Goal: Task Accomplishment & Management: Use online tool/utility

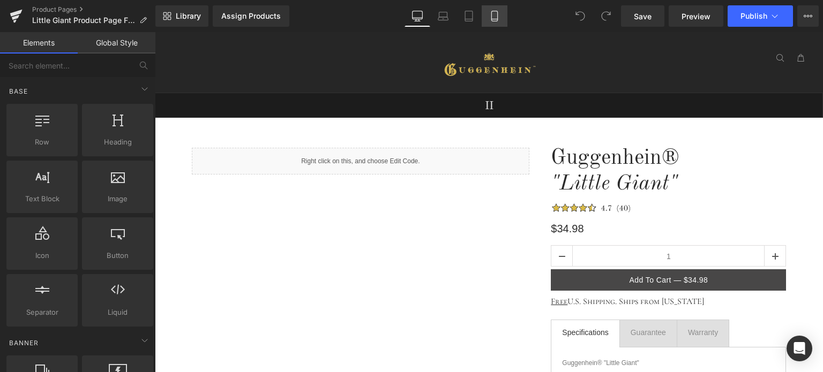
click at [497, 16] on icon at bounding box center [494, 16] width 11 height 11
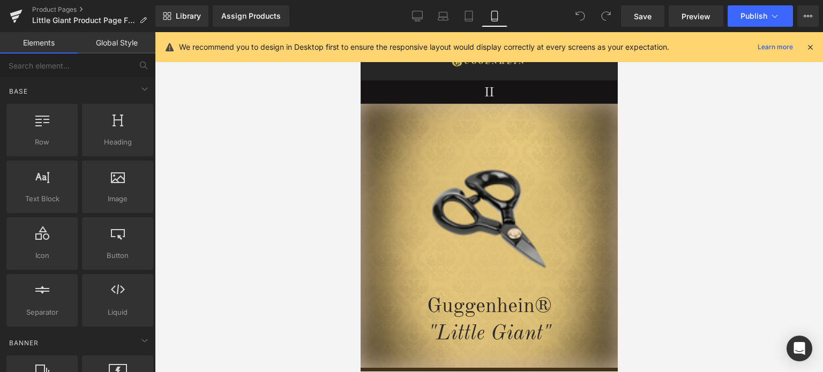
click at [812, 47] on icon at bounding box center [810, 47] width 10 height 10
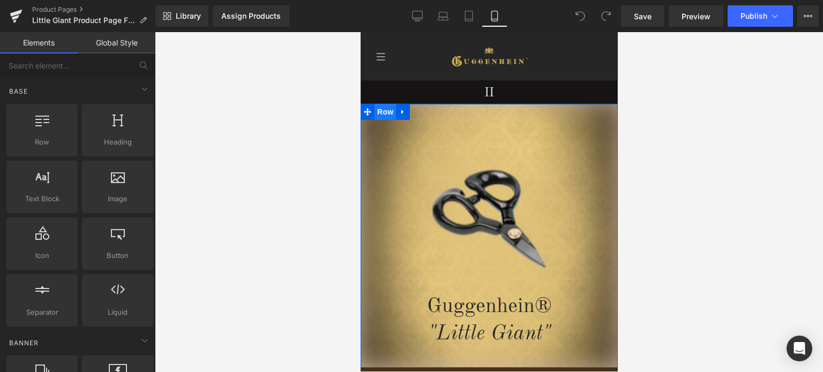
click at [383, 116] on span "Row" at bounding box center [384, 112] width 21 height 16
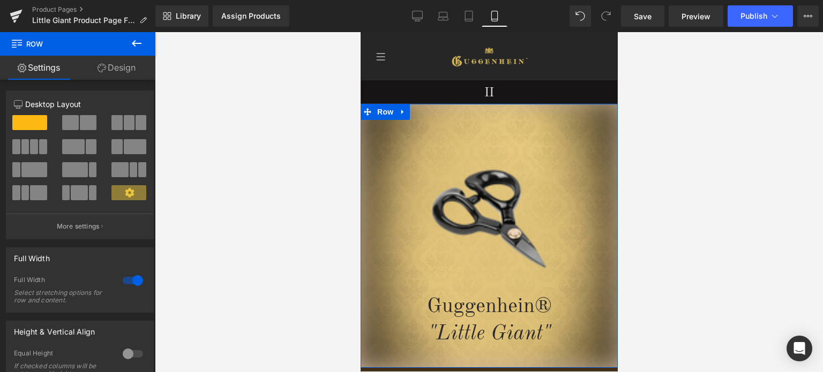
click at [118, 68] on link "Design" at bounding box center [117, 68] width 78 height 24
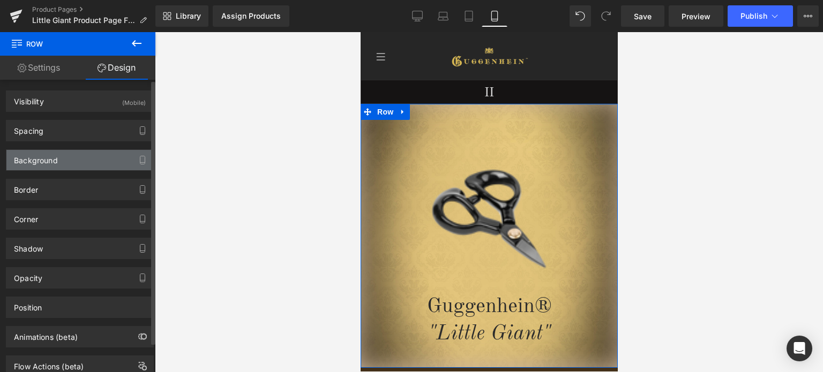
click at [61, 162] on div "Background" at bounding box center [79, 160] width 147 height 20
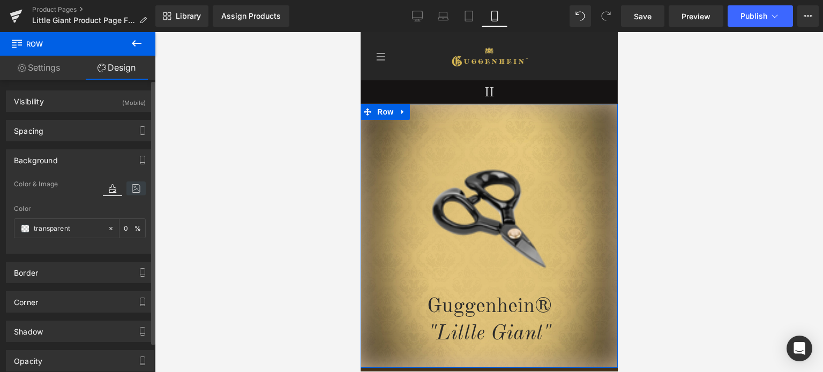
click at [132, 190] on icon at bounding box center [135, 189] width 19 height 14
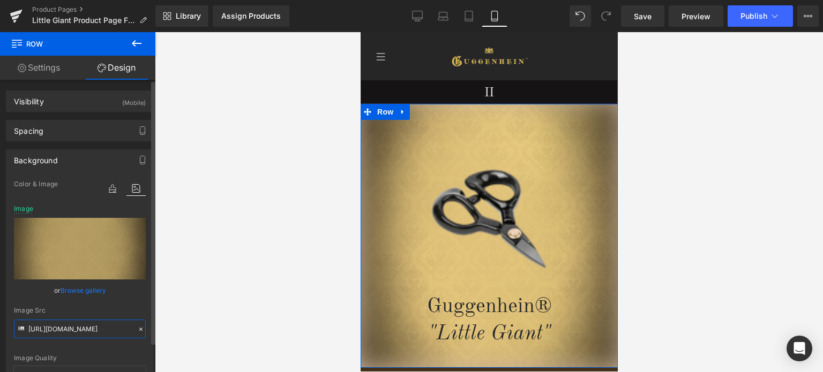
click at [79, 325] on input "https://cdn.shopify.com/s/files/1/0566/0963/6442/files/1_b8744539-9df4-43d2-ab1…" at bounding box center [80, 329] width 132 height 19
paste input "2_2f3300da-fc65-46c4-a929-2cd3264bb0f7.jpg?v=1755815212"
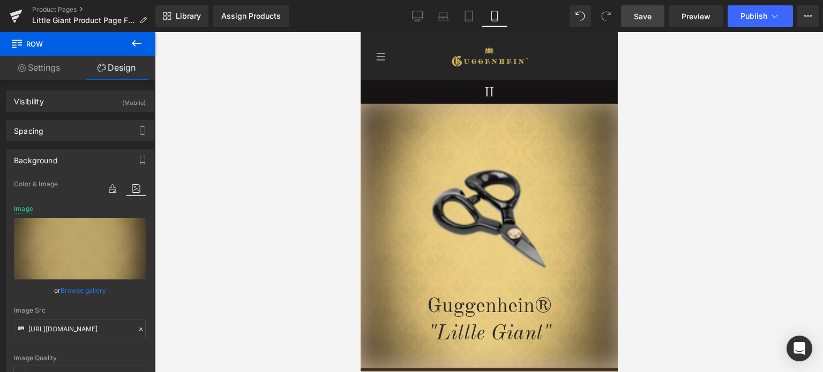
click at [651, 17] on span "Save" at bounding box center [643, 16] width 18 height 11
click at [646, 16] on span "Save" at bounding box center [643, 16] width 18 height 11
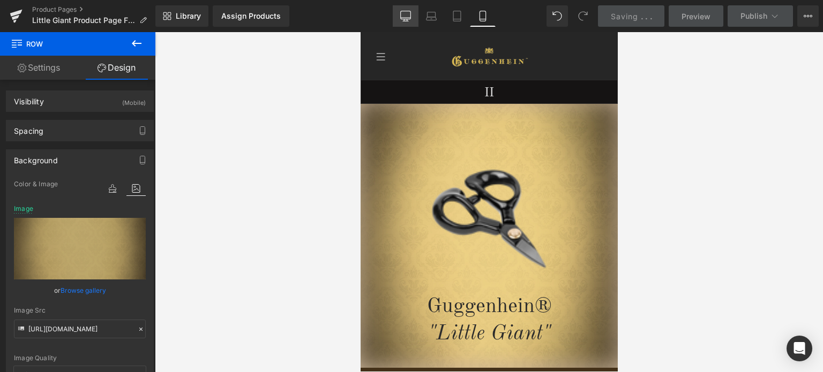
click at [410, 14] on link "Desktop" at bounding box center [406, 15] width 26 height 21
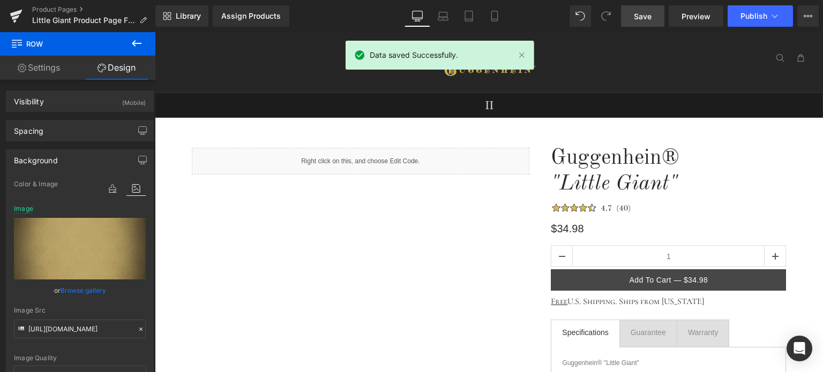
type input "https://ucarecdn.com/381810fc-df23-4bb4-9548-25f78003249e/-/format/auto/-/previ…"
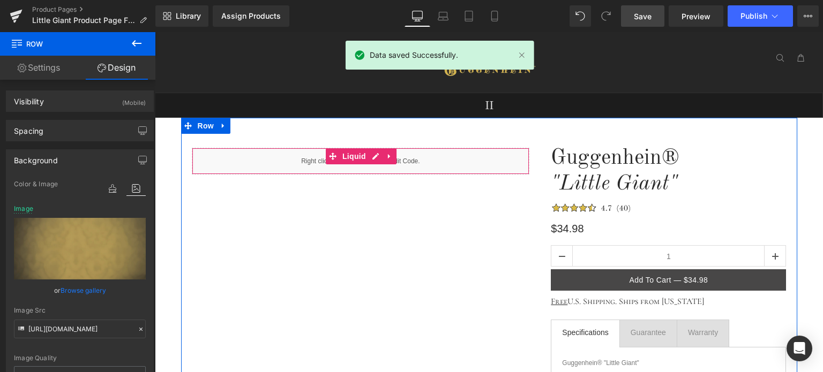
scroll to position [322, 0]
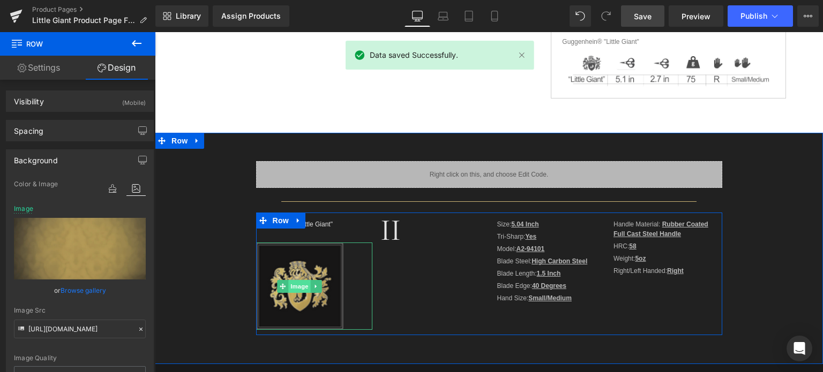
click at [295, 287] on span "Image" at bounding box center [299, 286] width 23 height 13
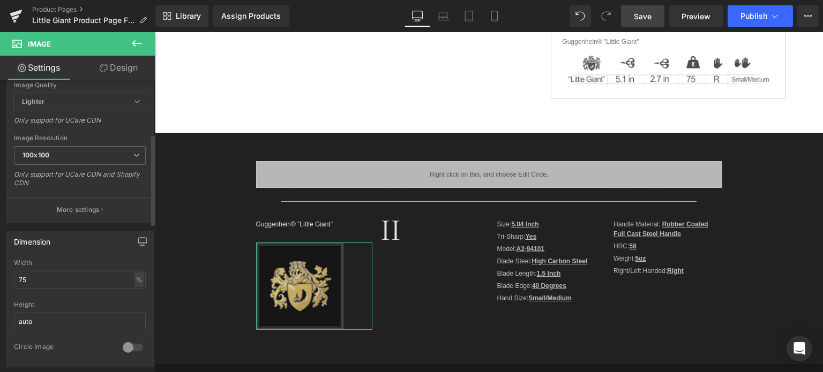
scroll to position [161, 0]
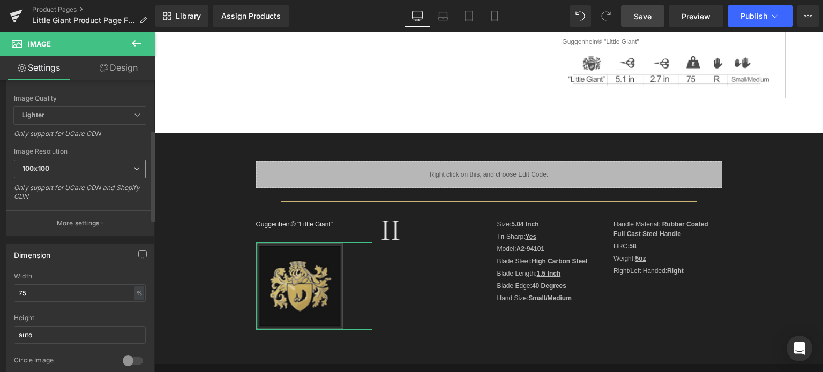
click at [59, 168] on span "100x100" at bounding box center [80, 169] width 132 height 19
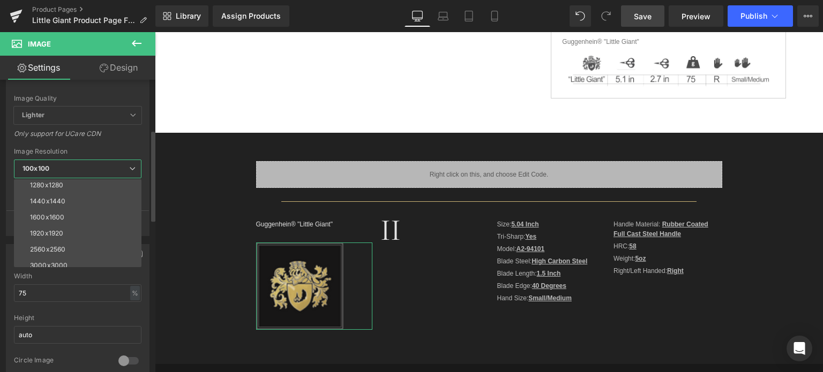
scroll to position [153, 0]
click at [57, 259] on div "3000x3000" at bounding box center [49, 260] width 38 height 8
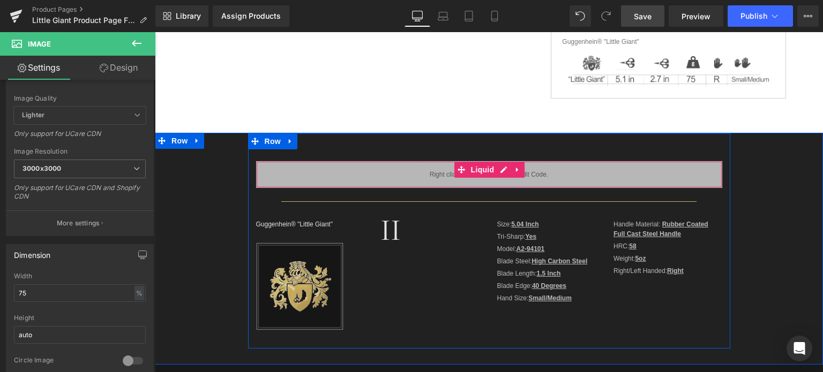
type input "https://cdn.shopify.com/s/files/1/0566/0963/6442/files/3_c76004c5-6c79-44a8-ae2…"
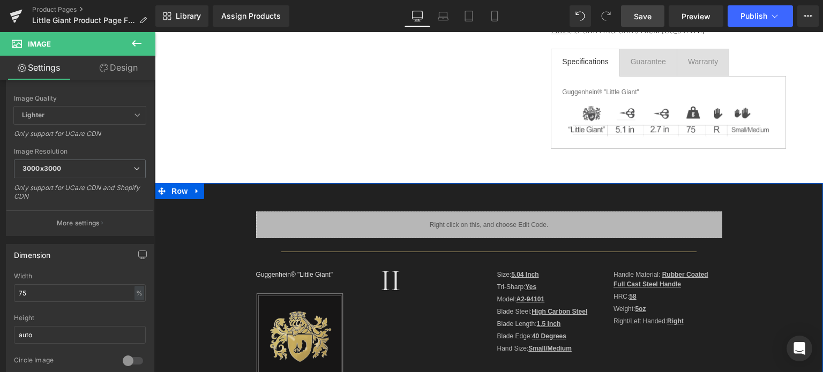
scroll to position [322, 0]
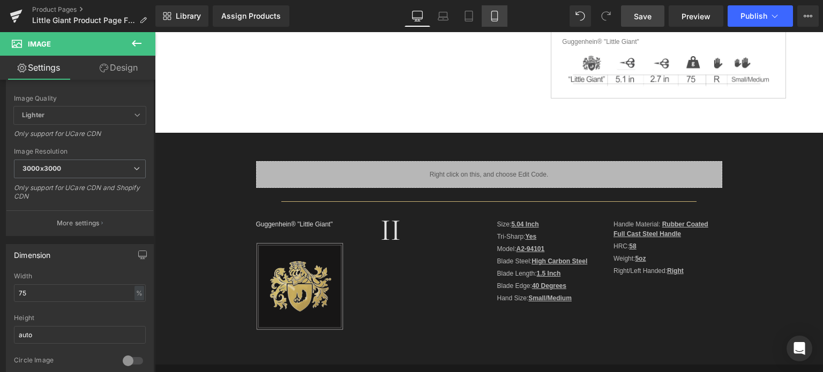
click at [498, 13] on icon at bounding box center [494, 16] width 11 height 11
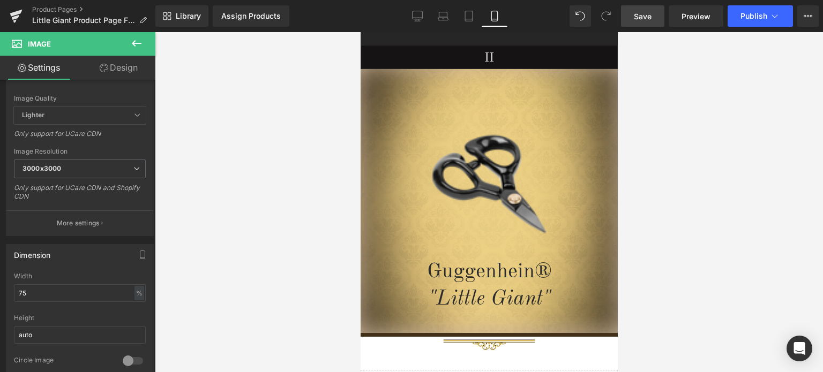
scroll to position [120, 0]
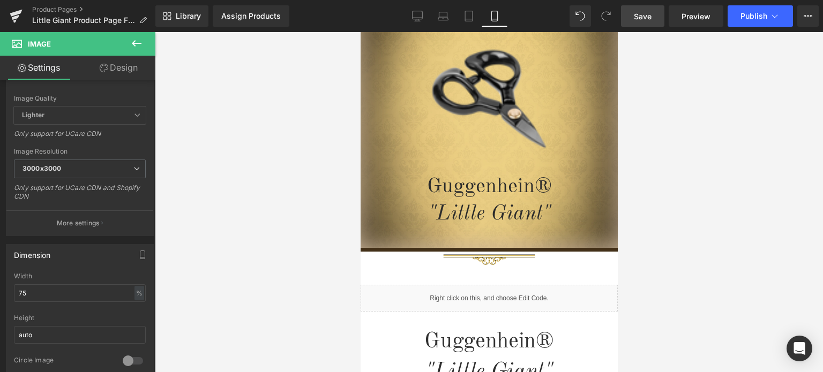
click at [649, 21] on link "Save" at bounding box center [642, 15] width 43 height 21
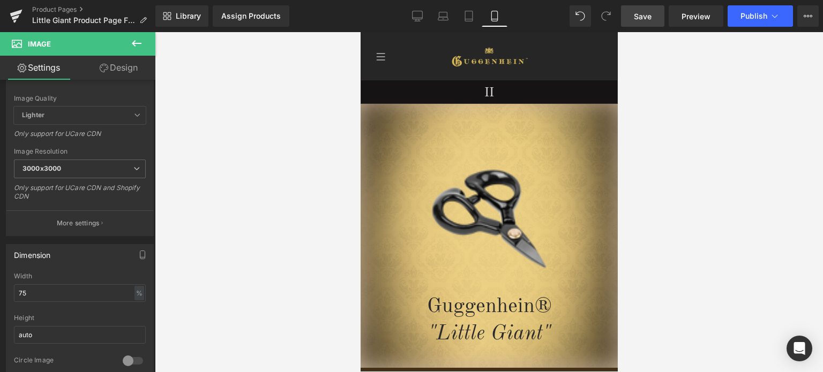
click at [643, 14] on span "Save" at bounding box center [643, 16] width 18 height 11
click at [650, 12] on span "Save" at bounding box center [643, 16] width 18 height 11
click at [641, 18] on span "Save" at bounding box center [643, 16] width 18 height 11
click at [59, 9] on link "Product Pages" at bounding box center [93, 9] width 123 height 9
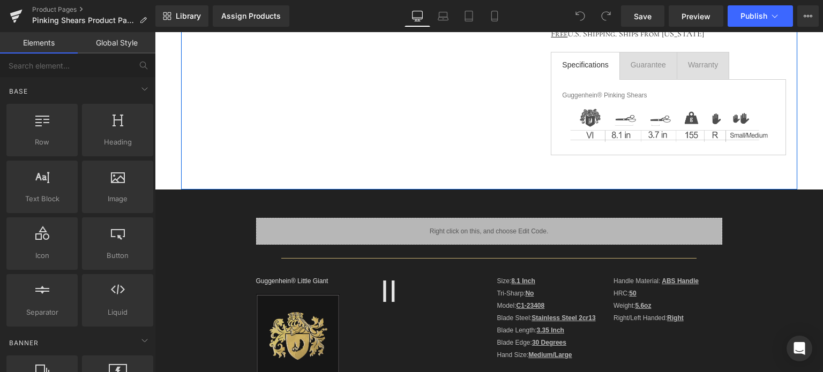
scroll to position [429, 0]
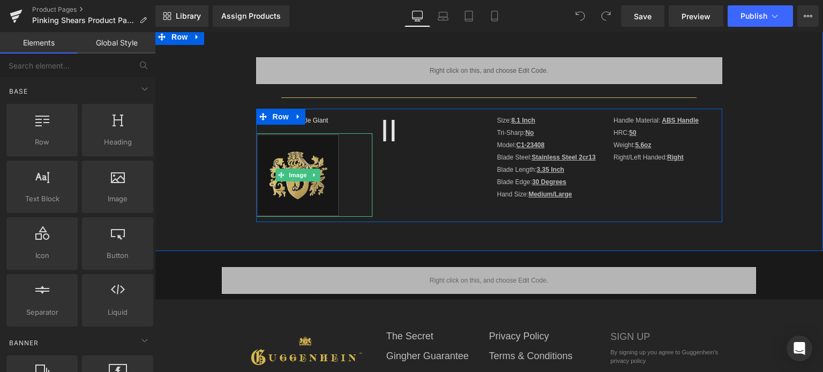
drag, startPoint x: 307, startPoint y: 172, endPoint x: 312, endPoint y: 175, distance: 6.0
click at [311, 172] on icon at bounding box center [314, 175] width 6 height 6
click at [317, 175] on icon at bounding box center [320, 175] width 6 height 6
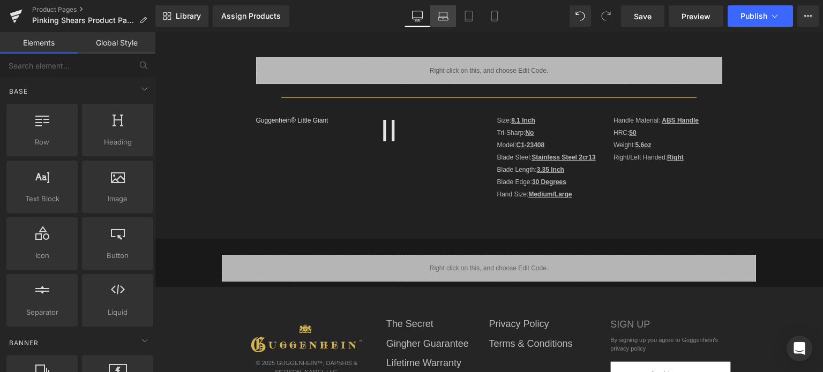
click at [447, 16] on icon at bounding box center [443, 16] width 11 height 11
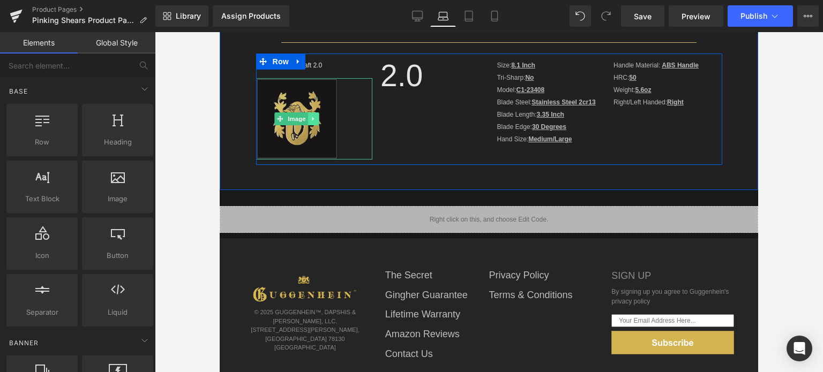
click at [311, 117] on icon at bounding box center [313, 119] width 6 height 6
click at [316, 118] on icon at bounding box center [319, 119] width 6 height 6
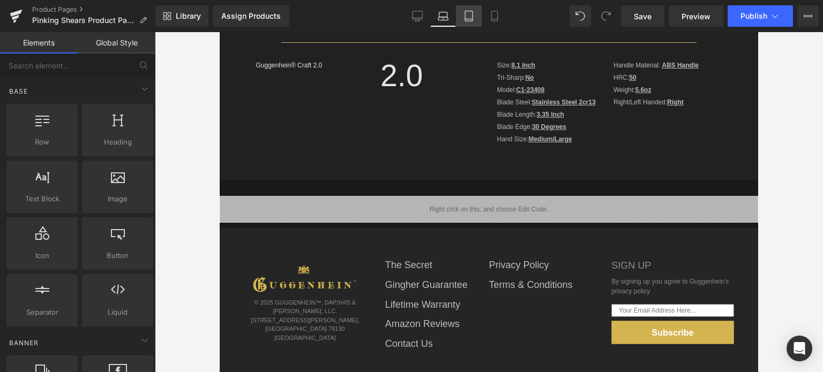
click at [469, 16] on icon at bounding box center [469, 16] width 11 height 11
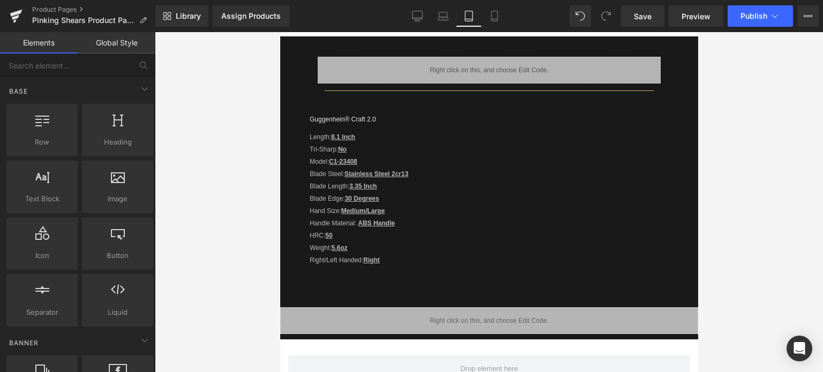
scroll to position [73, 0]
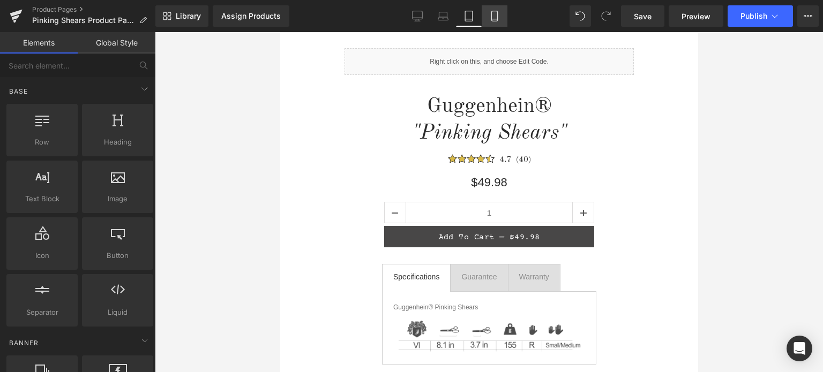
click at [494, 21] on link "Mobile" at bounding box center [495, 15] width 26 height 21
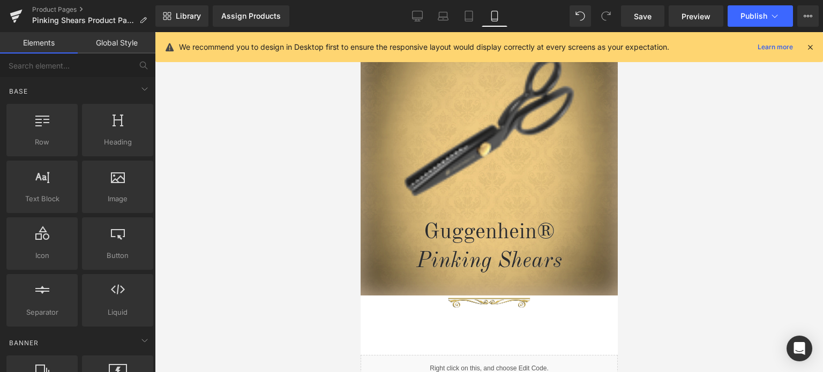
scroll to position [48, 0]
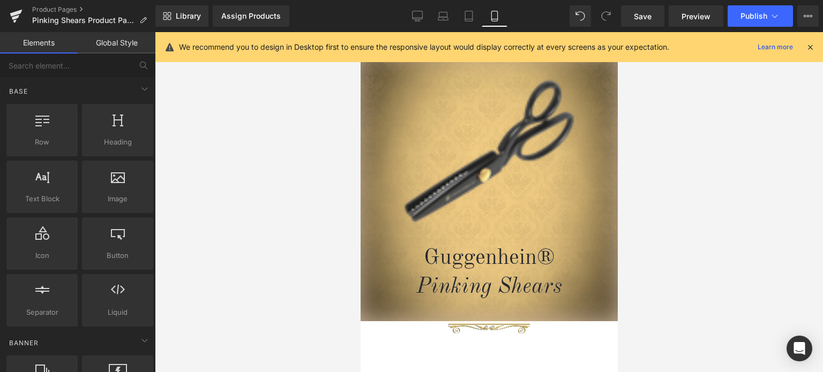
click at [811, 44] on icon at bounding box center [810, 47] width 10 height 10
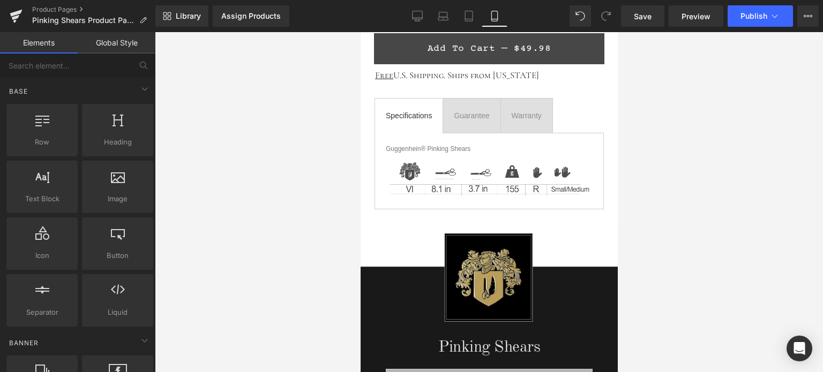
scroll to position [565, 0]
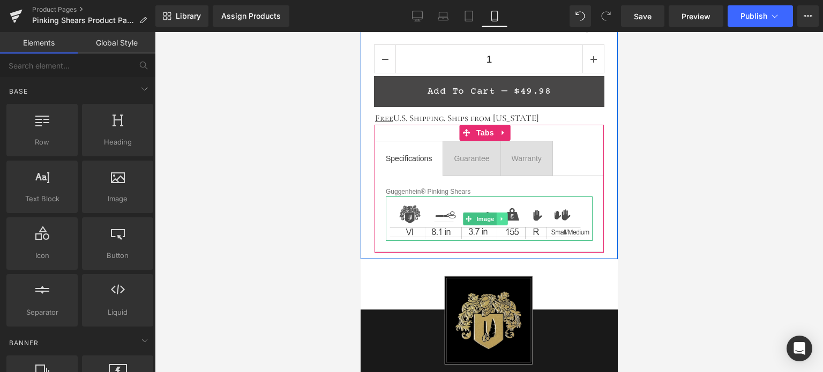
click at [503, 217] on icon at bounding box center [501, 219] width 6 height 6
click at [505, 216] on icon at bounding box center [507, 219] width 6 height 6
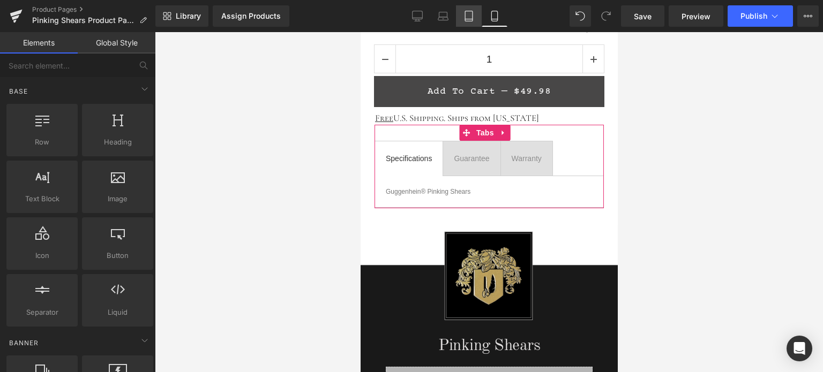
click at [472, 18] on icon at bounding box center [469, 16] width 11 height 11
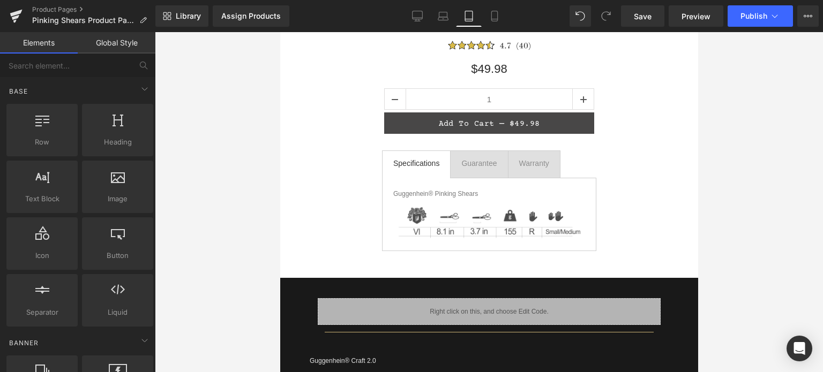
scroll to position [234, 0]
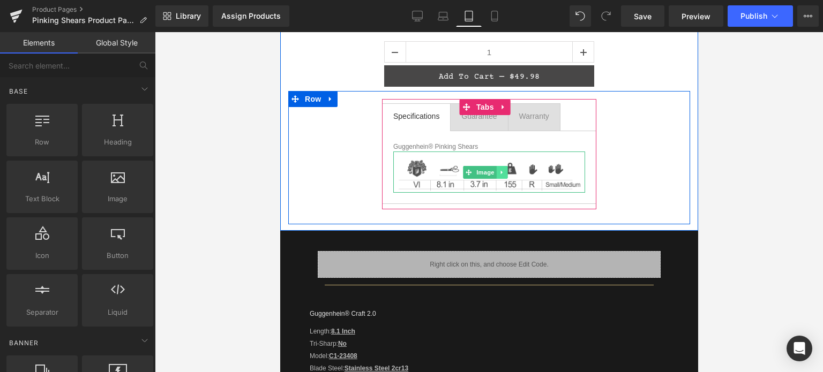
click at [499, 171] on icon at bounding box center [501, 172] width 6 height 6
click at [507, 172] on icon at bounding box center [507, 172] width 6 height 6
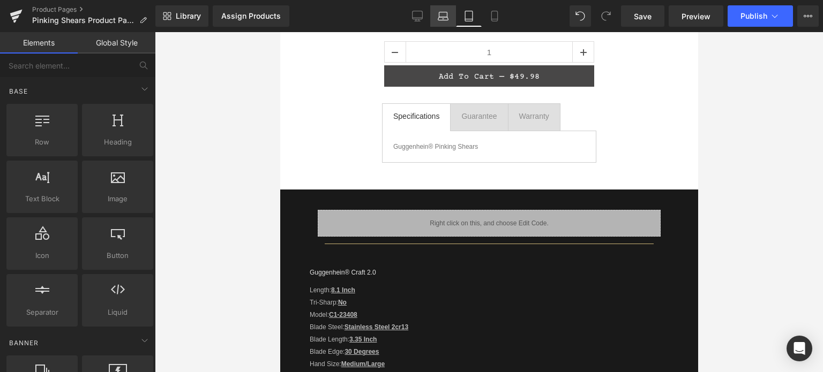
click at [443, 17] on icon at bounding box center [443, 16] width 11 height 11
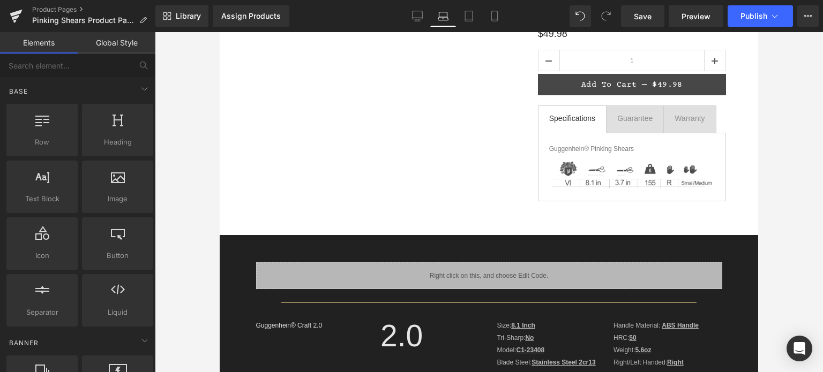
scroll to position [93, 0]
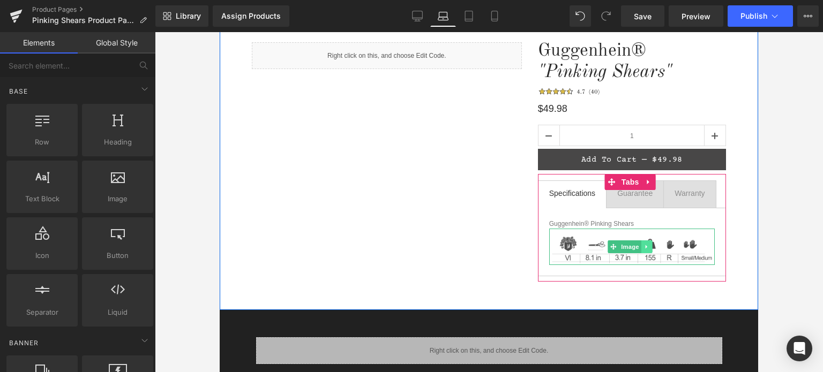
click at [645, 248] on link at bounding box center [646, 247] width 11 height 13
click at [648, 250] on link at bounding box center [652, 247] width 11 height 13
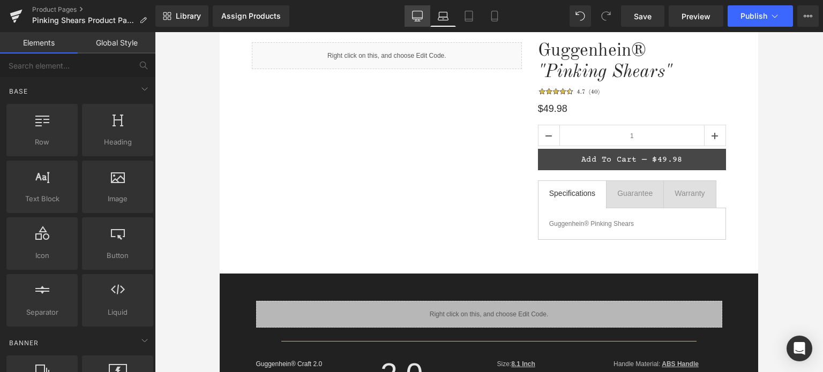
drag, startPoint x: 419, startPoint y: 18, endPoint x: 416, endPoint y: 12, distance: 6.0
click at [419, 18] on icon at bounding box center [418, 18] width 10 height 0
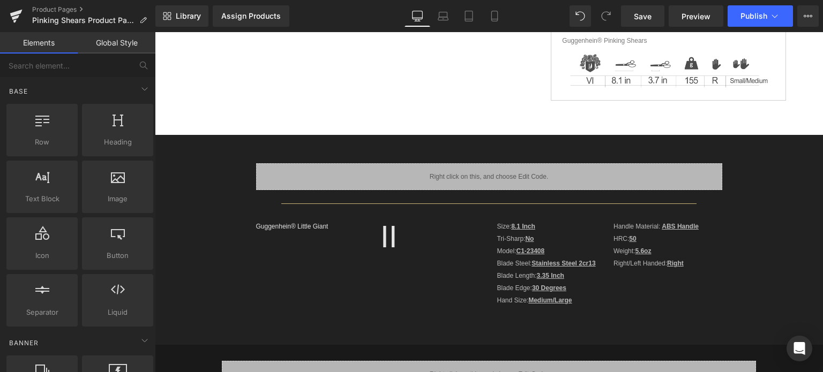
scroll to position [210, 0]
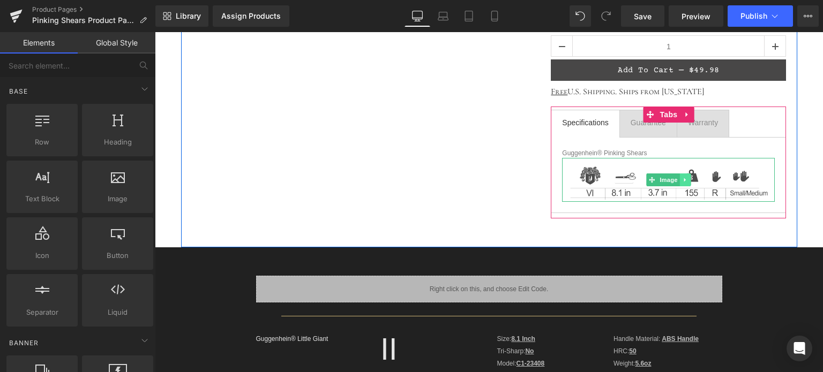
click at [683, 181] on icon at bounding box center [686, 180] width 6 height 6
click at [688, 179] on icon at bounding box center [691, 180] width 6 height 6
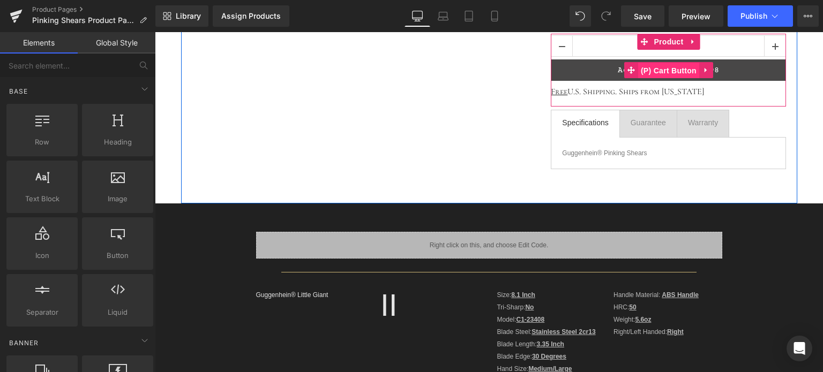
click at [665, 69] on span "(P) Cart Button" at bounding box center [668, 71] width 61 height 16
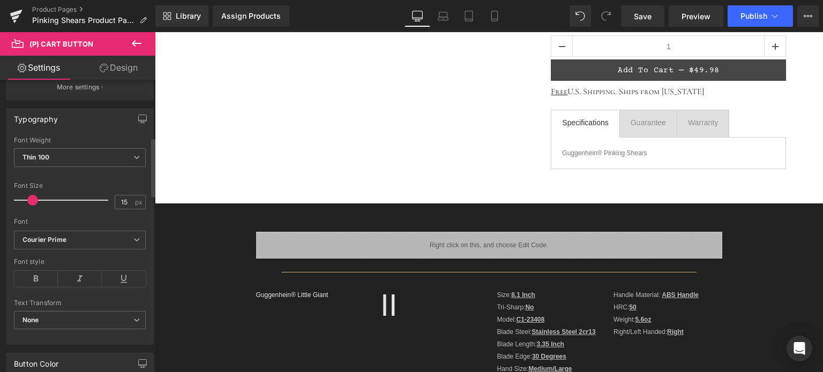
scroll to position [268, 0]
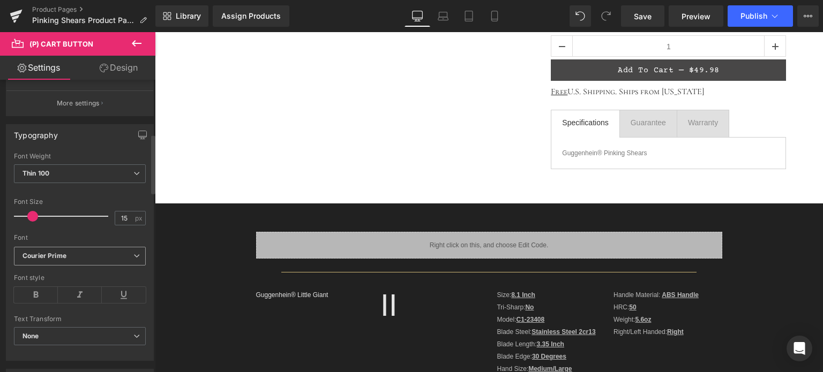
click at [62, 256] on icon "Courier Prime" at bounding box center [45, 256] width 44 height 9
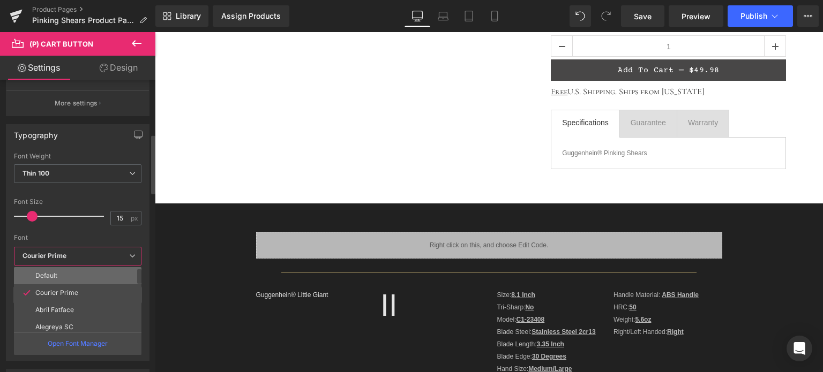
click at [73, 275] on li "Default" at bounding box center [80, 275] width 132 height 17
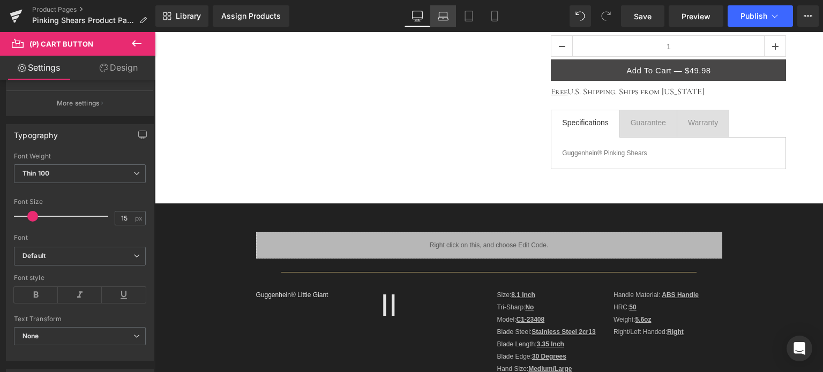
click at [442, 14] on icon at bounding box center [443, 16] width 11 height 11
type input "100"
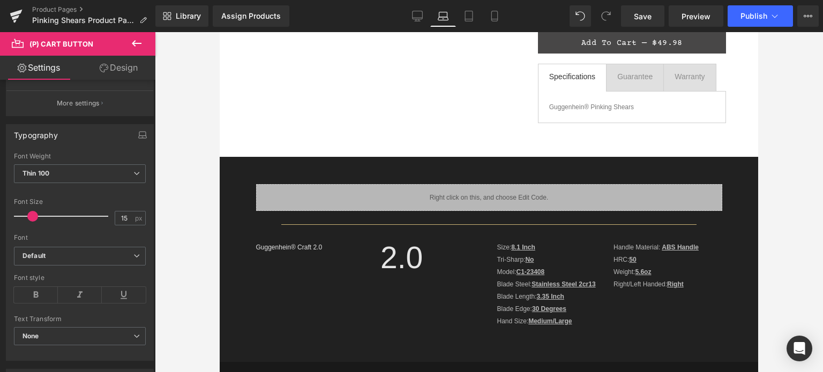
scroll to position [0, 0]
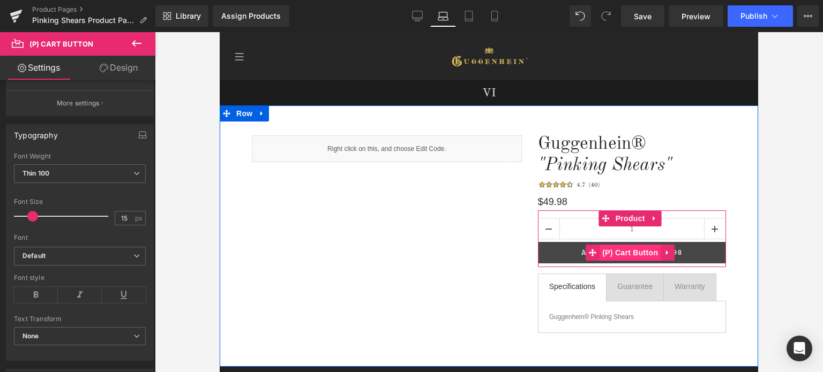
click at [625, 255] on span "(P) Cart Button" at bounding box center [630, 253] width 61 height 16
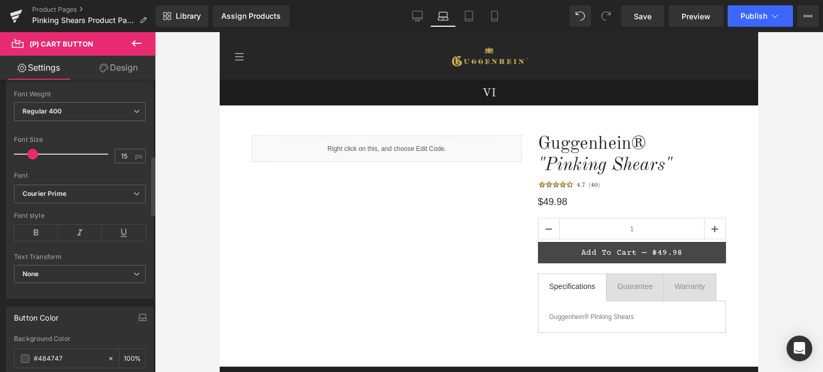
scroll to position [375, 0]
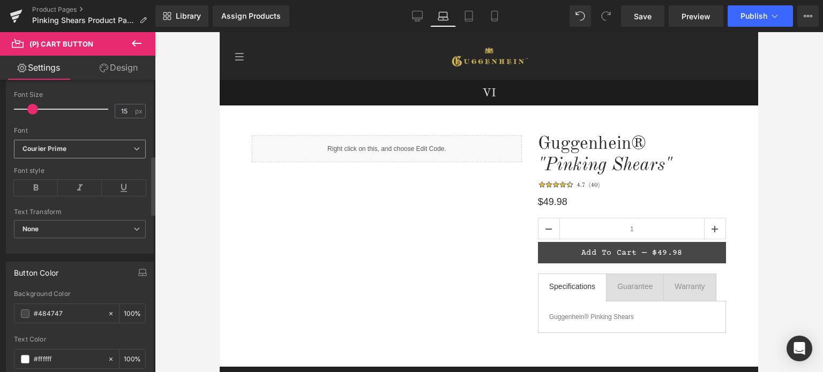
click at [75, 148] on b "Courier Prime" at bounding box center [78, 149] width 111 height 9
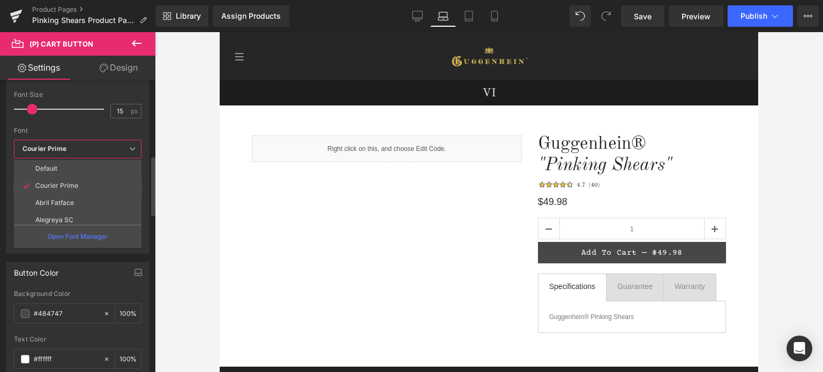
click at [69, 164] on li "Default" at bounding box center [80, 168] width 132 height 17
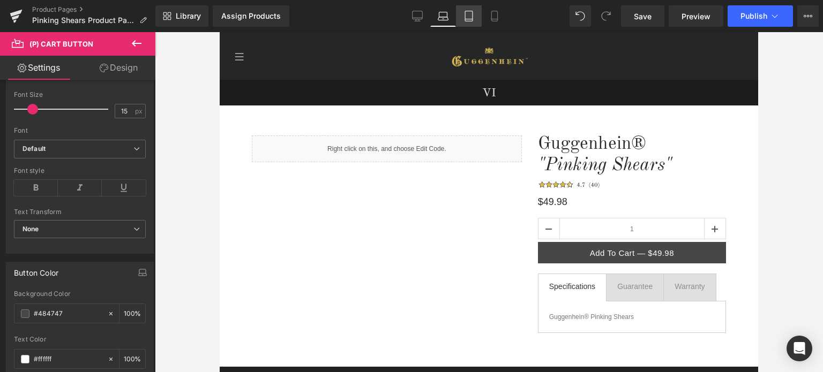
click at [471, 17] on icon at bounding box center [469, 16] width 11 height 11
type input "100"
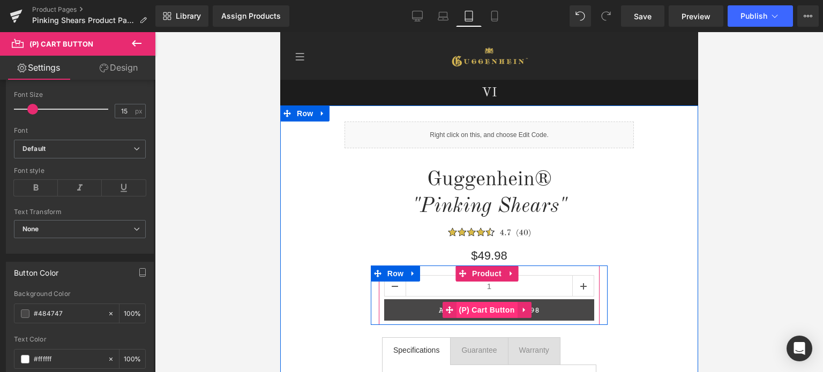
click at [484, 312] on span "(P) Cart Button" at bounding box center [486, 310] width 61 height 16
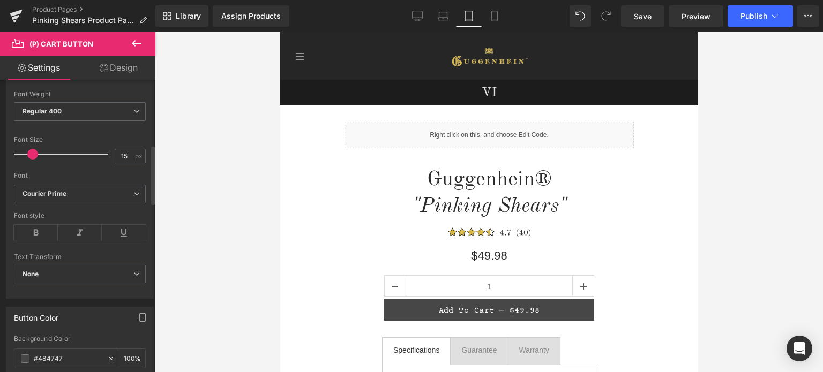
scroll to position [322, 0]
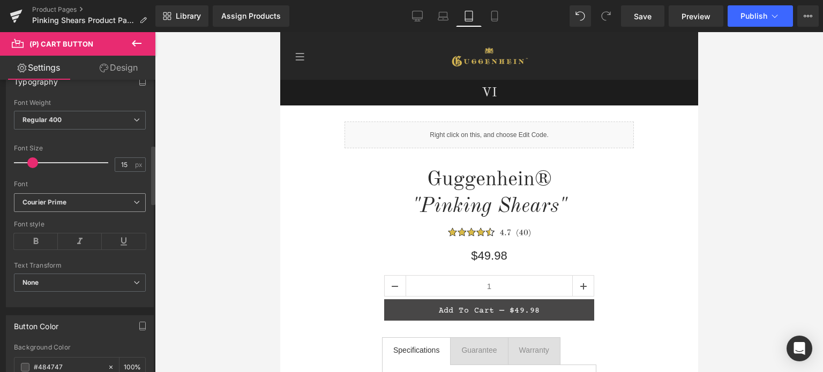
click at [81, 198] on b "Courier Prime" at bounding box center [78, 202] width 111 height 9
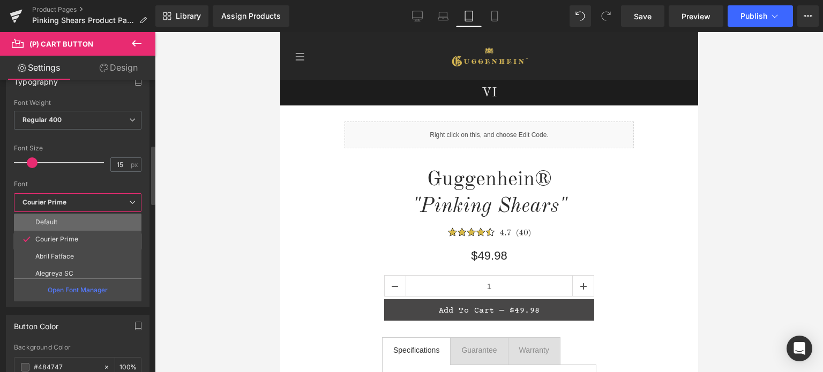
click at [70, 217] on li "Default" at bounding box center [80, 222] width 132 height 17
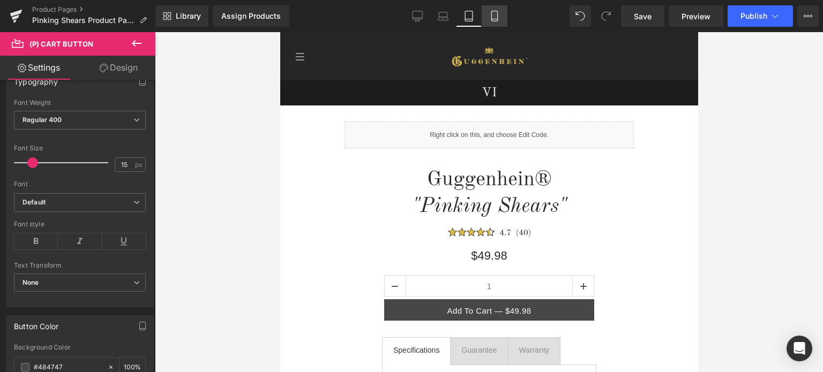
click at [499, 18] on icon at bounding box center [494, 16] width 11 height 11
type input "20"
type input "100"
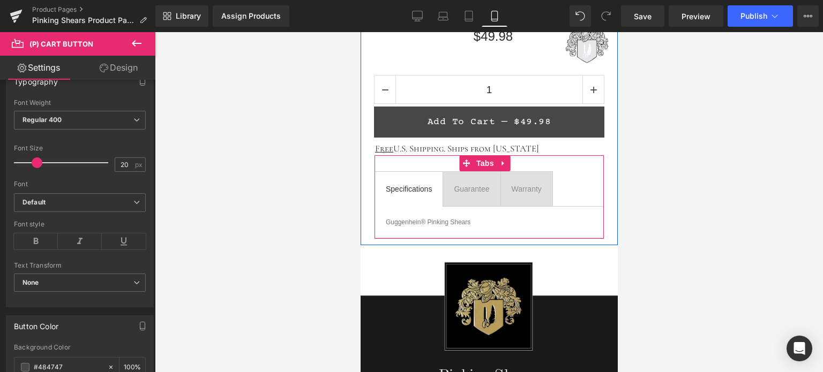
scroll to position [536, 0]
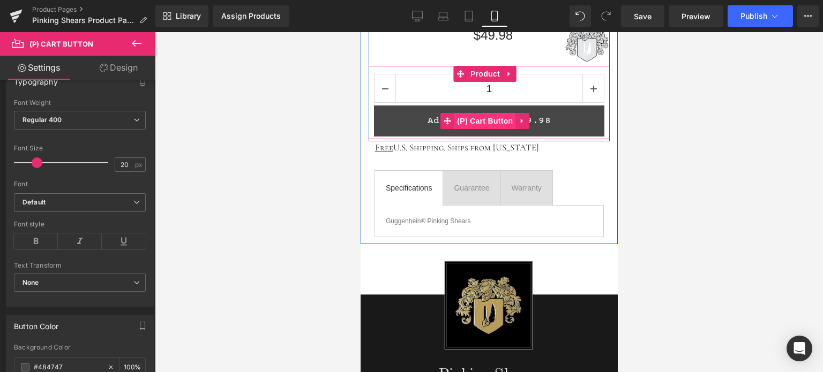
click at [490, 119] on span "(P) Cart Button" at bounding box center [484, 121] width 61 height 16
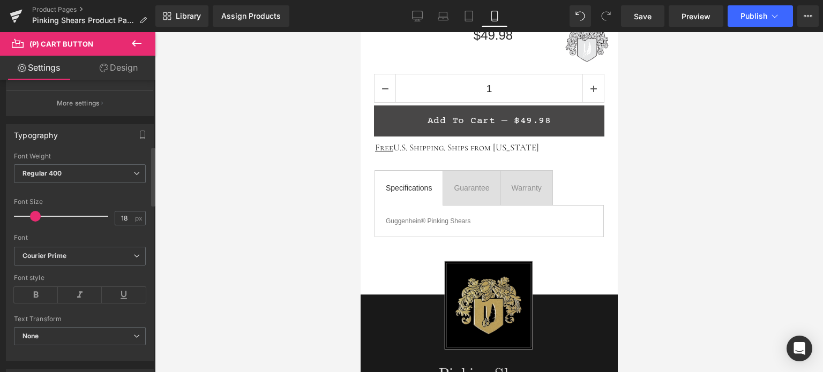
scroll to position [375, 0]
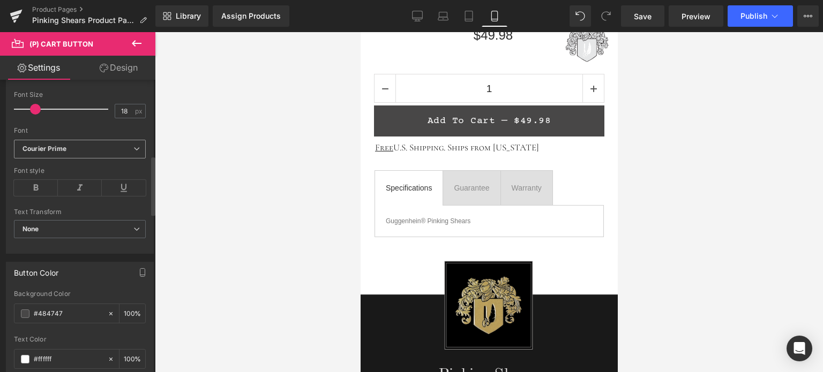
click at [84, 150] on b "Courier Prime" at bounding box center [78, 149] width 111 height 9
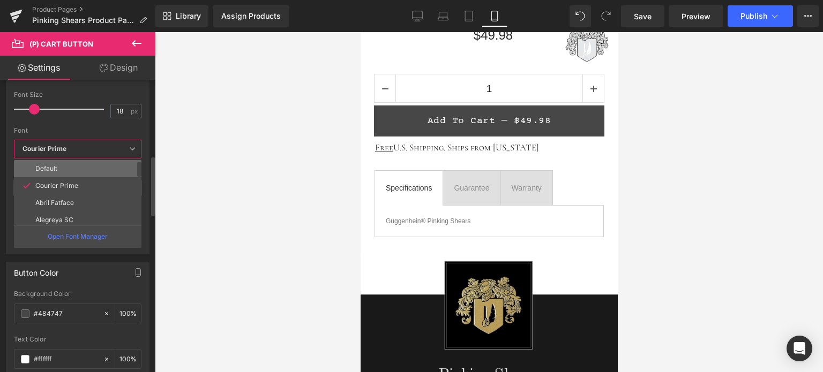
click at [71, 164] on li "Default" at bounding box center [80, 168] width 132 height 17
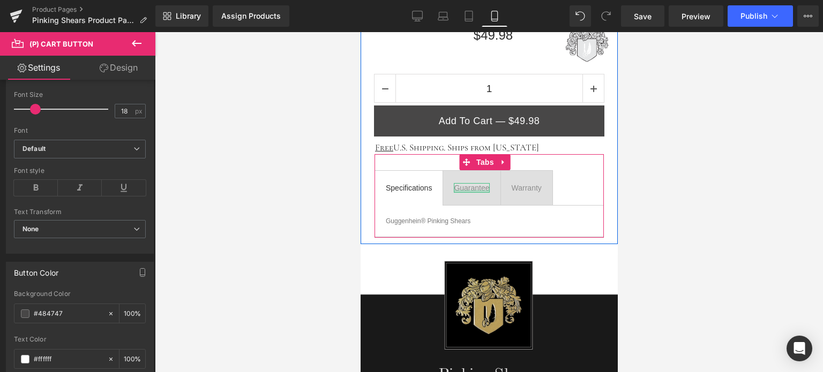
click at [471, 190] on div at bounding box center [470, 191] width 35 height 3
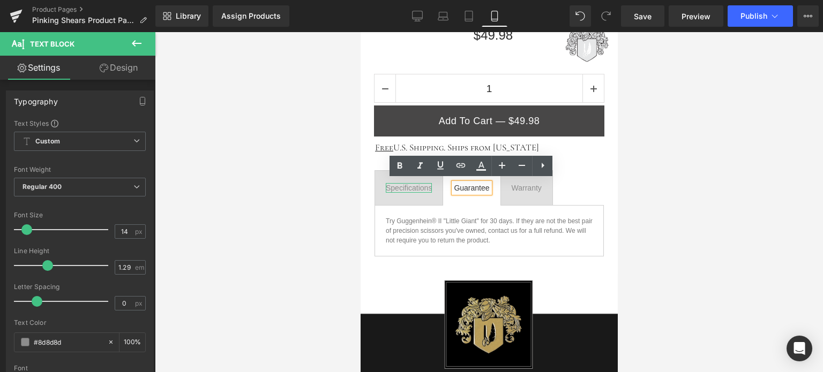
click at [412, 185] on div "Specifications" at bounding box center [408, 188] width 46 height 10
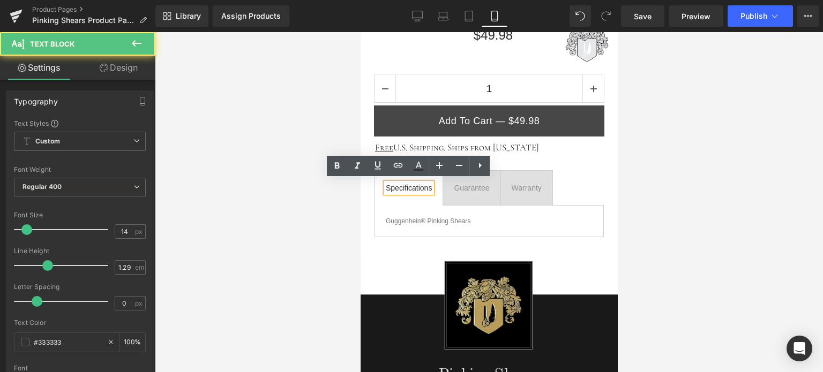
click at [681, 205] on div at bounding box center [489, 202] width 668 height 340
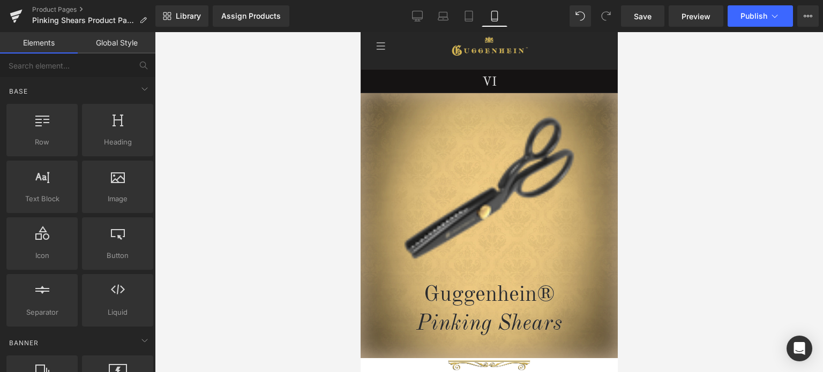
scroll to position [0, 0]
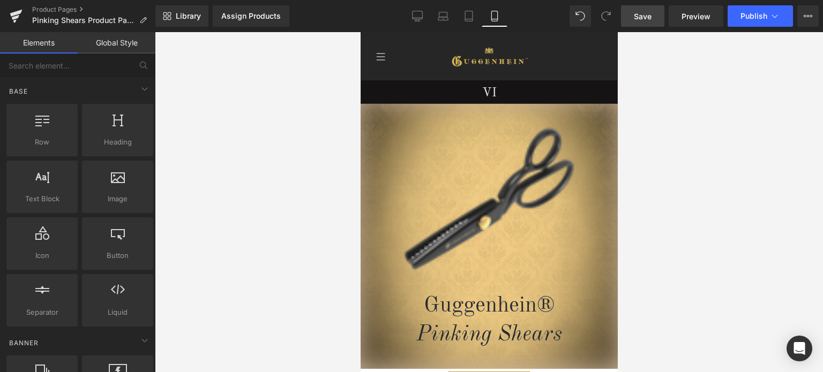
click at [643, 14] on span "Save" at bounding box center [643, 16] width 18 height 11
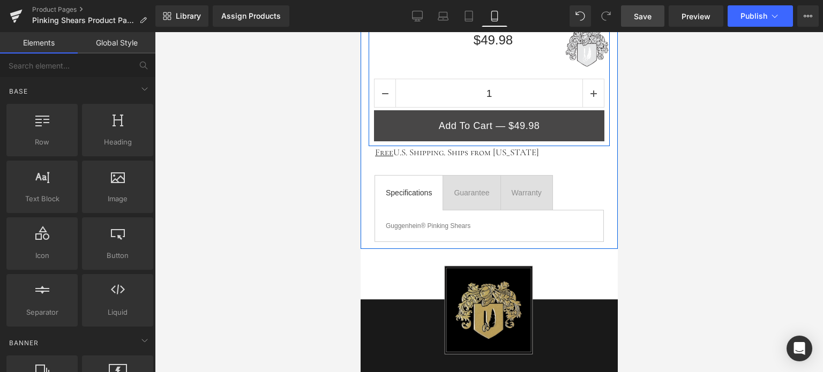
scroll to position [536, 0]
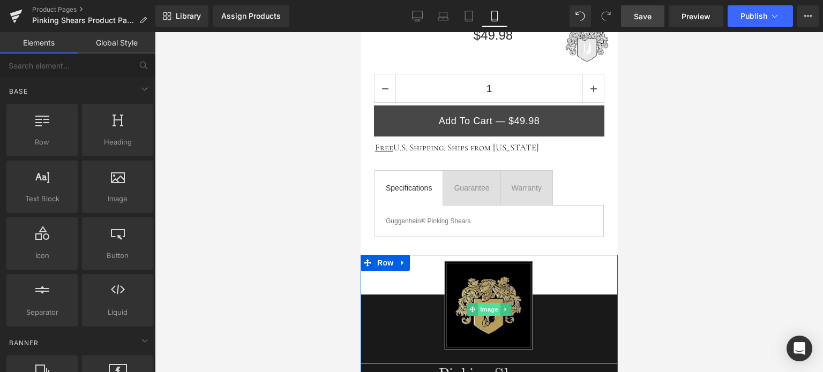
click at [485, 310] on span "Image" at bounding box center [488, 309] width 23 height 13
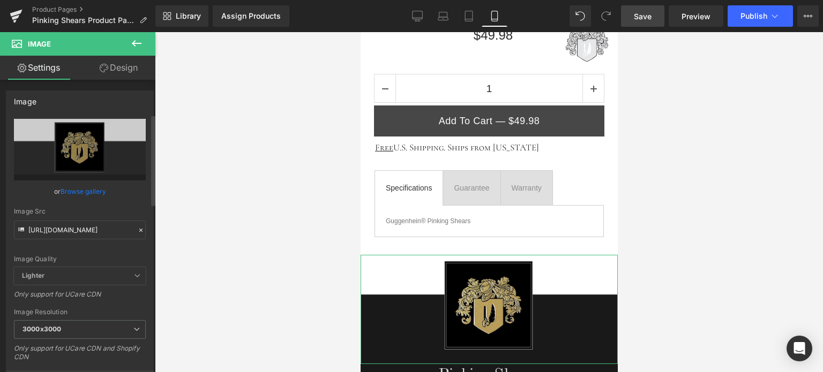
scroll to position [161, 0]
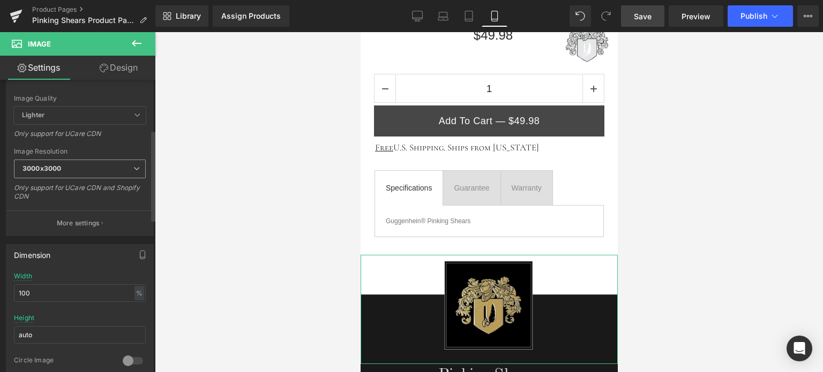
click at [62, 173] on span "3000x3000" at bounding box center [80, 169] width 132 height 19
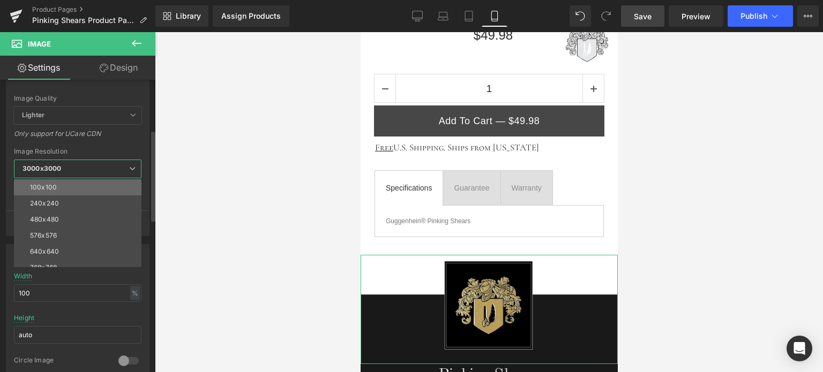
click at [69, 184] on li "100x100" at bounding box center [80, 188] width 132 height 16
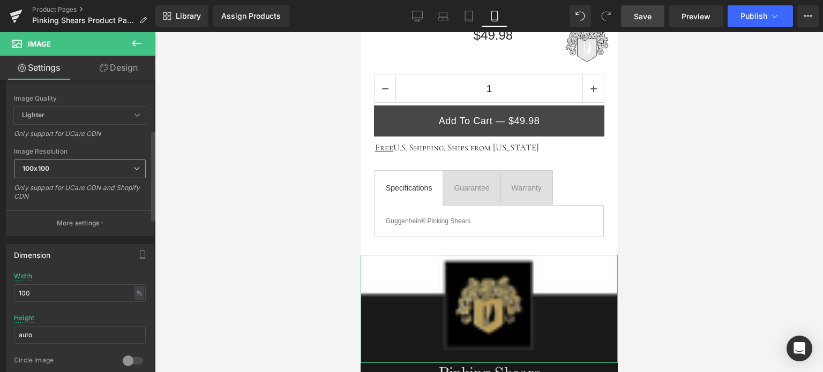
type input "[URL][DOMAIN_NAME]"
click at [648, 17] on span "Save" at bounding box center [643, 16] width 18 height 11
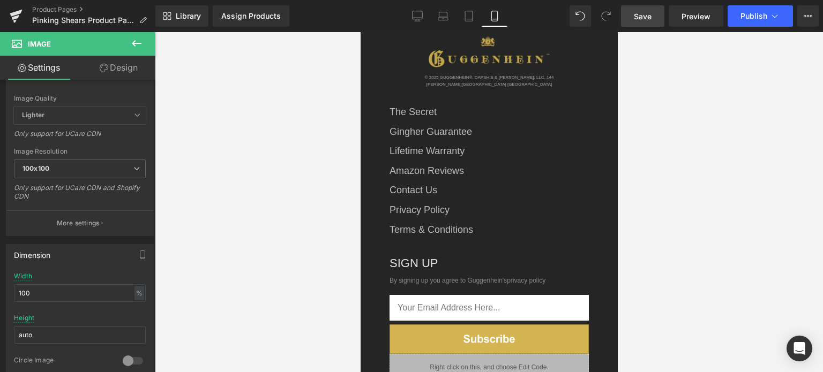
scroll to position [1380, 0]
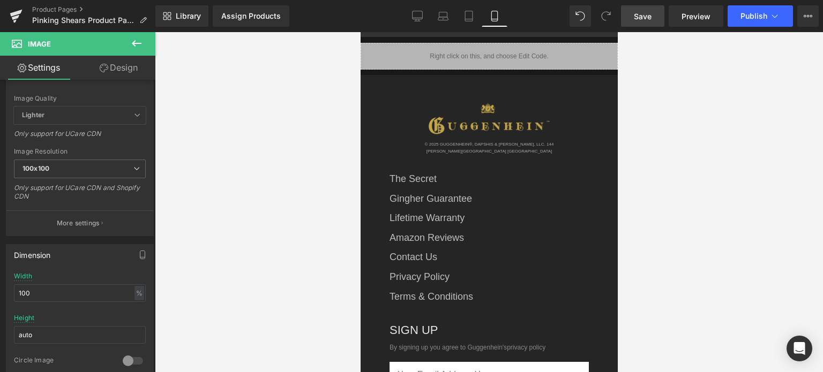
drag, startPoint x: 614, startPoint y: 108, endPoint x: 979, endPoint y: 217, distance: 380.3
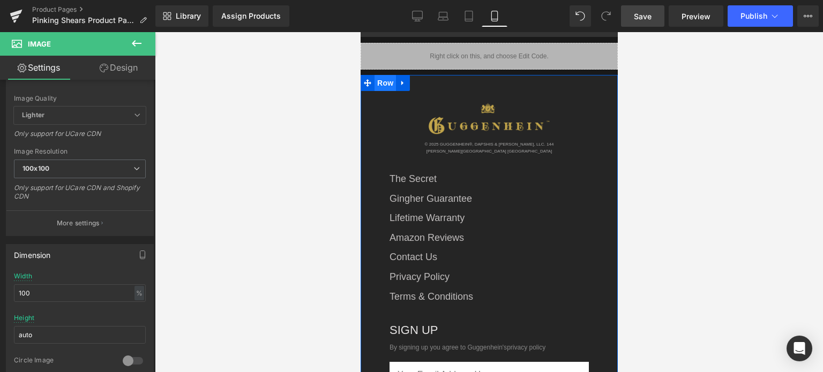
click at [383, 79] on span "Row" at bounding box center [384, 83] width 21 height 16
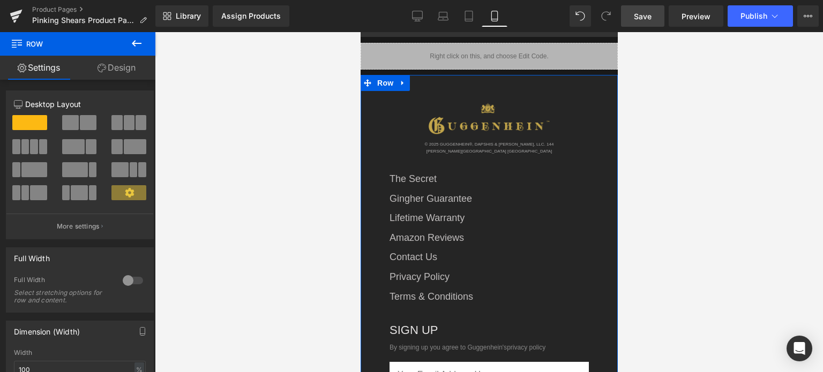
click at [118, 68] on link "Design" at bounding box center [117, 68] width 78 height 24
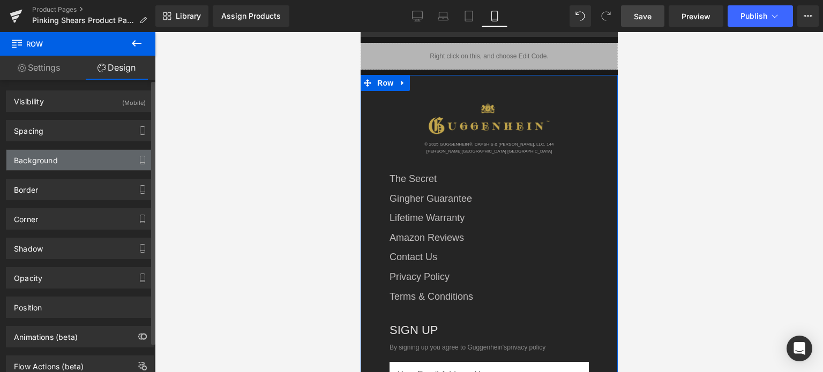
click at [72, 158] on div "Background" at bounding box center [79, 160] width 147 height 20
type input "#252525"
type input "100"
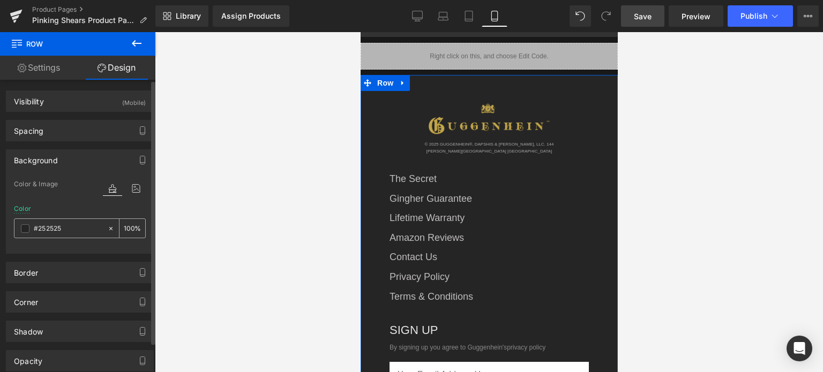
click at [72, 226] on input "#252525" at bounding box center [68, 229] width 69 height 12
type input "2"
type input "0"
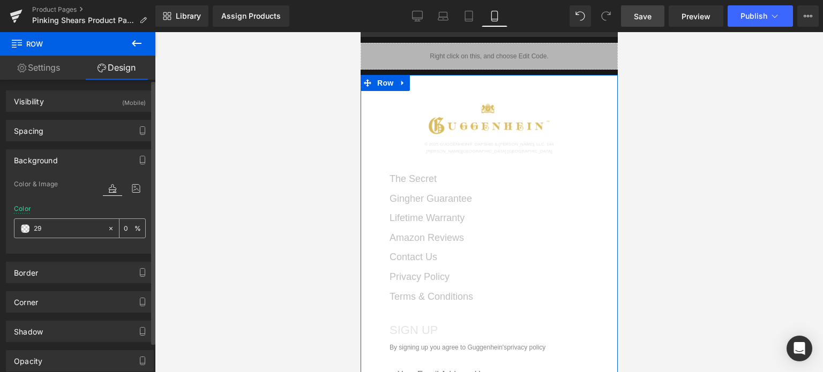
type input "292"
type input "100"
type input "2929"
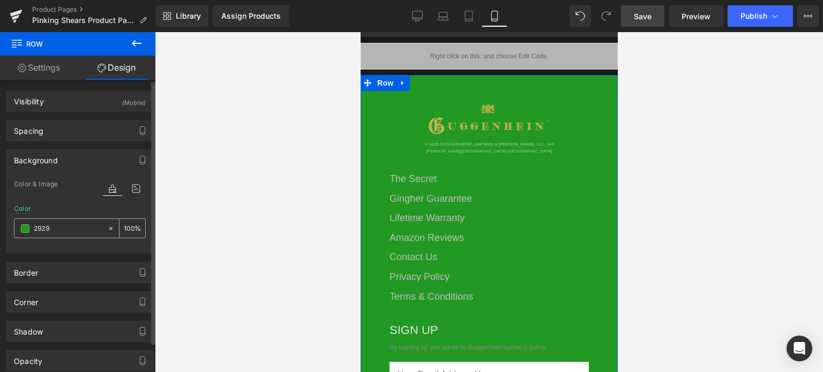
type input "60"
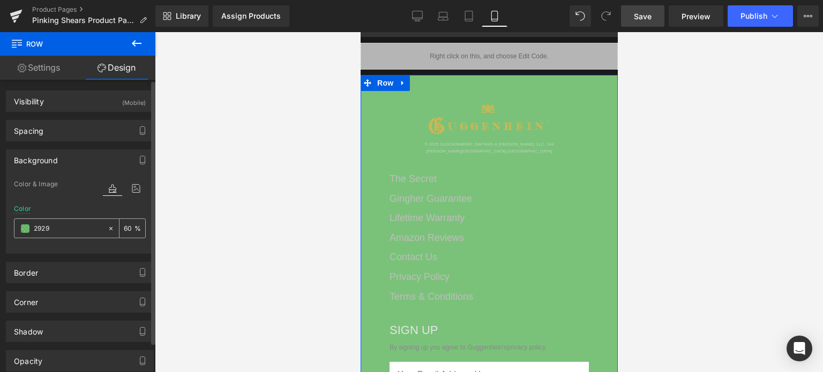
type input "29292"
type input "0"
type input "292929"
type input "100"
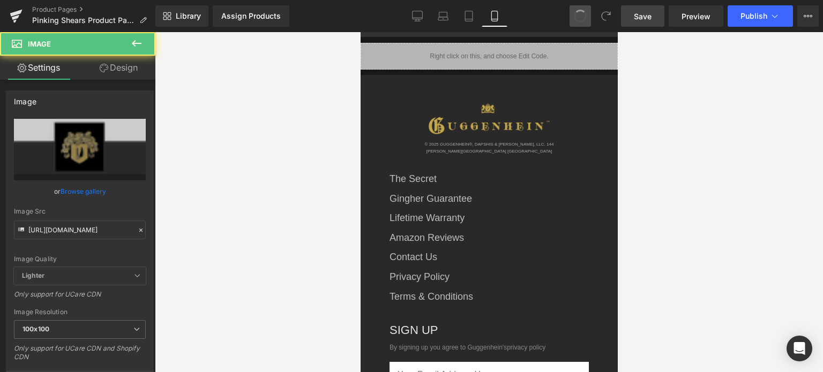
type input "[URL][DOMAIN_NAME]"
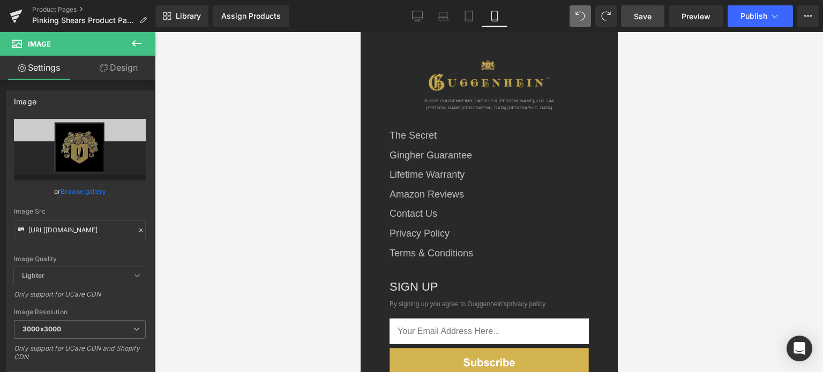
scroll to position [1364, 0]
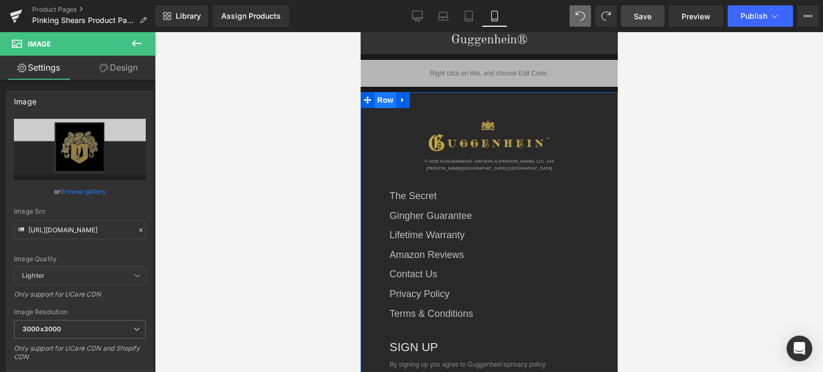
click at [385, 99] on span "Row" at bounding box center [384, 100] width 21 height 16
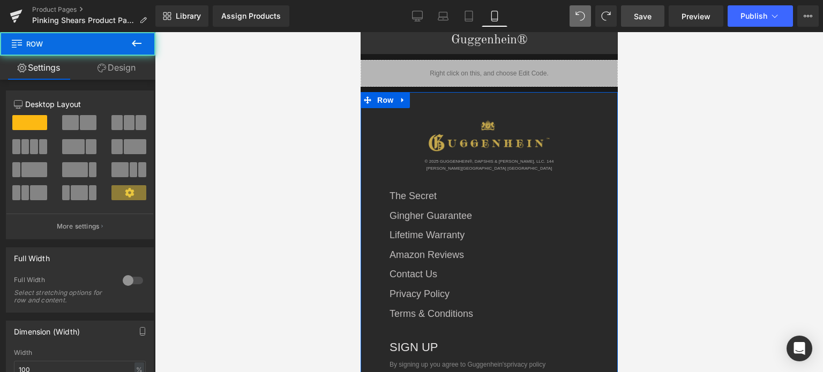
drag, startPoint x: 125, startPoint y: 65, endPoint x: 59, endPoint y: 160, distance: 115.1
click at [125, 65] on link "Design" at bounding box center [117, 68] width 78 height 24
click at [0, 0] on div "Background" at bounding box center [0, 0] width 0 height 0
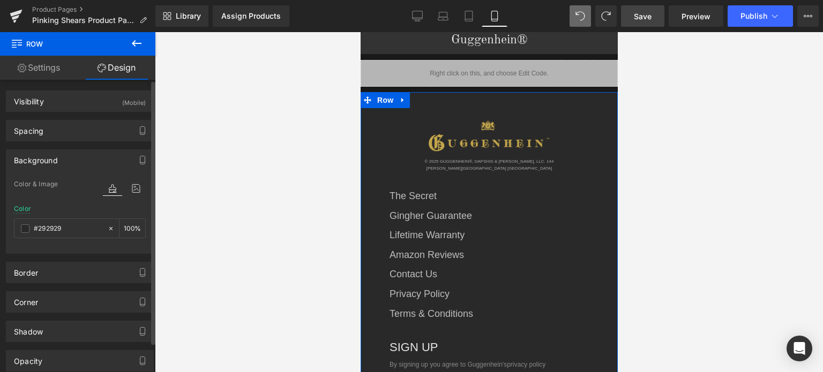
type input "#292929"
type input "100"
click at [27, 228] on span at bounding box center [25, 229] width 9 height 9
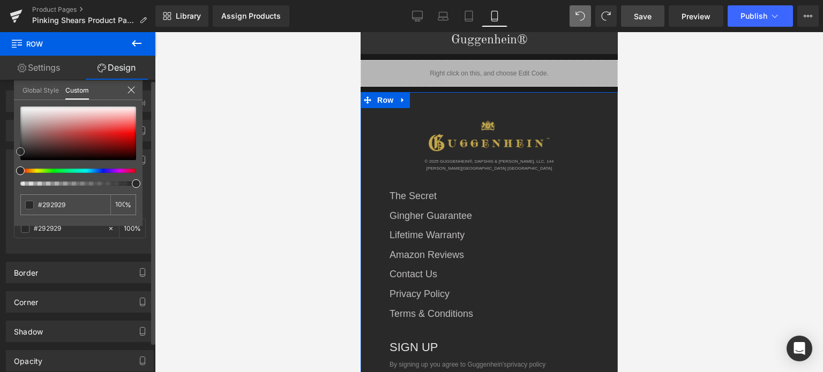
type input "#262626"
type input "#212121"
type input "#1c1c1c"
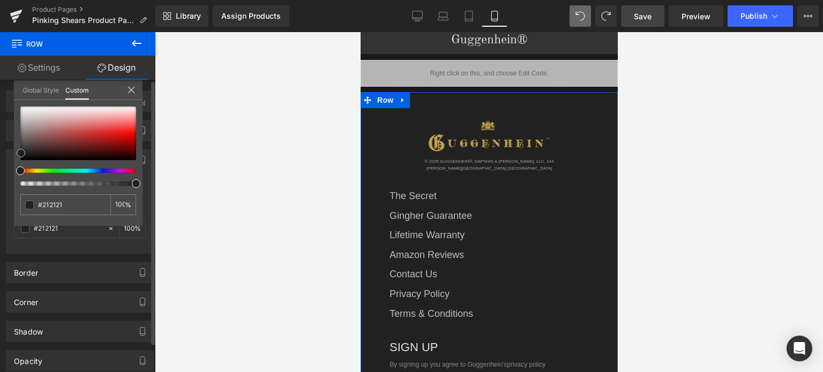
type input "#1c1c1c"
type input "#1a1818"
type input "#171616"
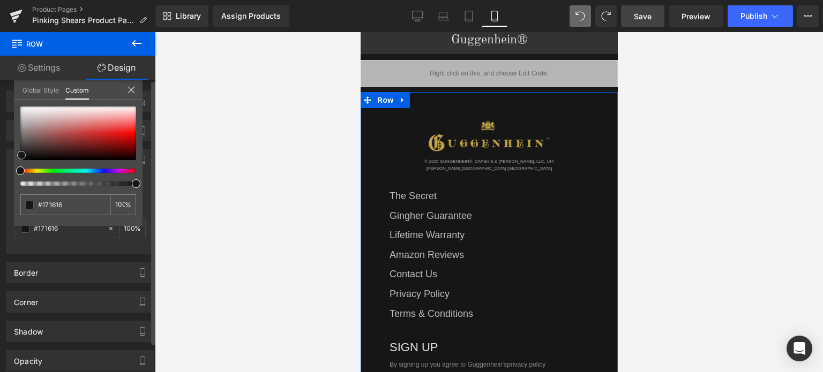
type input "#1c1b1b"
type input "#1f1d1d"
type input "#1e1e1e"
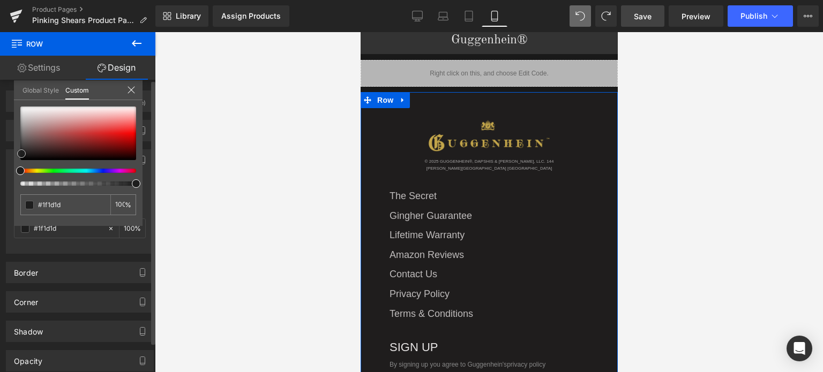
type input "#1e1e1e"
type input "#1c1b1b"
click at [21, 155] on span at bounding box center [22, 154] width 9 height 9
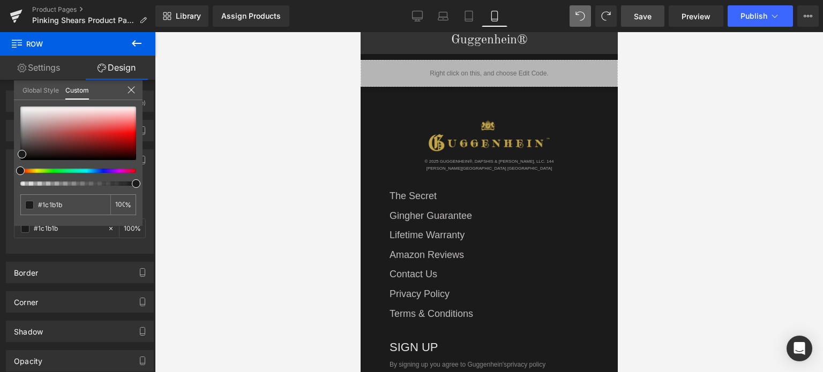
click at [650, 14] on span "Save" at bounding box center [643, 16] width 18 height 11
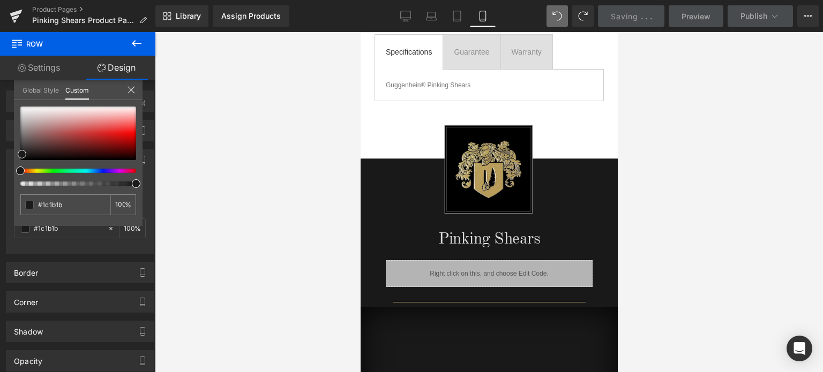
scroll to position [614, 0]
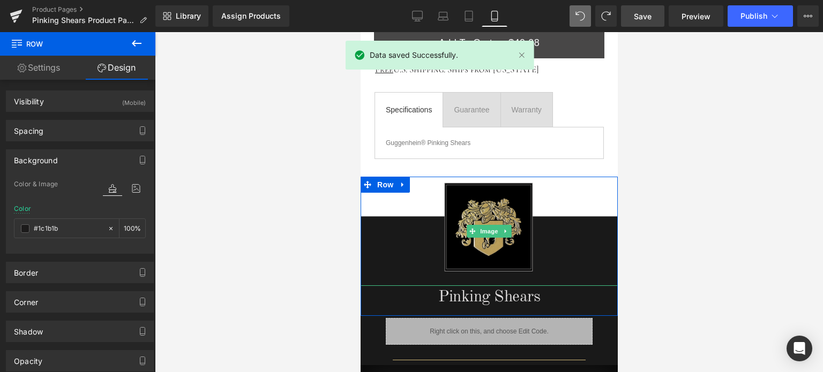
click at [481, 229] on span "Image" at bounding box center [488, 231] width 23 height 13
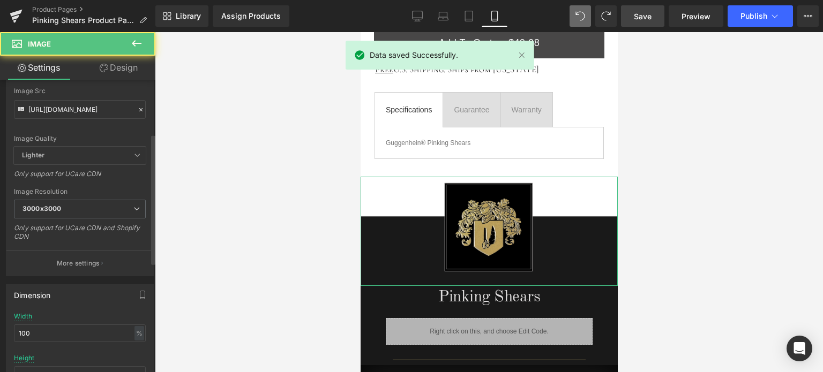
scroll to position [161, 0]
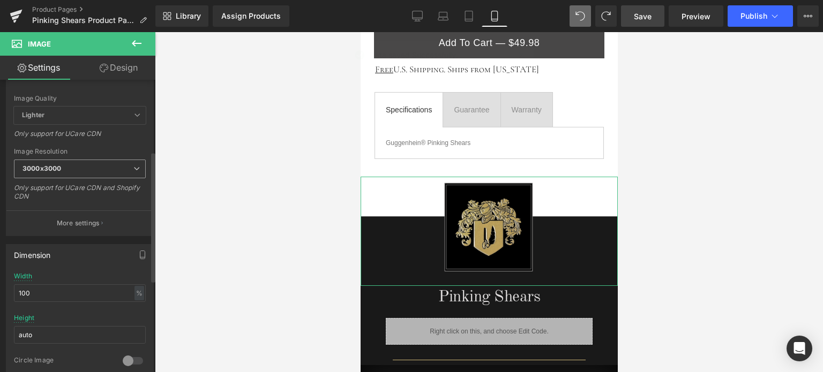
click at [62, 168] on span "3000x3000" at bounding box center [80, 169] width 132 height 19
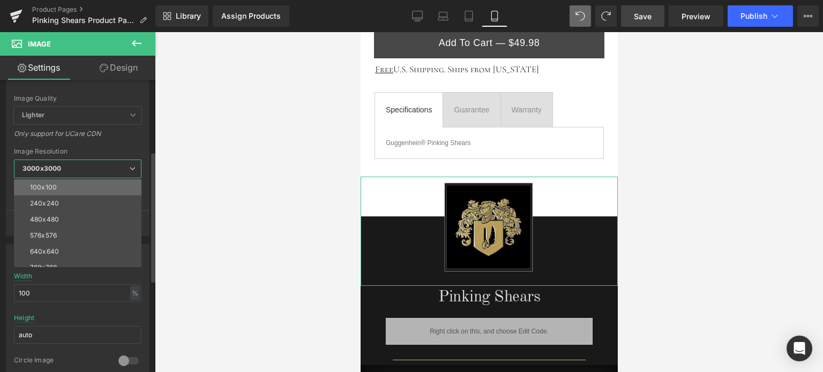
click at [62, 185] on li "100x100" at bounding box center [80, 188] width 132 height 16
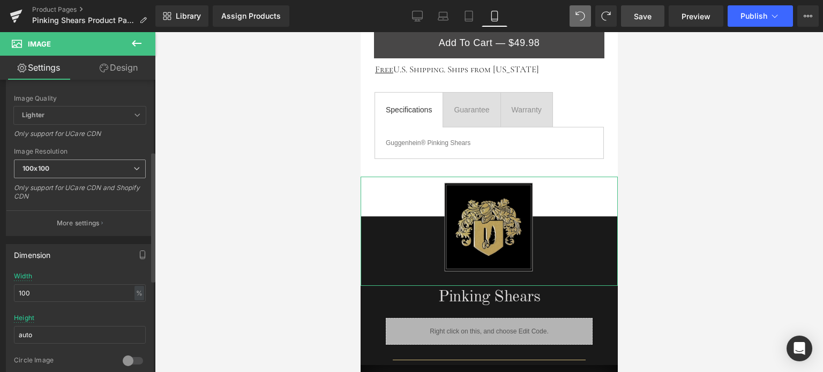
type input "[URL][DOMAIN_NAME]"
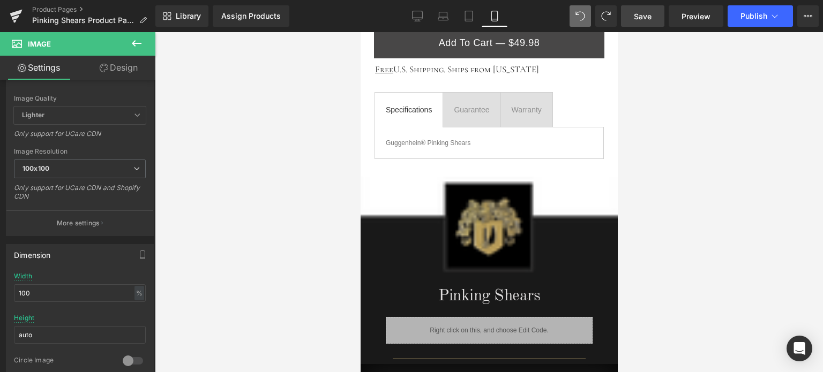
click at [643, 16] on span "Save" at bounding box center [643, 16] width 18 height 11
click at [642, 14] on span "Save" at bounding box center [643, 16] width 18 height 11
click at [421, 20] on icon at bounding box center [417, 16] width 11 height 11
type input "auto"
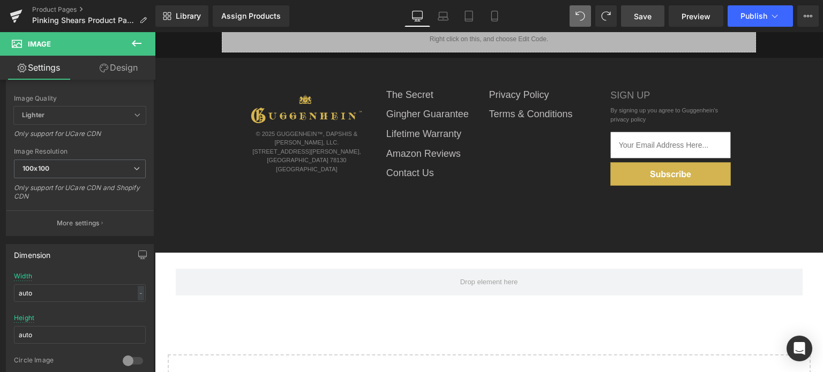
scroll to position [0, 0]
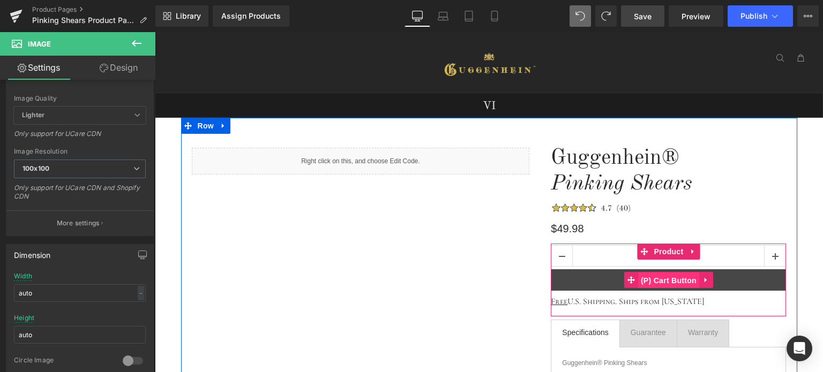
click at [677, 281] on span "(P) Cart Button" at bounding box center [668, 281] width 61 height 16
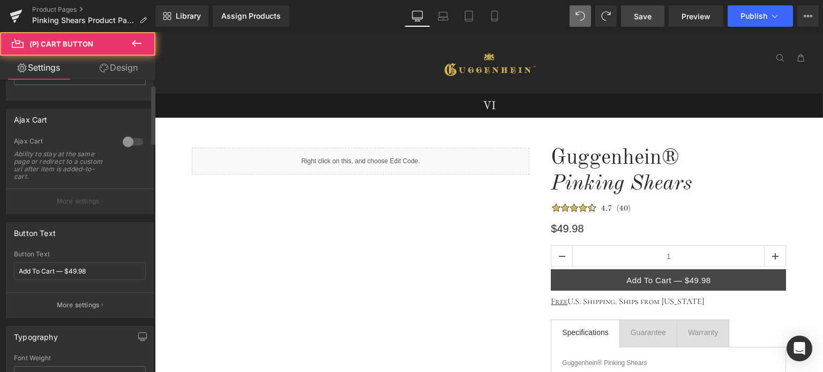
scroll to position [161, 0]
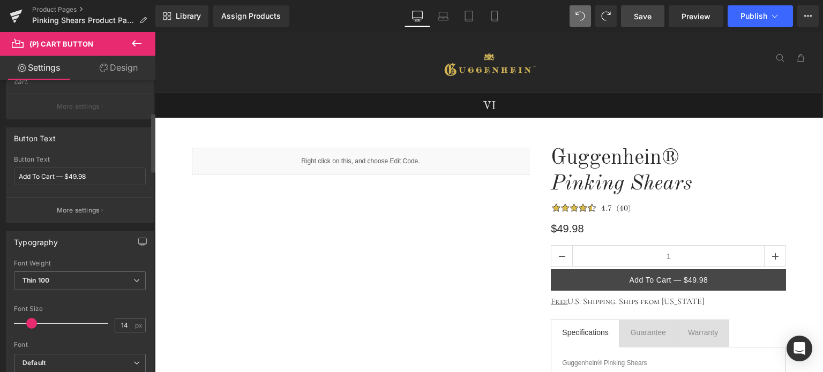
click at [30, 322] on span at bounding box center [31, 323] width 11 height 11
click at [444, 18] on icon at bounding box center [443, 16] width 11 height 11
type input "15"
type input "100"
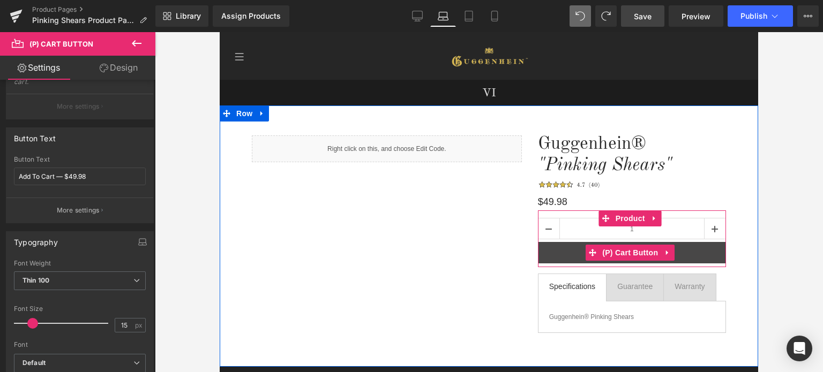
click at [637, 258] on span "(P) Cart Button" at bounding box center [630, 253] width 61 height 16
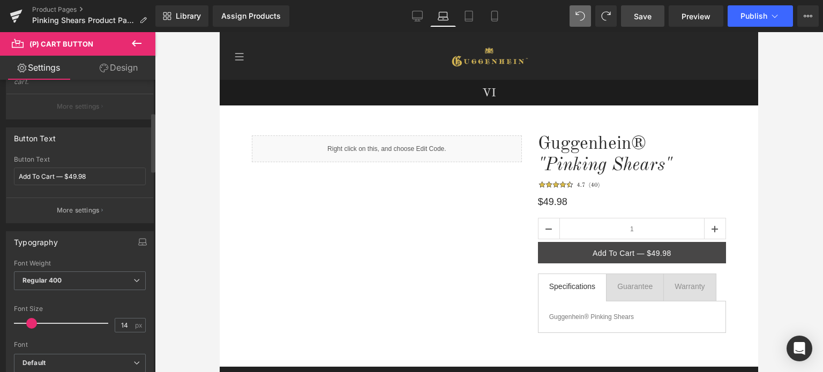
click at [31, 323] on span at bounding box center [31, 323] width 11 height 11
click at [469, 14] on icon at bounding box center [469, 16] width 11 height 11
type input "15"
type input "100"
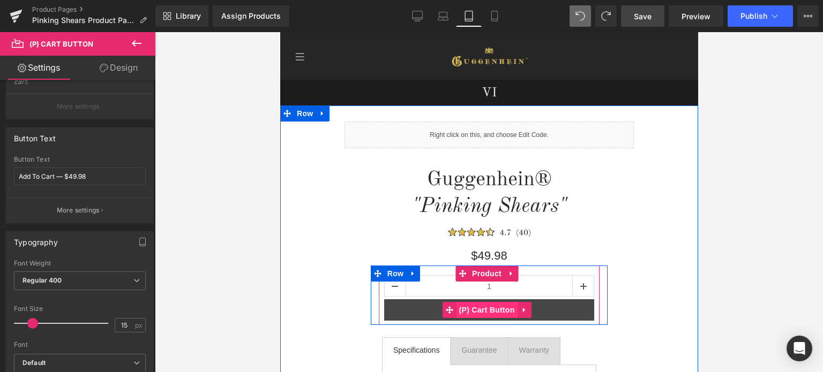
click at [491, 312] on span "(P) Cart Button" at bounding box center [486, 310] width 61 height 16
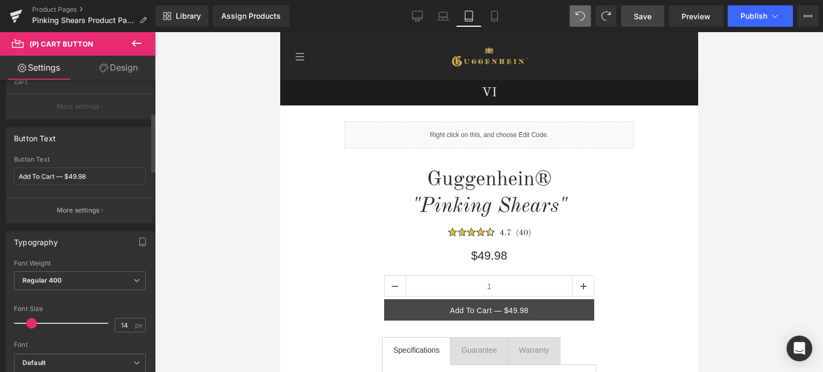
click at [30, 319] on span at bounding box center [31, 323] width 11 height 11
click at [502, 16] on link "Mobile" at bounding box center [495, 15] width 26 height 21
type input "20"
type input "100"
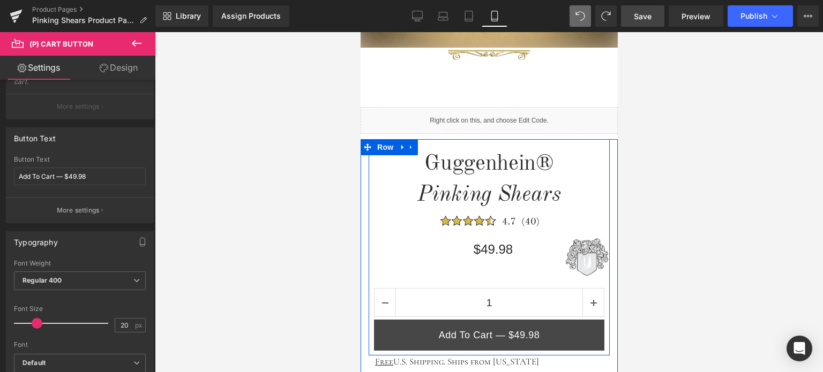
scroll to position [482, 0]
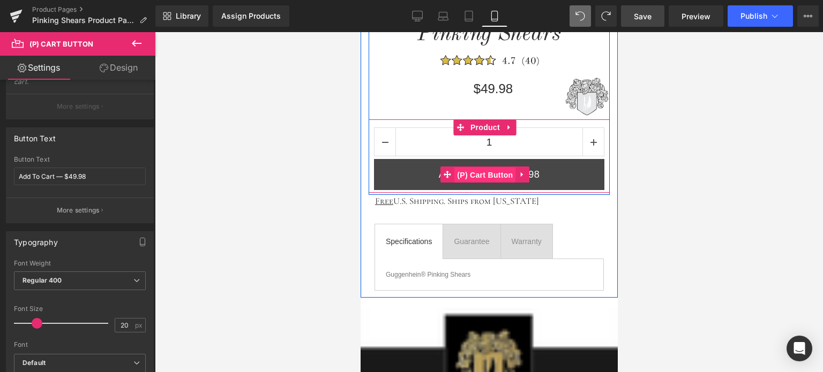
click at [488, 174] on span "(P) Cart Button" at bounding box center [484, 175] width 61 height 16
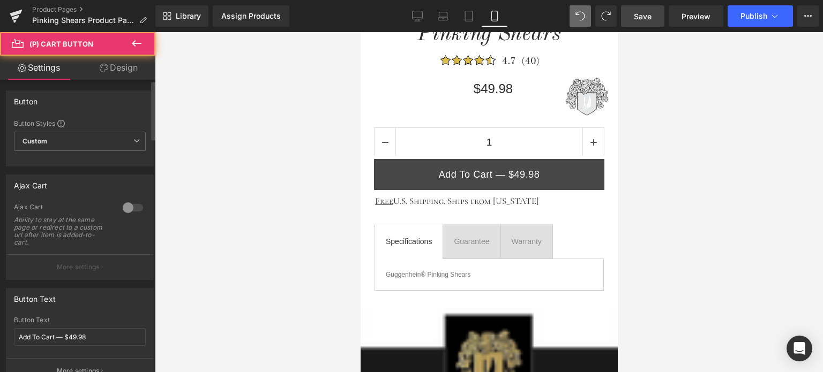
scroll to position [214, 0]
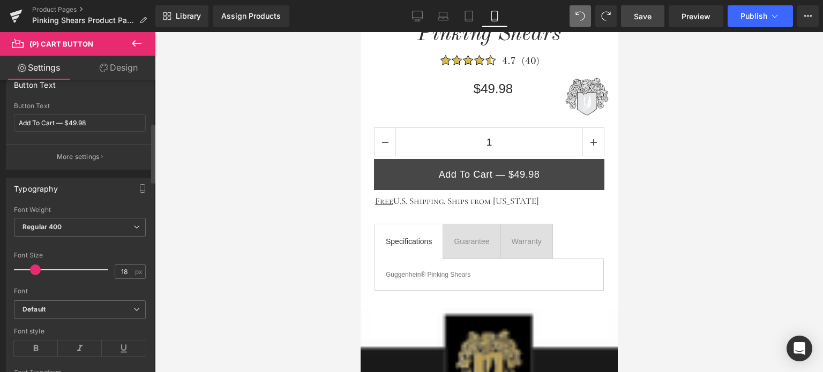
type input "17"
click at [30, 267] on span at bounding box center [34, 270] width 11 height 11
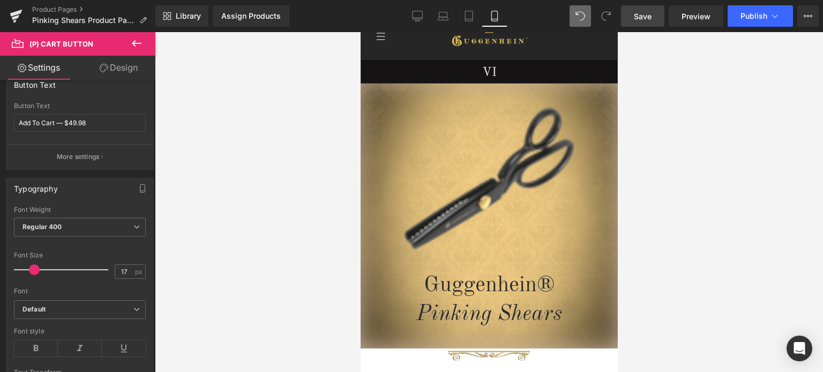
scroll to position [0, 0]
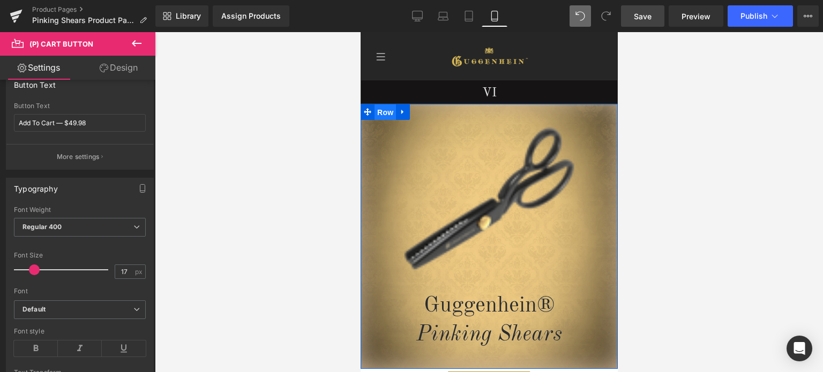
click at [387, 114] on span "Row" at bounding box center [384, 112] width 21 height 16
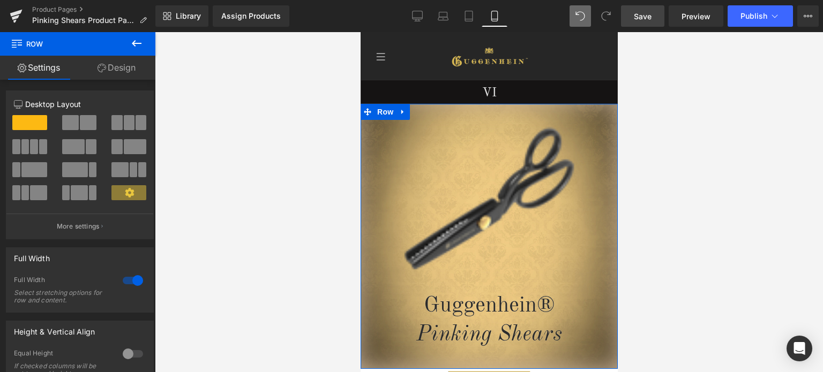
click at [128, 67] on link "Design" at bounding box center [117, 68] width 78 height 24
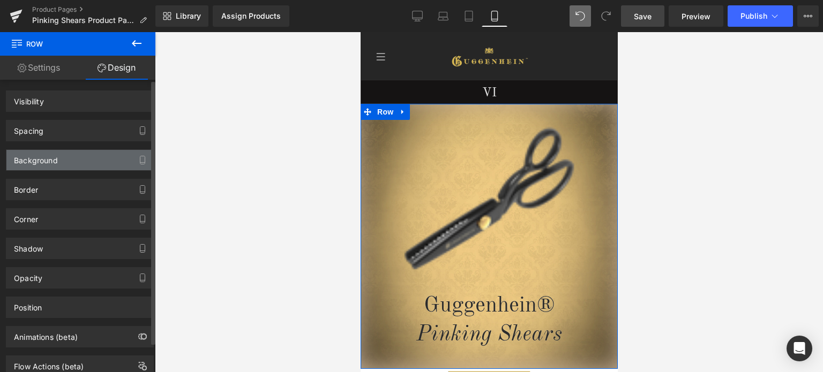
click at [92, 159] on div "Background" at bounding box center [79, 160] width 147 height 20
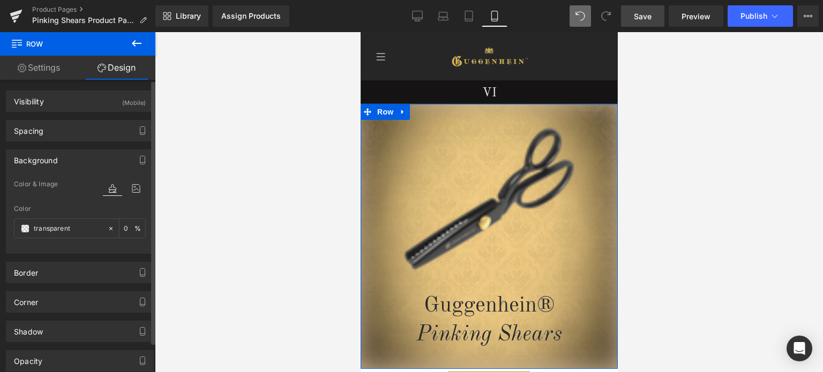
type input "transparent"
type input "0"
type input "[URL][DOMAIN_NAME]"
click at [129, 190] on icon at bounding box center [135, 189] width 19 height 14
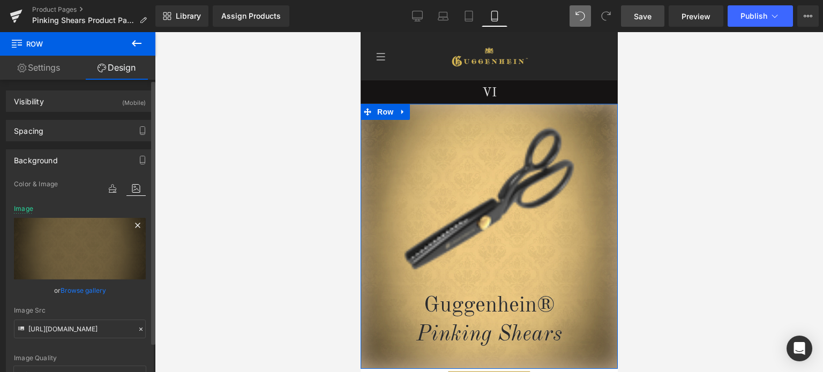
click at [135, 225] on icon at bounding box center [137, 225] width 5 height 5
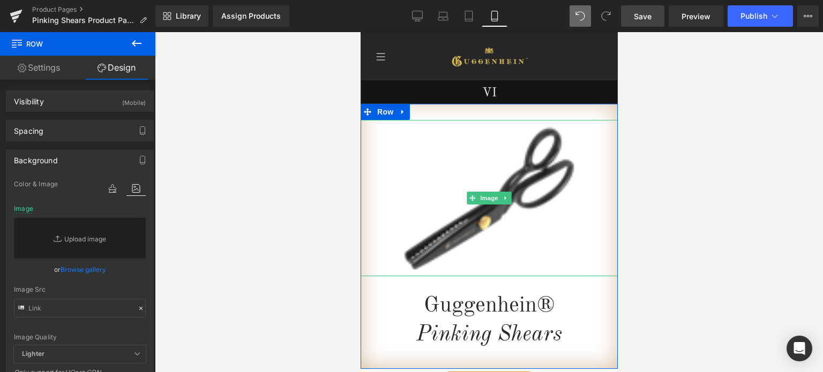
scroll to position [161, 0]
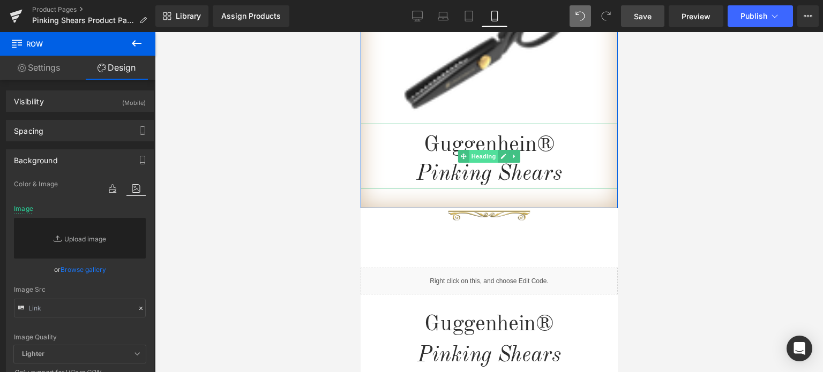
click at [487, 156] on span "Heading" at bounding box center [483, 156] width 29 height 13
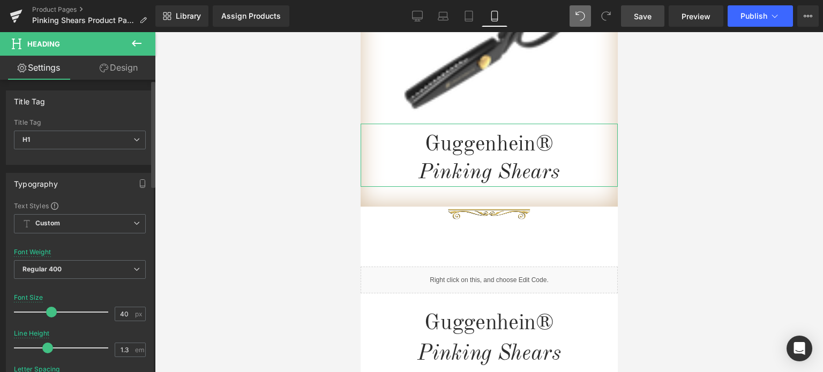
type input "39"
click at [45, 310] on span at bounding box center [50, 312] width 11 height 11
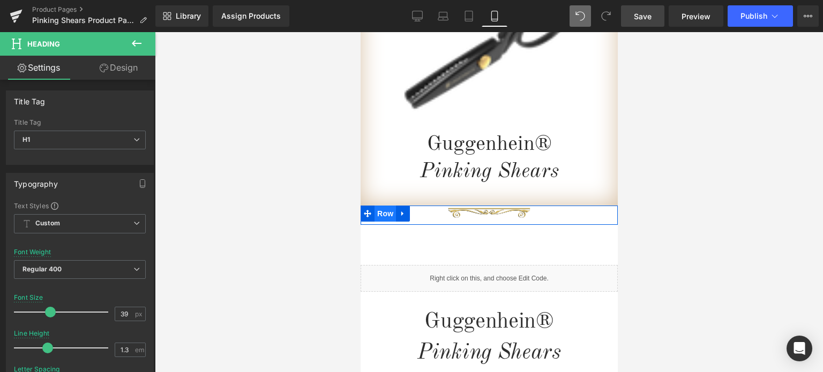
click at [386, 216] on span "Row" at bounding box center [384, 214] width 21 height 16
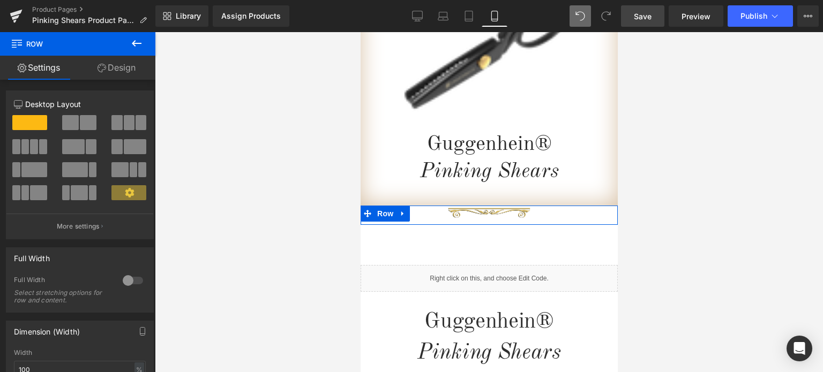
click at [117, 69] on link "Design" at bounding box center [117, 68] width 78 height 24
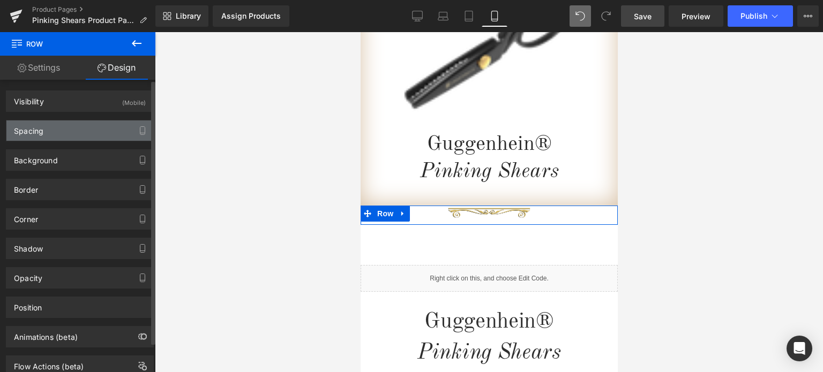
click at [57, 133] on div "Spacing" at bounding box center [79, 131] width 147 height 20
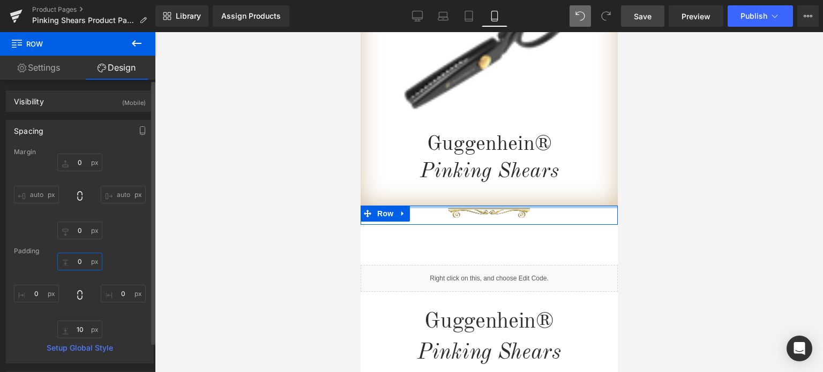
click at [84, 262] on input "0" at bounding box center [79, 262] width 45 height 18
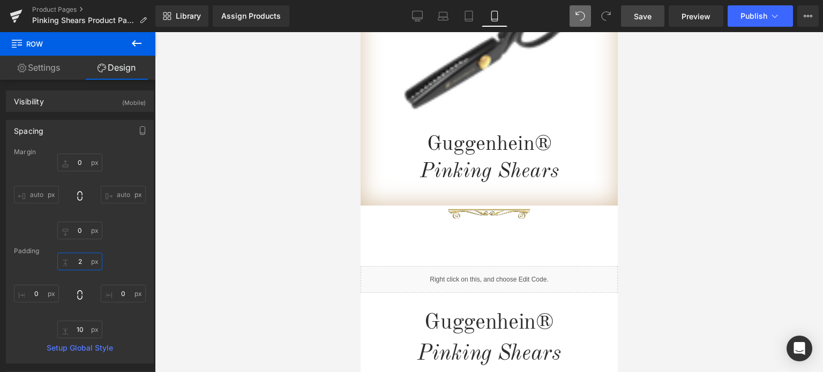
type input "2"
click at [648, 13] on span "Save" at bounding box center [643, 16] width 18 height 11
drag, startPoint x: 648, startPoint y: 14, endPoint x: 156, endPoint y: 144, distance: 509.3
click at [648, 14] on span "Save" at bounding box center [643, 16] width 18 height 11
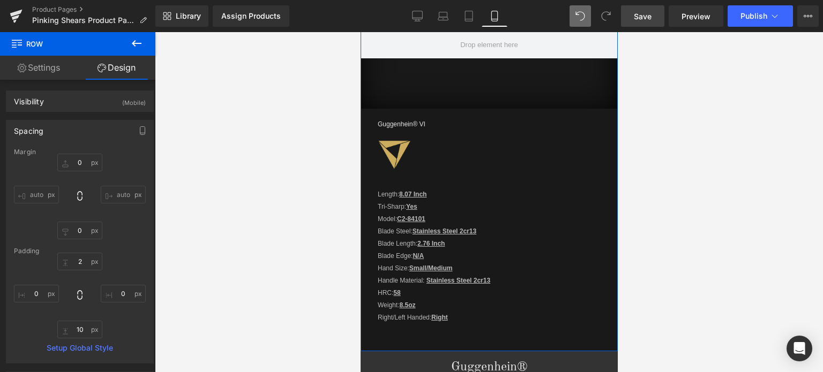
scroll to position [1072, 0]
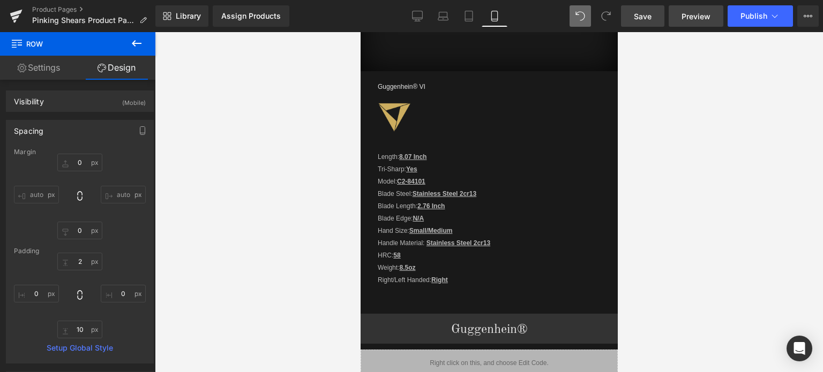
click at [690, 18] on span "Preview" at bounding box center [696, 16] width 29 height 11
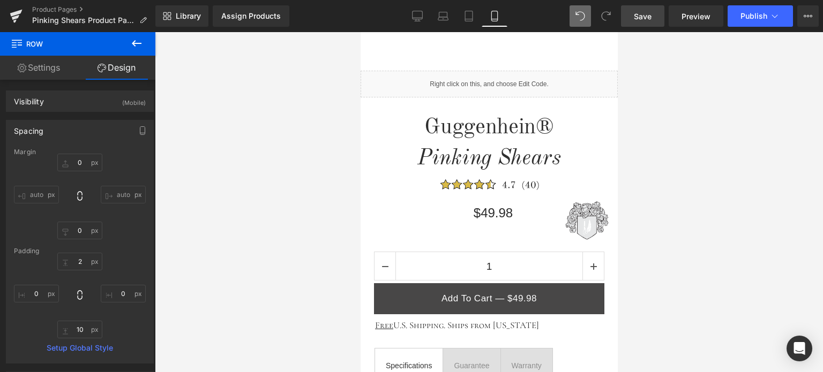
scroll to position [262, 0]
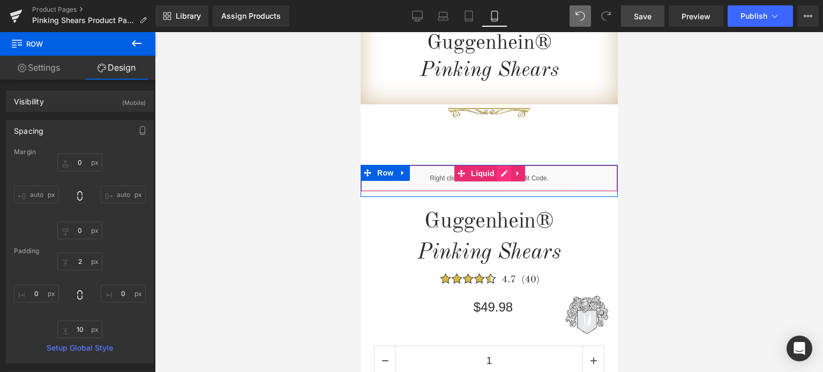
click at [496, 172] on div "Liquid" at bounding box center [488, 178] width 257 height 27
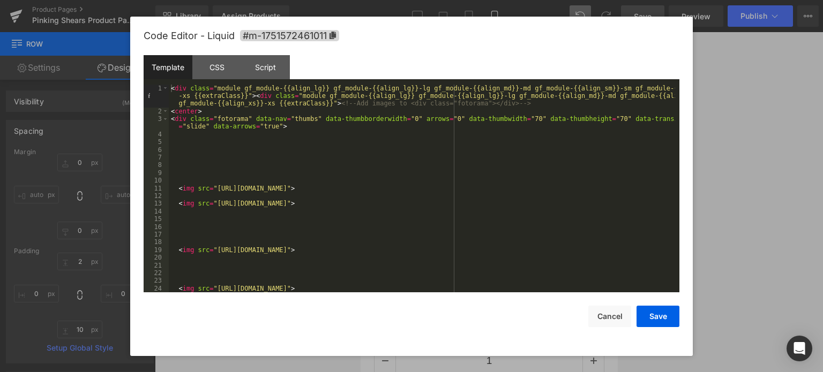
scroll to position [32, 0]
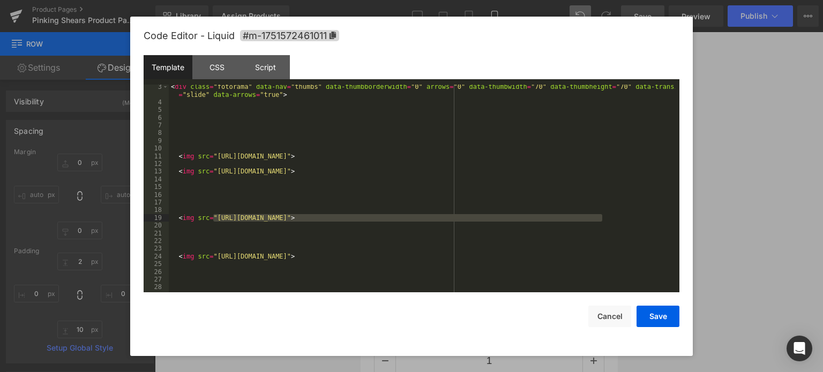
drag, startPoint x: 213, startPoint y: 219, endPoint x: 601, endPoint y: 217, distance: 387.5
click at [601, 217] on div "< div class = "fotorama" data-nav = "thumbs" data-thumbborderwidth = "0" arrows…" at bounding box center [422, 199] width 506 height 232
drag, startPoint x: 622, startPoint y: 222, endPoint x: 622, endPoint y: 217, distance: 5.4
click at [622, 222] on div "< div class = "fotorama" data-nav = "thumbs" data-thumbborderwidth = "0" arrows…" at bounding box center [422, 199] width 506 height 232
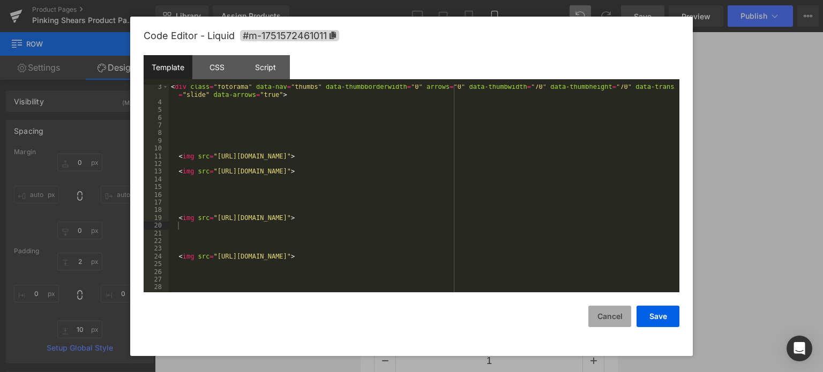
click at [613, 320] on button "Cancel" at bounding box center [609, 316] width 43 height 21
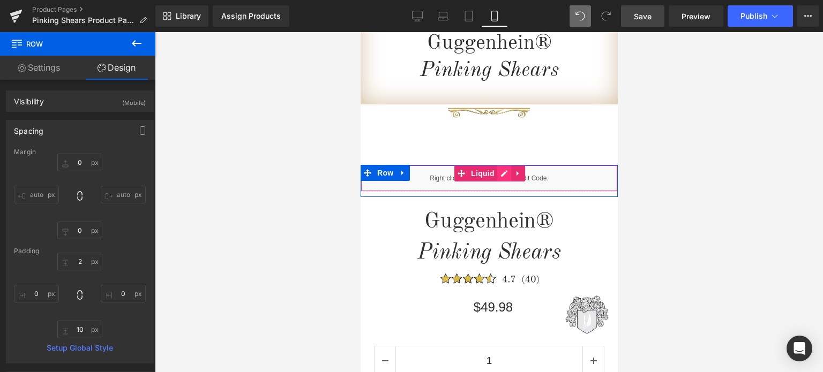
click at [502, 175] on div "Liquid" at bounding box center [488, 178] width 257 height 27
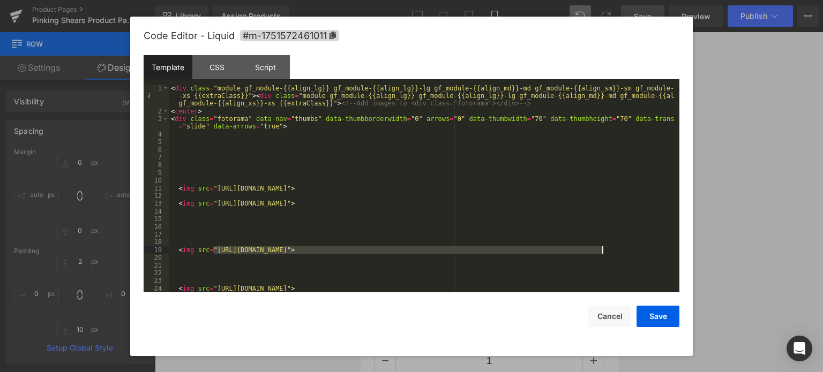
drag, startPoint x: 214, startPoint y: 251, endPoint x: 601, endPoint y: 253, distance: 386.9
click at [601, 253] on div "< div class = "module gf_module-{{align_lg}} gf_module-{{align_lg}}-lg gf_modul…" at bounding box center [422, 204] width 506 height 239
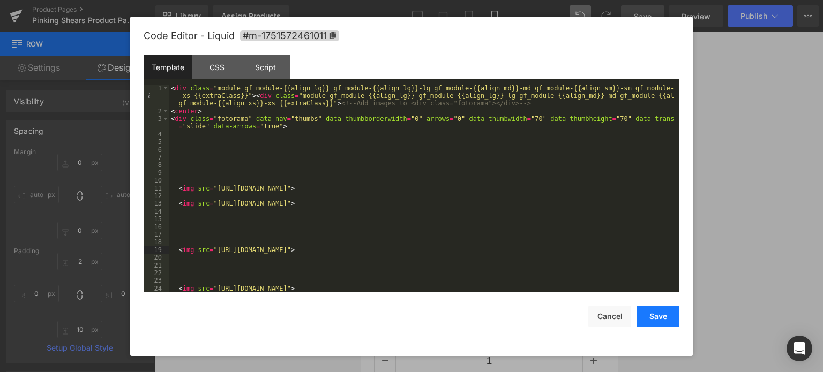
click at [659, 316] on button "Save" at bounding box center [658, 316] width 43 height 21
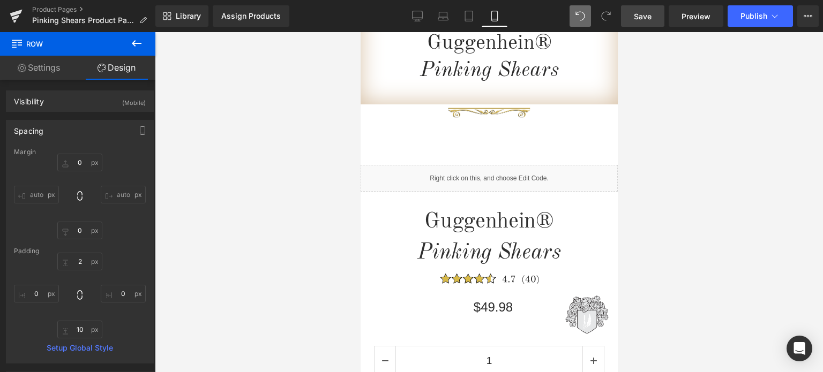
click at [647, 14] on span "Save" at bounding box center [643, 16] width 18 height 11
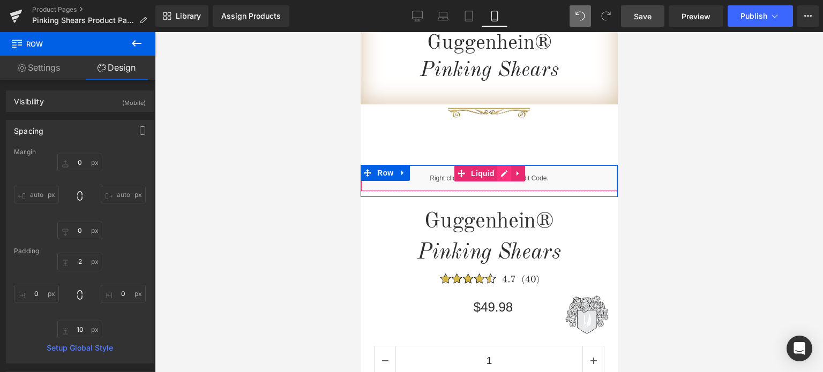
click at [497, 175] on div "Liquid" at bounding box center [488, 178] width 257 height 27
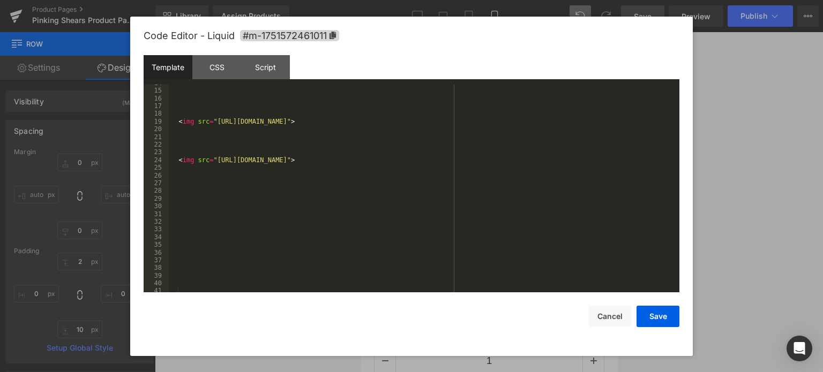
scroll to position [129, 0]
drag, startPoint x: 178, startPoint y: 163, endPoint x: 626, endPoint y: 168, distance: 448.6
click at [626, 168] on div "< img src = "[URL][DOMAIN_NAME]" > < img src = "[URL][DOMAIN_NAME]" >" at bounding box center [422, 191] width 506 height 224
click at [207, 196] on div "< img src = "[URL][DOMAIN_NAME]" > < img src = "[URL][DOMAIN_NAME]" >" at bounding box center [422, 191] width 506 height 224
click at [190, 185] on div "< img src = "[URL][DOMAIN_NAME]" > < img src = "[URL][DOMAIN_NAME]" >" at bounding box center [422, 191] width 506 height 224
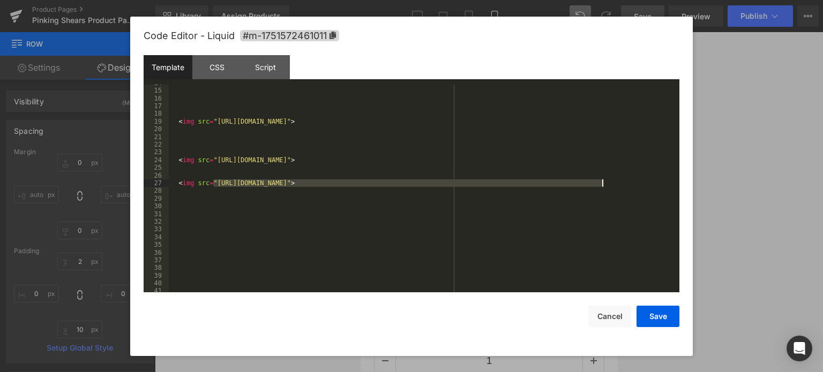
drag, startPoint x: 213, startPoint y: 184, endPoint x: 604, endPoint y: 186, distance: 390.7
click at [604, 186] on div "< img src = "[URL][DOMAIN_NAME]" > < img src = "[URL][DOMAIN_NAME]" > < img src…" at bounding box center [422, 191] width 506 height 224
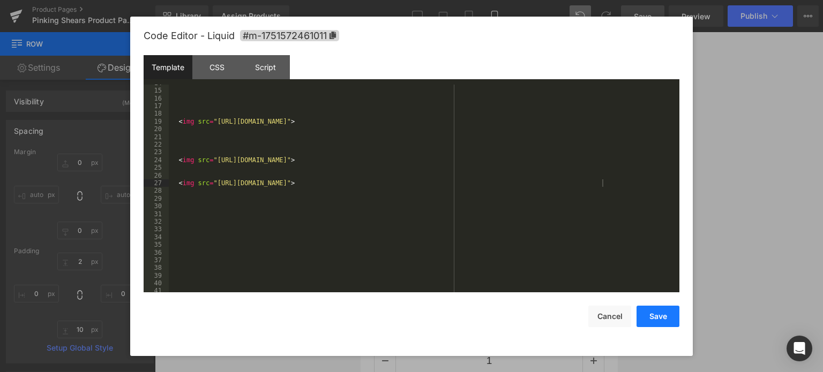
click at [657, 312] on button "Save" at bounding box center [658, 316] width 43 height 21
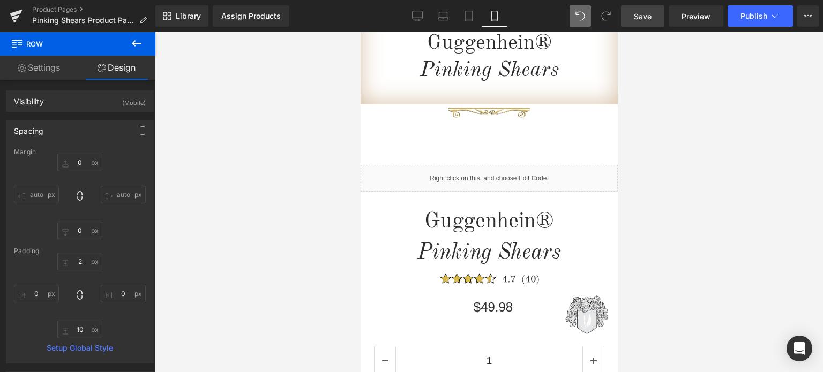
click at [650, 17] on span "Save" at bounding box center [643, 16] width 18 height 11
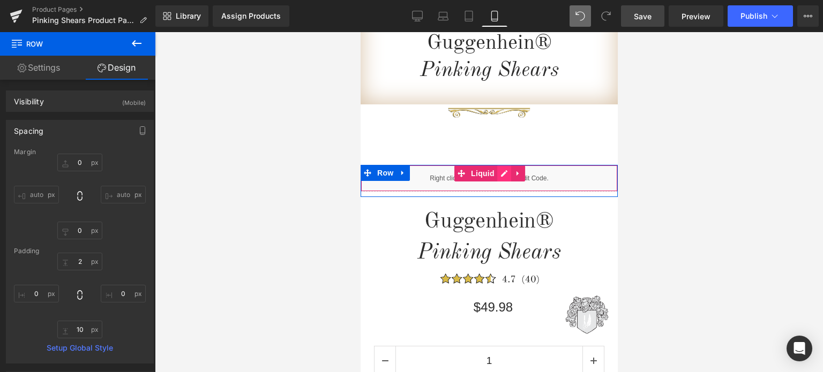
click at [497, 171] on div "Liquid" at bounding box center [488, 178] width 257 height 27
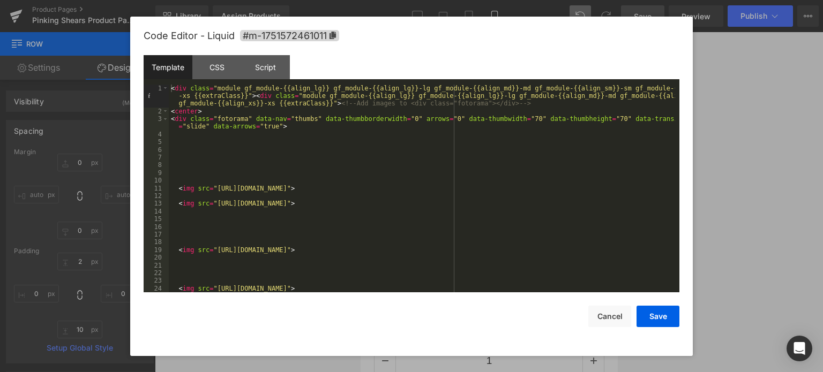
scroll to position [64, 0]
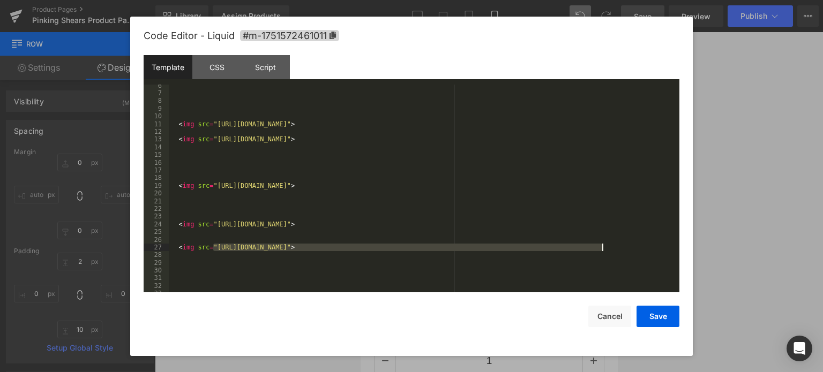
drag, startPoint x: 214, startPoint y: 250, endPoint x: 601, endPoint y: 251, distance: 386.9
click at [601, 251] on div "< img src = "[URL][DOMAIN_NAME]" > < img src = "[URL][DOMAIN_NAME]" > < img src…" at bounding box center [422, 194] width 506 height 224
click at [661, 317] on button "Save" at bounding box center [658, 316] width 43 height 21
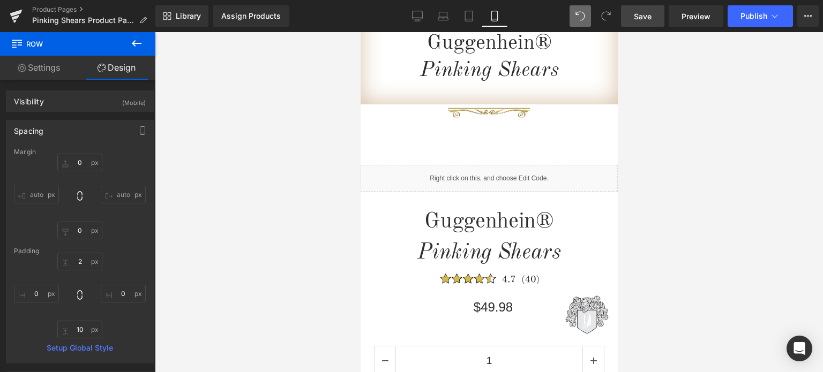
click at [643, 14] on span "Save" at bounding box center [643, 16] width 18 height 11
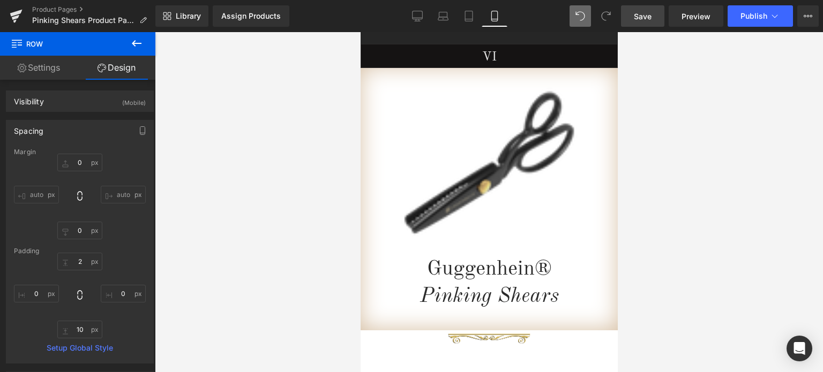
scroll to position [0, 0]
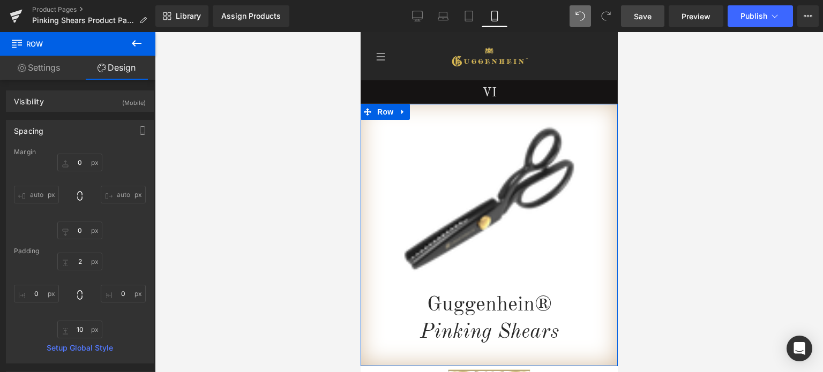
drag, startPoint x: 383, startPoint y: 111, endPoint x: 383, endPoint y: 104, distance: 7.0
click at [383, 111] on span "Row" at bounding box center [384, 112] width 21 height 16
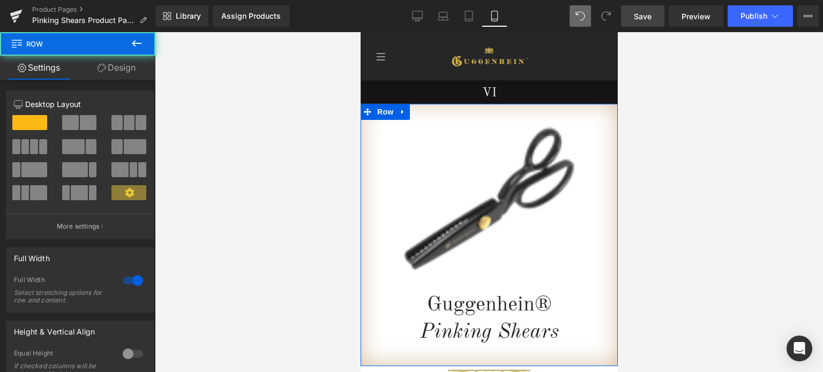
click at [117, 69] on link "Design" at bounding box center [117, 68] width 78 height 24
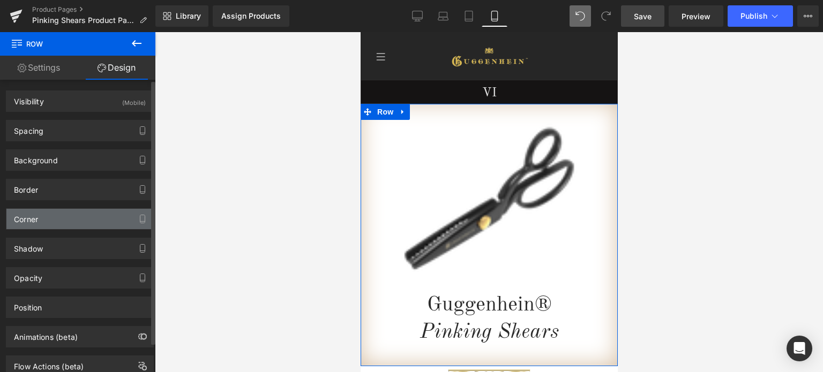
type input "#cfa72f"
type input "100"
type input "0"
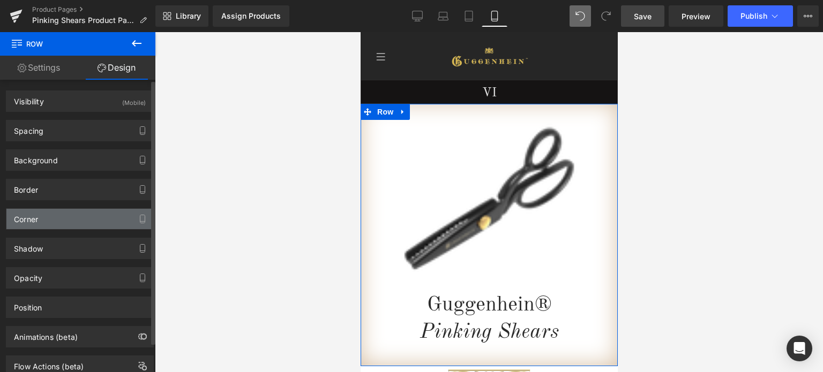
type input "0"
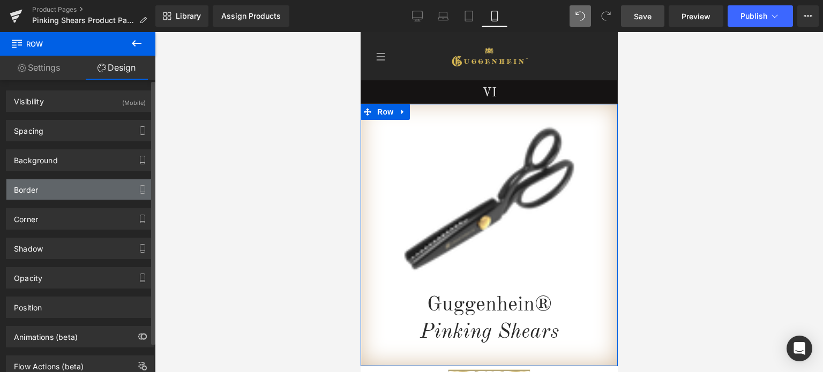
click at [62, 193] on div "Border" at bounding box center [79, 190] width 147 height 20
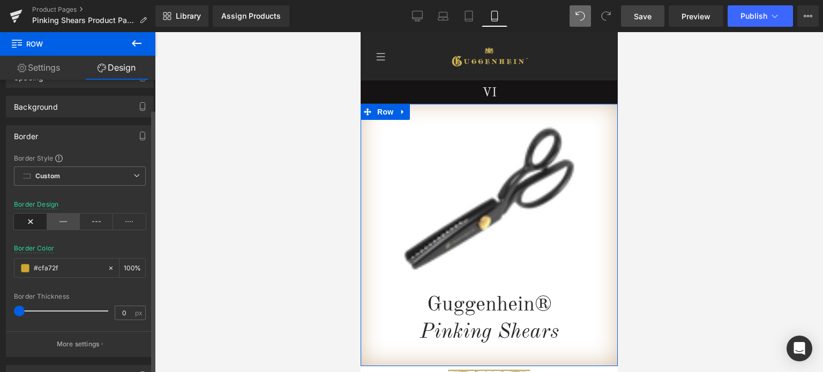
click at [59, 220] on icon at bounding box center [63, 222] width 33 height 16
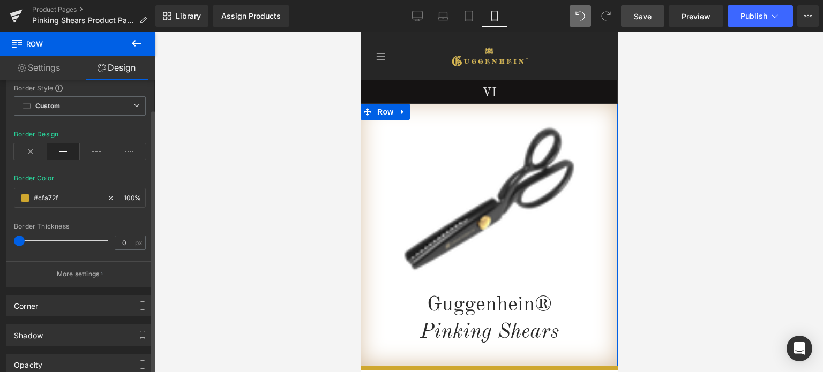
scroll to position [161, 0]
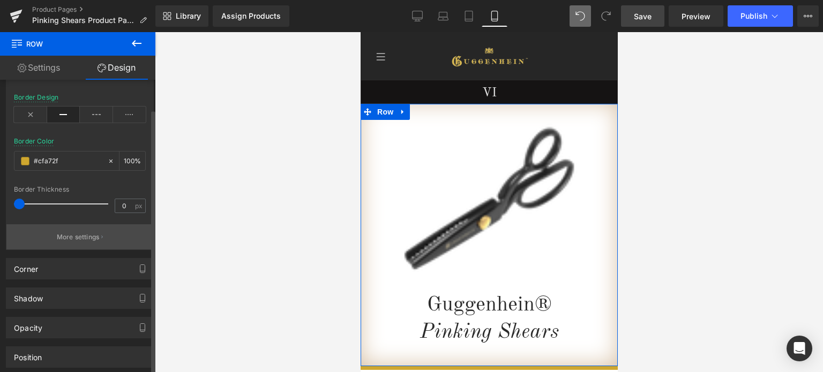
click at [81, 230] on button "More settings" at bounding box center [79, 237] width 147 height 25
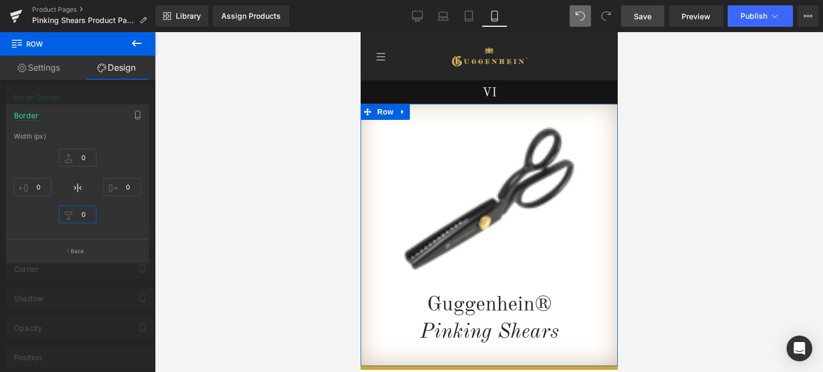
click at [83, 215] on input "0" at bounding box center [78, 215] width 38 height 18
paste input "#433018"
drag, startPoint x: 141, startPoint y: 221, endPoint x: 139, endPoint y: 214, distance: 7.0
click at [141, 221] on div "Width (px) 0px 0 0px 0 0px 0 0px 0" at bounding box center [77, 186] width 142 height 106
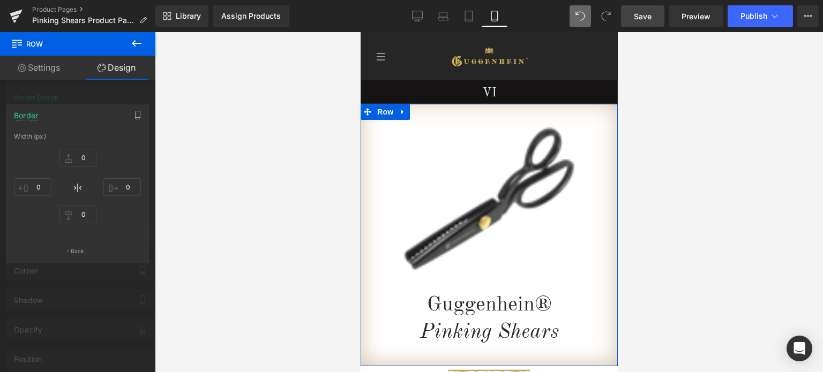
click at [138, 86] on div at bounding box center [77, 205] width 155 height 346
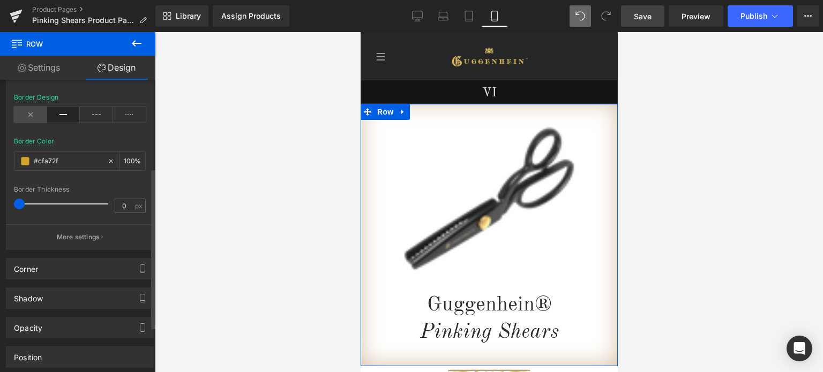
click at [25, 114] on icon at bounding box center [30, 115] width 33 height 16
drag, startPoint x: 55, startPoint y: 117, endPoint x: 61, endPoint y: 124, distance: 8.4
click at [57, 120] on icon at bounding box center [63, 115] width 33 height 16
click at [84, 233] on p "More settings" at bounding box center [78, 238] width 43 height 10
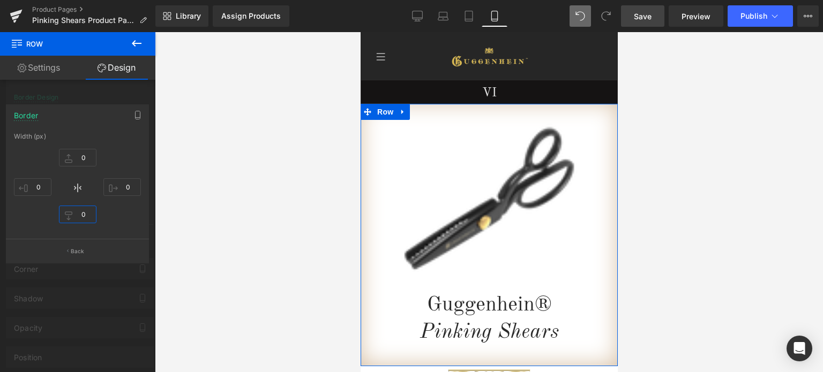
click at [86, 214] on input "0" at bounding box center [78, 215] width 38 height 18
click at [83, 215] on input "6" at bounding box center [78, 215] width 38 height 18
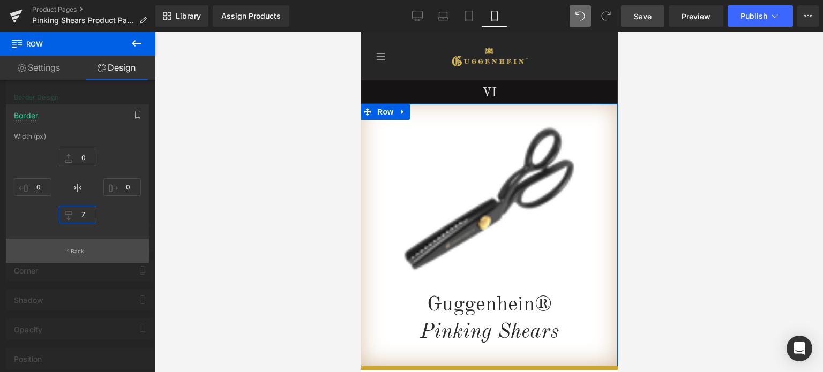
type input "7"
click at [87, 254] on button "Back" at bounding box center [77, 251] width 143 height 24
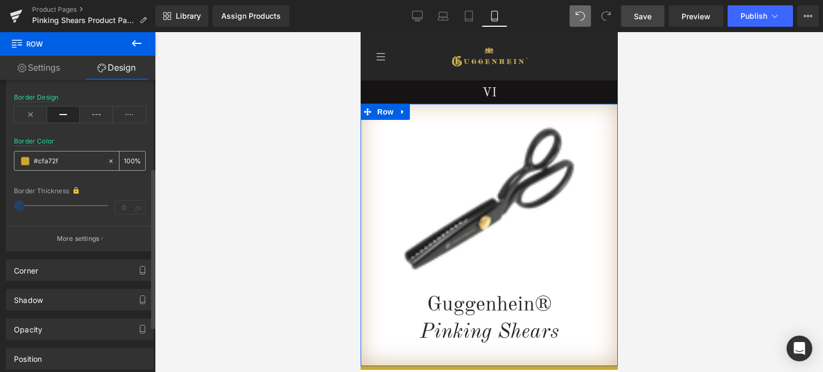
click at [72, 159] on input "#cfa72f" at bounding box center [68, 161] width 69 height 12
paste input "433018"
type input "#433018"
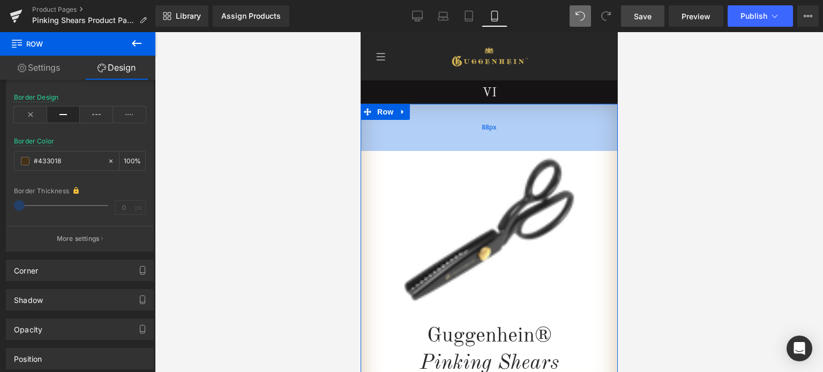
drag, startPoint x: 532, startPoint y: 106, endPoint x: 529, endPoint y: 140, distance: 34.4
click at [529, 141] on div "88px" at bounding box center [488, 127] width 257 height 47
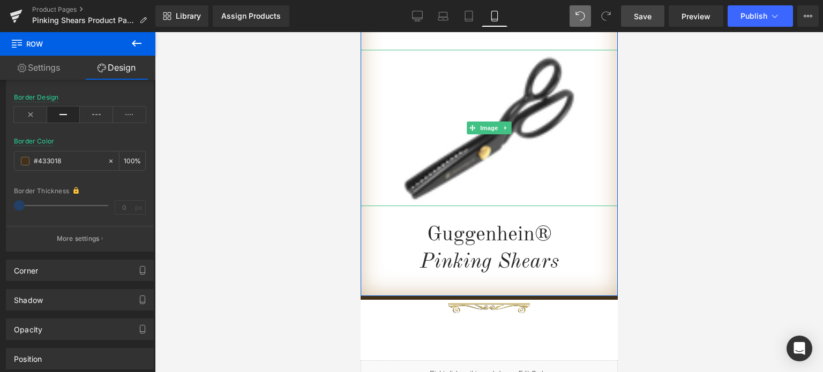
scroll to position [161, 0]
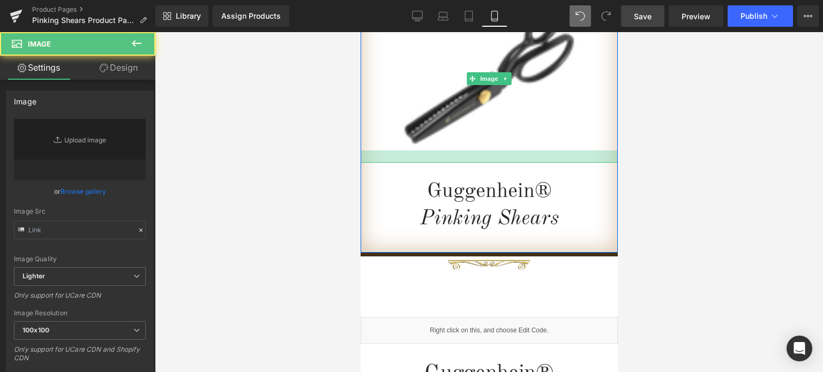
type input "[URL][DOMAIN_NAME]"
drag, startPoint x: 519, startPoint y: 149, endPoint x: 1151, endPoint y: 212, distance: 634.4
click at [518, 161] on div at bounding box center [488, 157] width 257 height 12
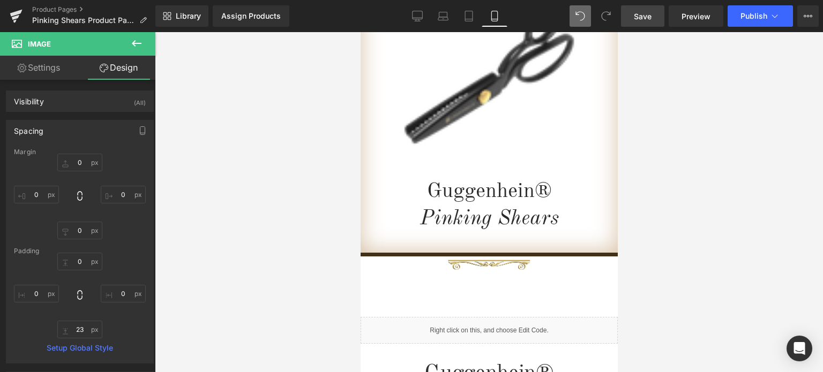
type input "0"
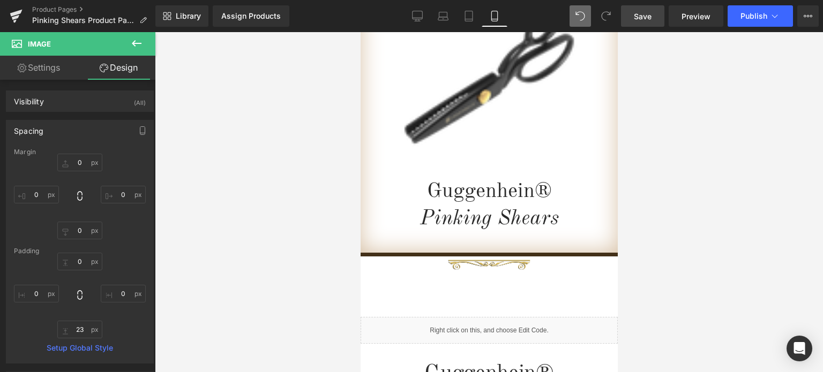
type input "0"
type input "23"
type input "0"
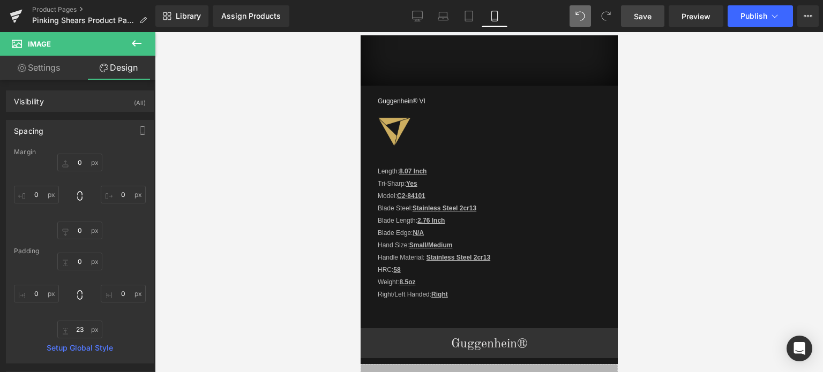
scroll to position [1053, 0]
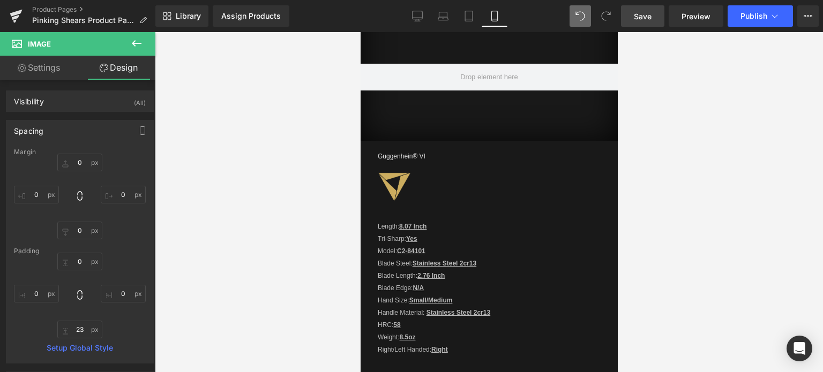
drag, startPoint x: 616, startPoint y: 71, endPoint x: 997, endPoint y: 180, distance: 396.2
click at [644, 14] on span "Save" at bounding box center [643, 16] width 18 height 11
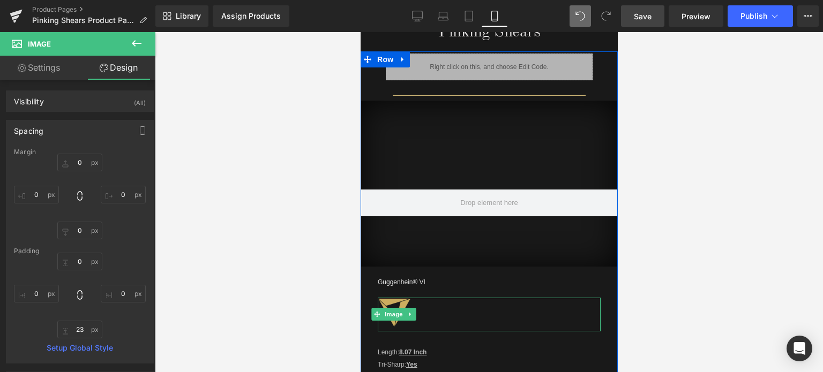
scroll to position [892, 0]
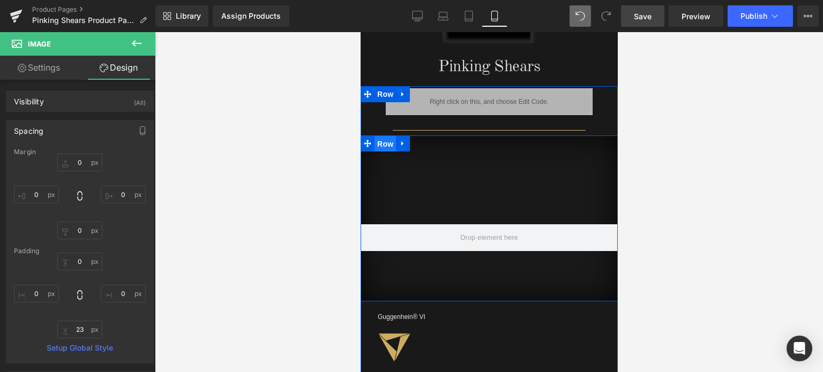
click at [380, 140] on span "Row" at bounding box center [384, 144] width 21 height 16
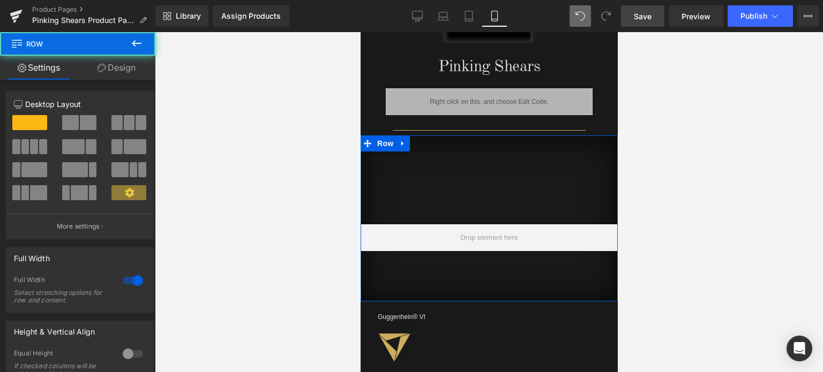
drag, startPoint x: 113, startPoint y: 69, endPoint x: 35, endPoint y: 132, distance: 99.8
click at [113, 69] on link "Design" at bounding box center [117, 68] width 78 height 24
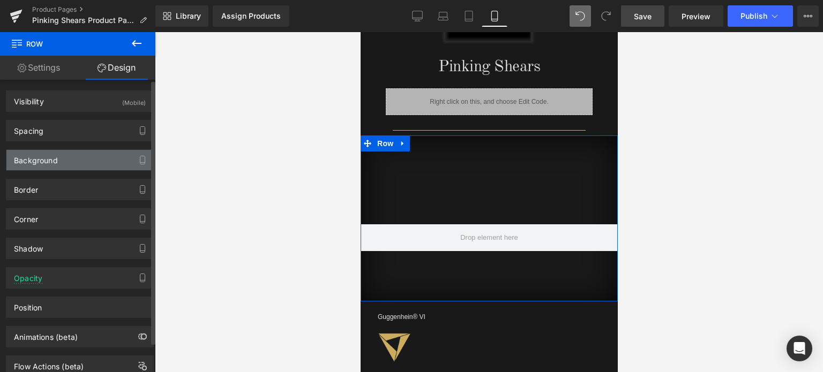
click at [56, 162] on div "Background" at bounding box center [36, 157] width 44 height 15
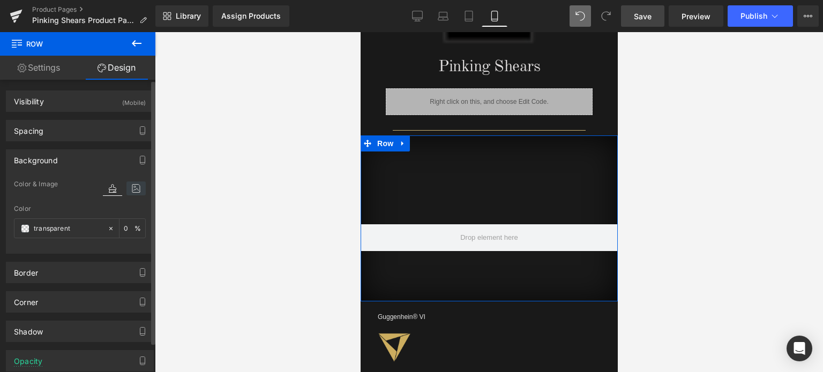
click at [129, 188] on icon at bounding box center [135, 189] width 19 height 14
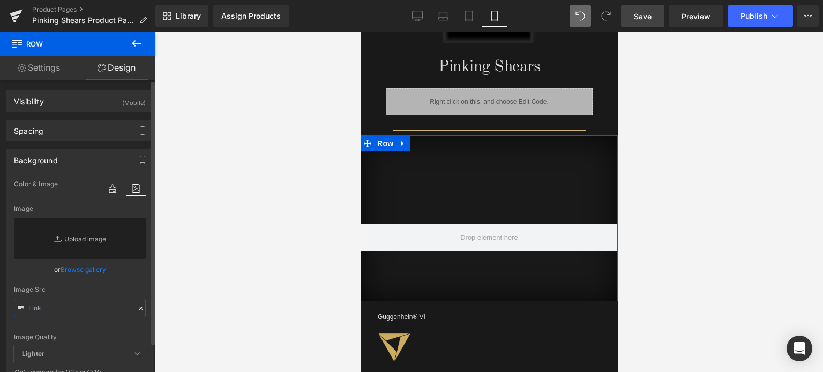
click at [46, 307] on input "text" at bounding box center [80, 308] width 132 height 19
paste input "[URL][DOMAIN_NAME]"
type input "[URL][DOMAIN_NAME]"
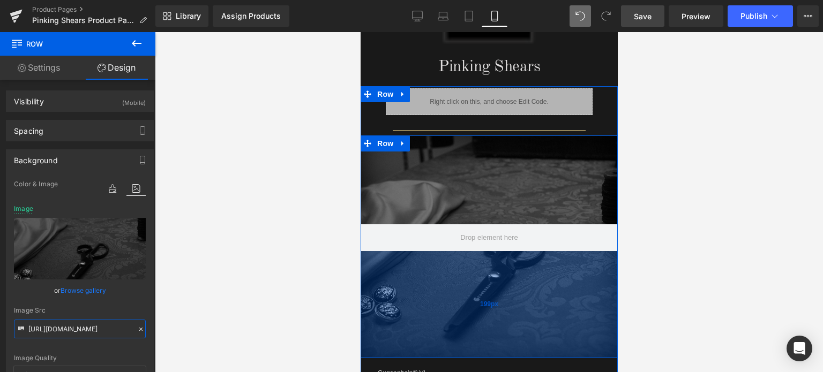
drag, startPoint x: 542, startPoint y: 296, endPoint x: 559, endPoint y: 297, distance: 17.2
click at [546, 356] on div "199px" at bounding box center [488, 304] width 257 height 107
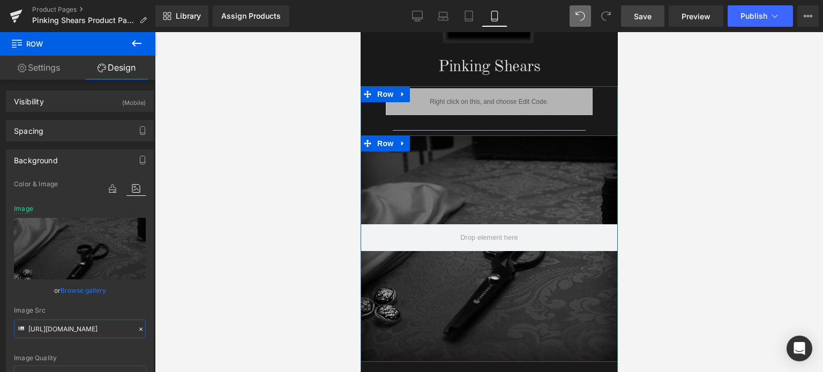
scroll to position [1053, 0]
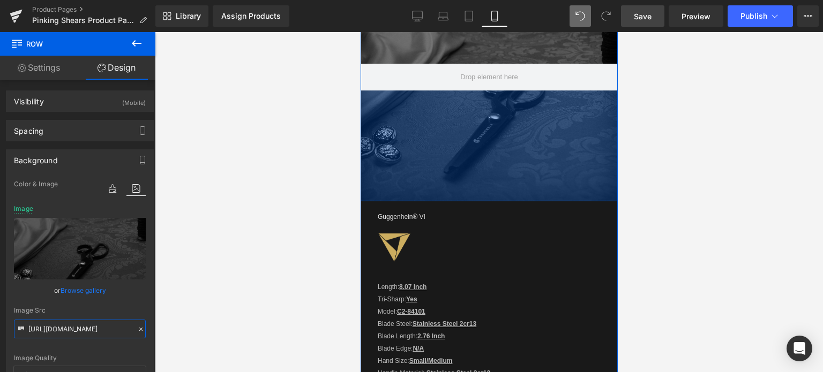
click at [530, 188] on div "207px" at bounding box center [488, 146] width 257 height 111
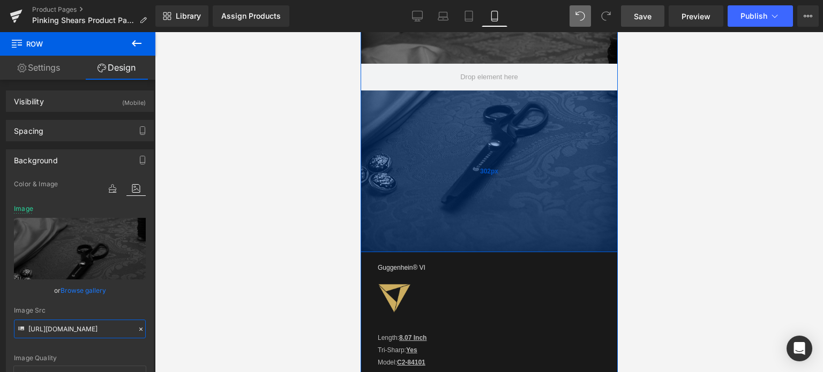
drag, startPoint x: 530, startPoint y: 188, endPoint x: 531, endPoint y: 239, distance: 50.9
click at [531, 239] on div "302px" at bounding box center [488, 172] width 257 height 162
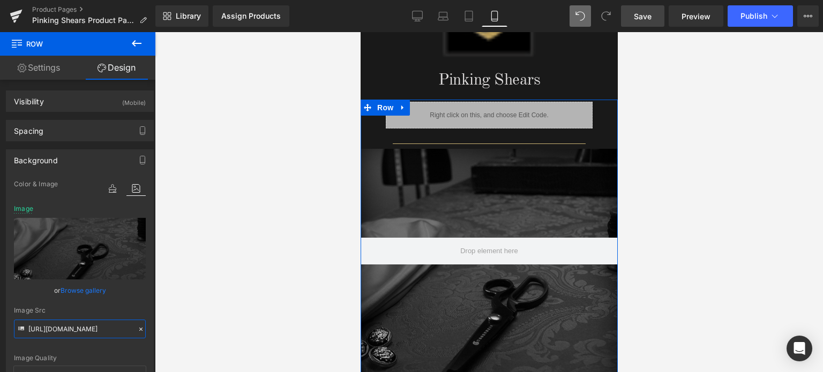
scroll to position [892, 0]
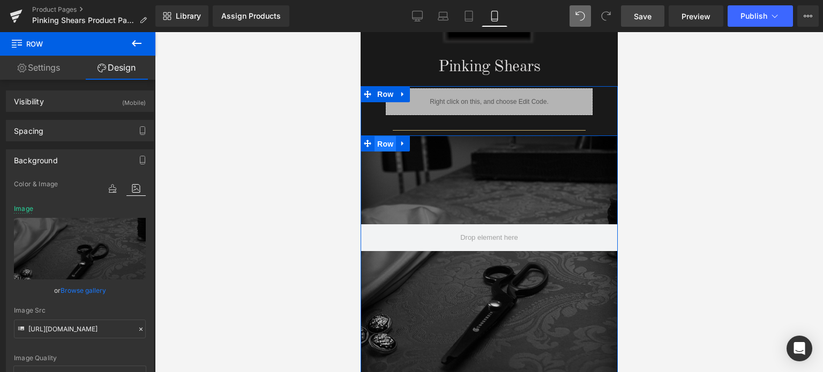
click at [381, 143] on span "Row" at bounding box center [384, 144] width 21 height 16
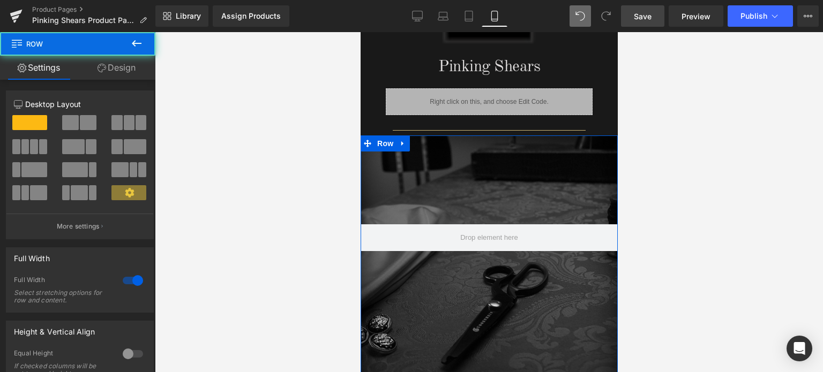
click at [121, 69] on link "Design" at bounding box center [117, 68] width 78 height 24
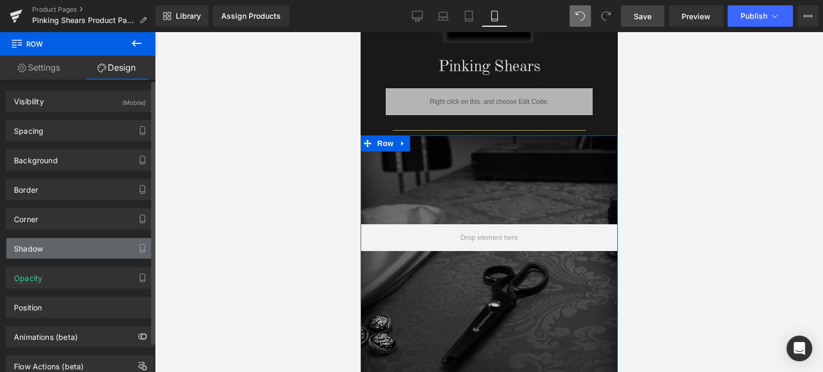
type input "#000000"
type input "90"
type input "173"
type input "16"
type input "61"
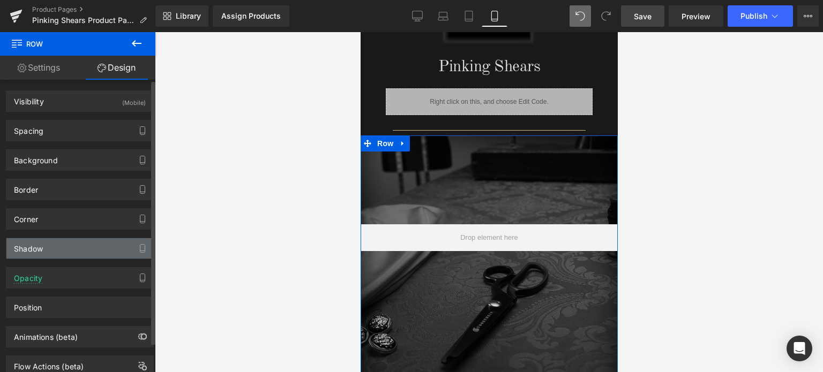
type input "-4"
click at [55, 246] on div "Shadow" at bounding box center [79, 248] width 147 height 20
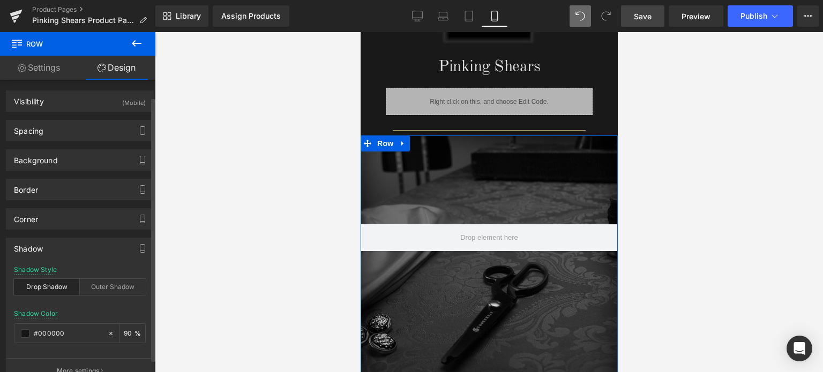
scroll to position [107, 0]
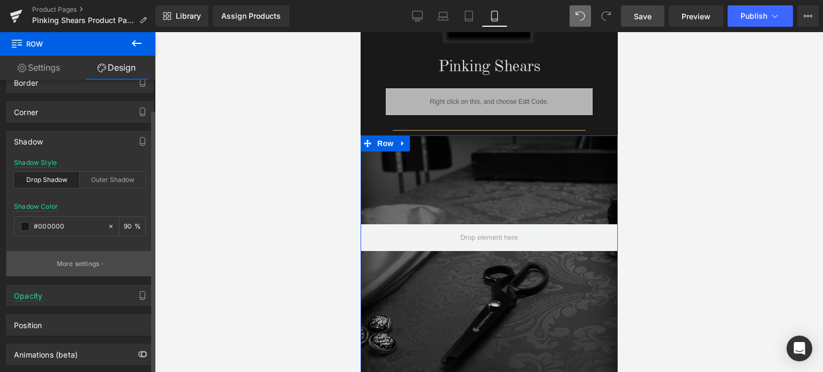
click at [71, 261] on p "More settings" at bounding box center [78, 264] width 43 height 10
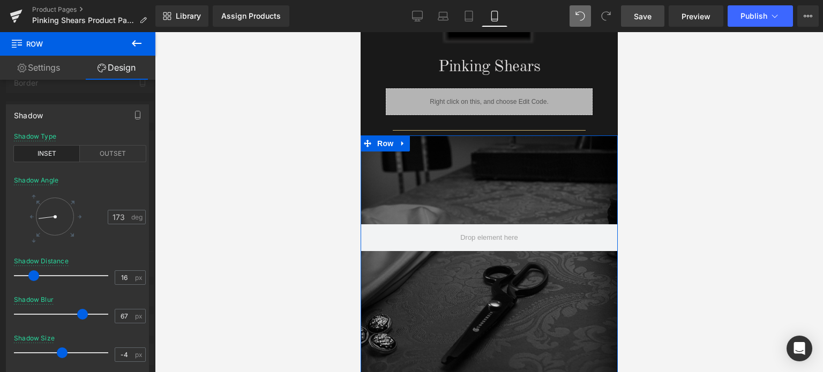
type input "66"
drag, startPoint x: 77, startPoint y: 315, endPoint x: 69, endPoint y: 306, distance: 11.4
click at [81, 315] on span at bounding box center [82, 314] width 11 height 11
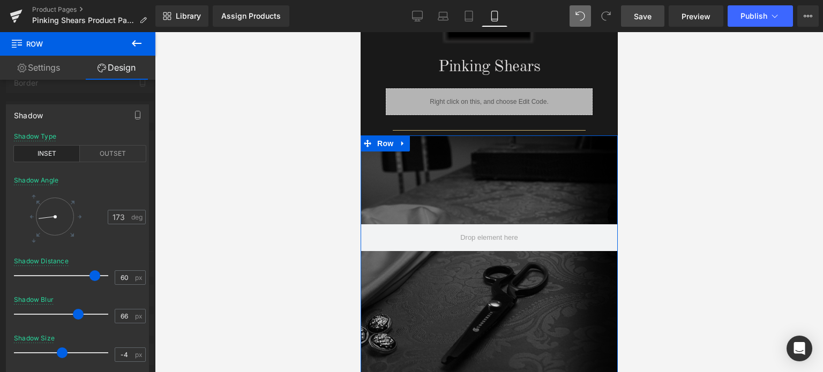
type input "58"
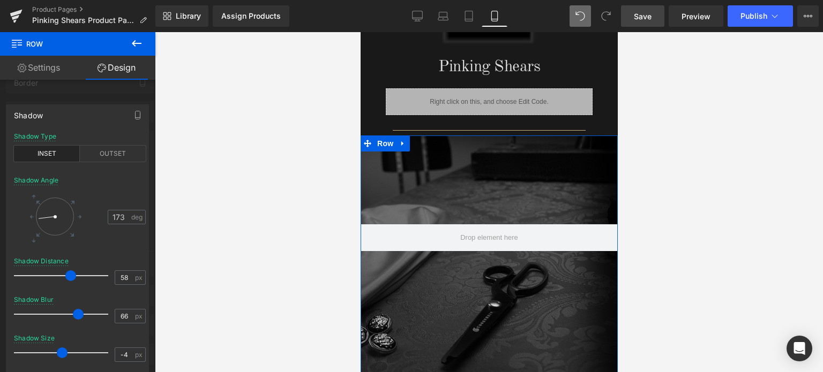
drag, startPoint x: 29, startPoint y: 275, endPoint x: 67, endPoint y: 281, distance: 38.0
click at [67, 281] on div at bounding box center [63, 275] width 89 height 21
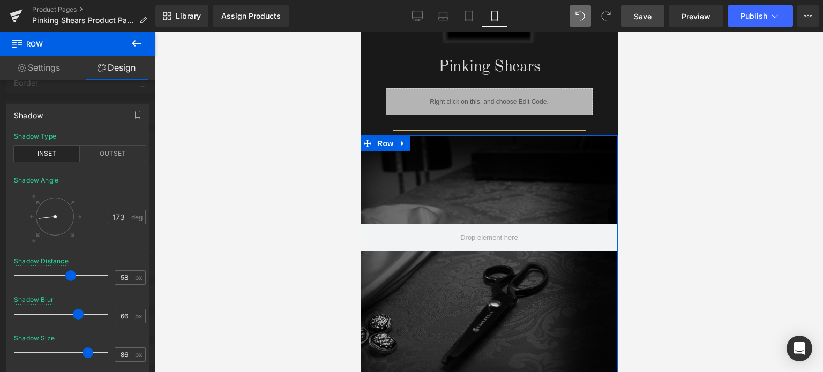
type input "87"
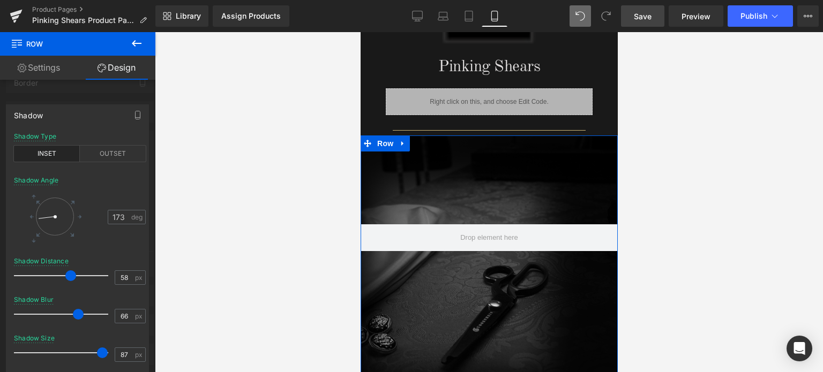
drag, startPoint x: 60, startPoint y: 352, endPoint x: 101, endPoint y: 353, distance: 40.7
click at [101, 353] on span at bounding box center [102, 353] width 11 height 11
click at [54, 233] on div at bounding box center [55, 217] width 38 height 38
type input "89"
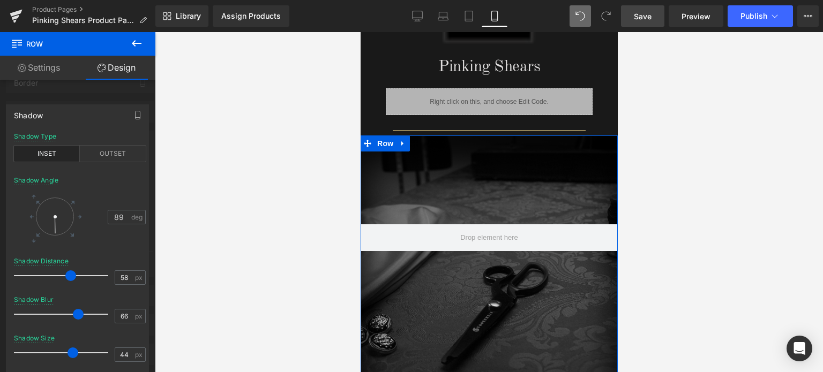
type input "45"
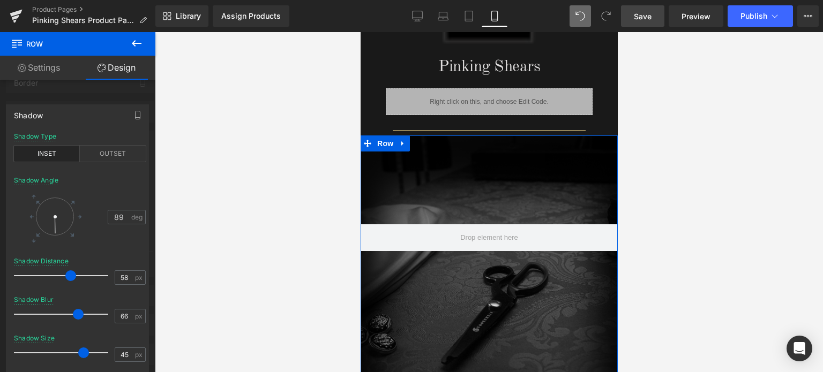
drag, startPoint x: 101, startPoint y: 352, endPoint x: 83, endPoint y: 351, distance: 18.8
click at [83, 351] on span at bounding box center [83, 353] width 11 height 11
type input "53"
click at [61, 280] on span at bounding box center [55, 276] width 11 height 11
type input "94"
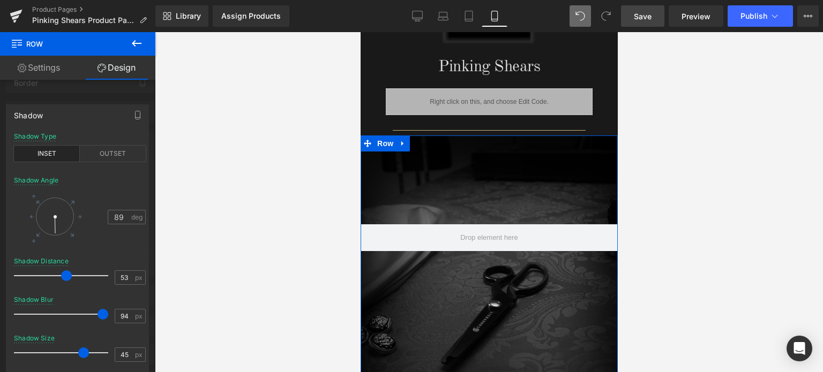
drag, startPoint x: 62, startPoint y: 315, endPoint x: 103, endPoint y: 315, distance: 41.3
click at [103, 315] on span at bounding box center [103, 314] width 11 height 11
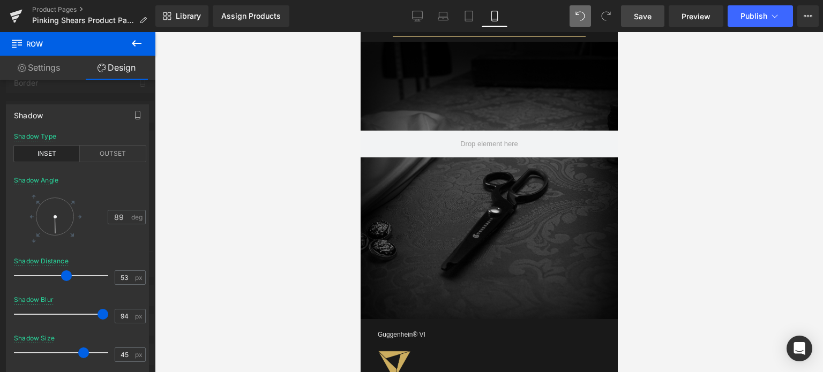
scroll to position [999, 0]
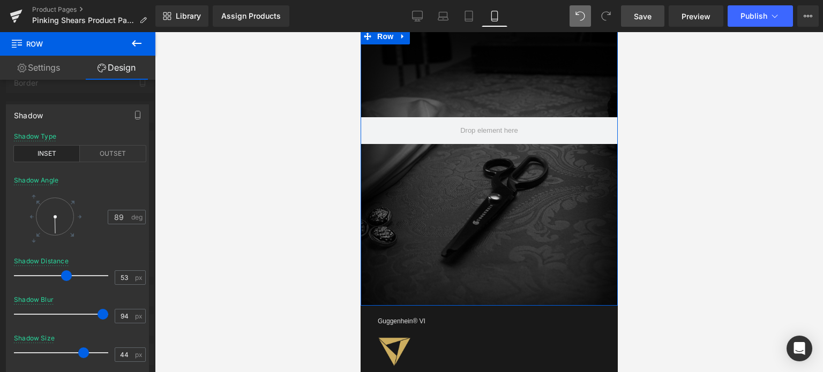
type input "43"
click at [83, 354] on span at bounding box center [83, 353] width 11 height 11
type input "49"
click at [62, 275] on span at bounding box center [62, 276] width 11 height 11
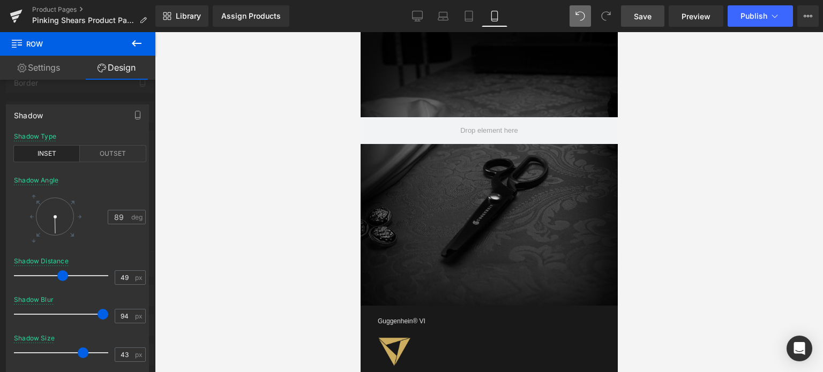
click at [651, 14] on span "Save" at bounding box center [643, 16] width 18 height 11
click at [647, 19] on span "Save" at bounding box center [643, 16] width 18 height 11
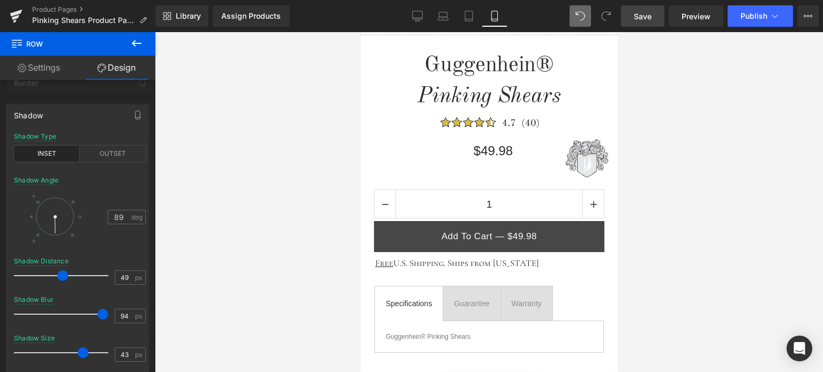
scroll to position [410, 0]
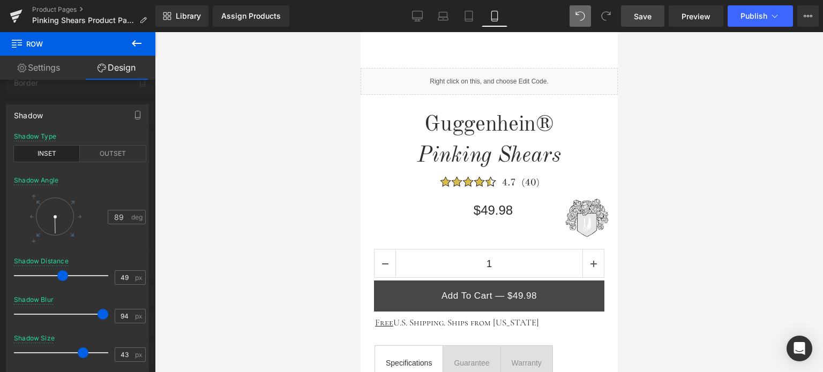
click at [819, 119] on div at bounding box center [489, 202] width 668 height 340
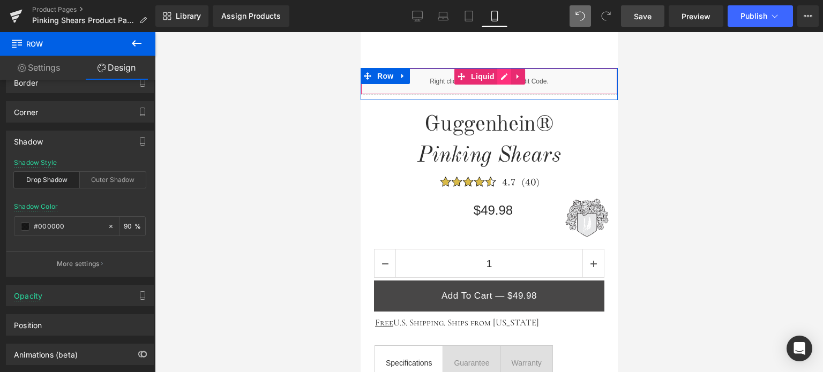
click at [498, 79] on div "Liquid" at bounding box center [488, 81] width 257 height 27
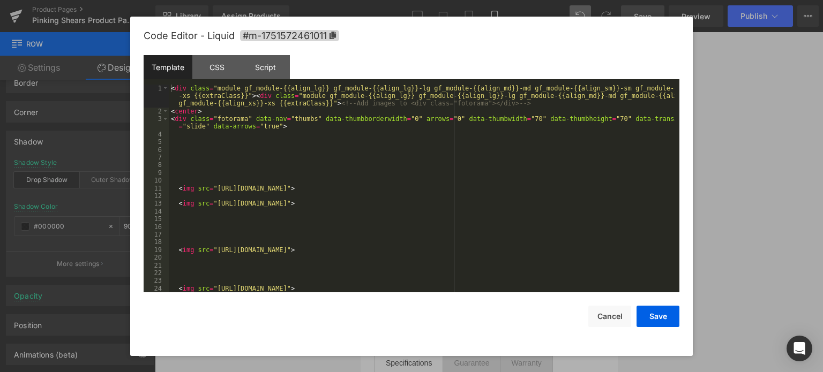
scroll to position [190, 0]
click at [503, 122] on div "< div class = "module gf_module-{{align_lg}} gf_module-{{align_lg}}-lg gf_modul…" at bounding box center [422, 204] width 506 height 239
click at [585, 118] on div "< div class = "module gf_module-{{align_lg}} gf_module-{{align_lg}}-lg gf_modul…" at bounding box center [422, 204] width 506 height 239
click at [654, 322] on button "Save" at bounding box center [658, 316] width 43 height 21
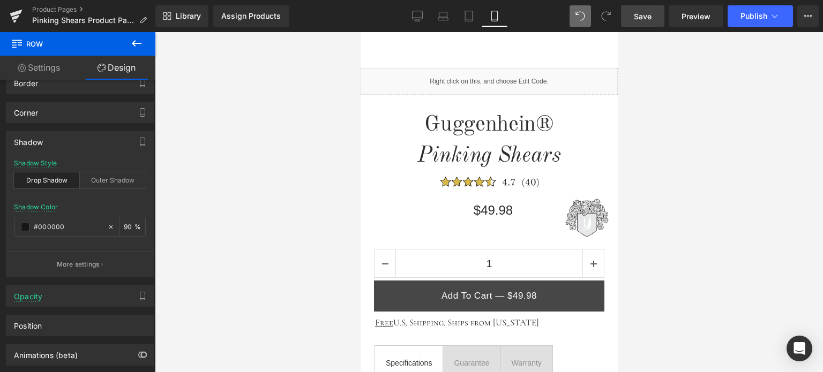
click at [645, 16] on span "Save" at bounding box center [643, 16] width 18 height 11
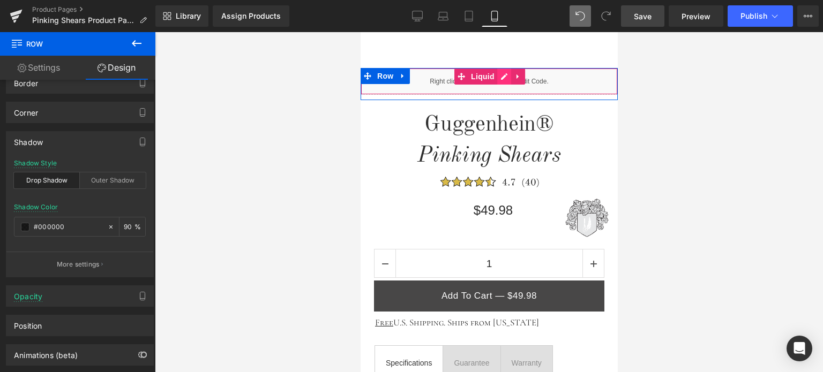
click at [500, 77] on div "Liquid" at bounding box center [488, 81] width 257 height 27
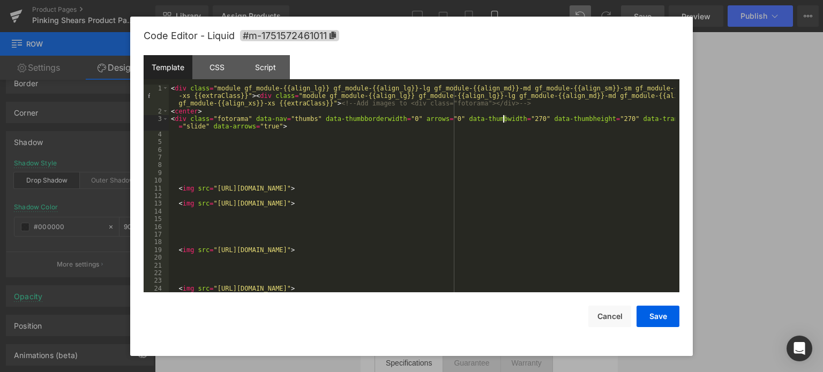
click at [504, 118] on div "< div class = "module gf_module-{{align_lg}} gf_module-{{align_lg}}-lg gf_modul…" at bounding box center [422, 204] width 506 height 239
click at [508, 121] on div "< div class = "module gf_module-{{align_lg}} gf_module-{{align_lg}}-lg gf_modul…" at bounding box center [422, 204] width 506 height 239
click at [585, 121] on div "< div class = "module gf_module-{{align_lg}} gf_module-{{align_lg}}-lg gf_modul…" at bounding box center [422, 204] width 506 height 239
click at [588, 117] on div "< div class = "module gf_module-{{align_lg}} gf_module-{{align_lg}}-lg gf_modul…" at bounding box center [422, 204] width 506 height 239
click at [663, 318] on button "Save" at bounding box center [658, 316] width 43 height 21
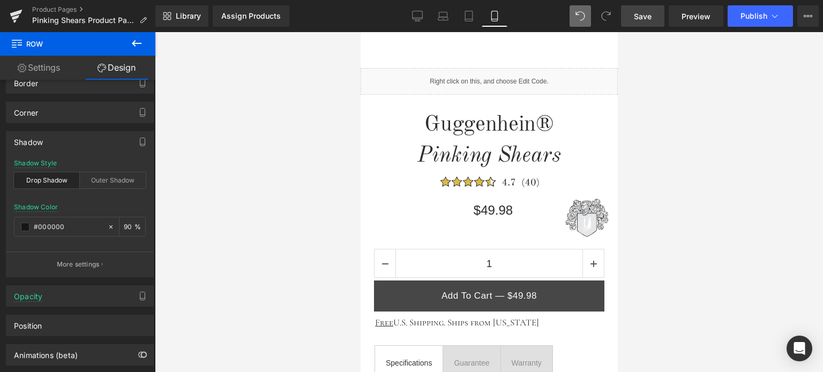
click at [647, 14] on span "Save" at bounding box center [643, 16] width 18 height 11
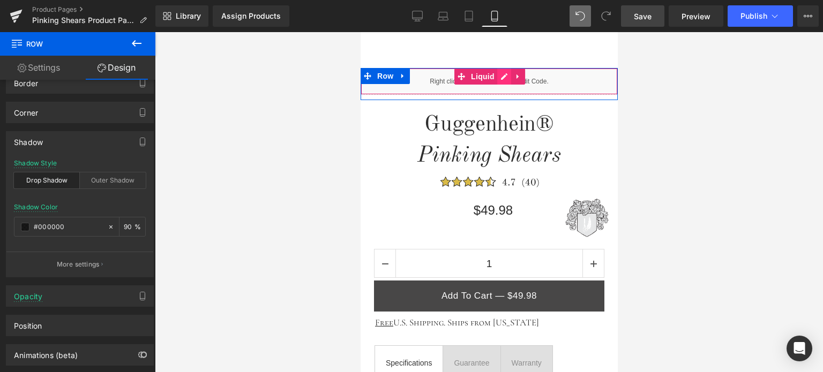
click at [501, 76] on div "Liquid" at bounding box center [488, 81] width 257 height 27
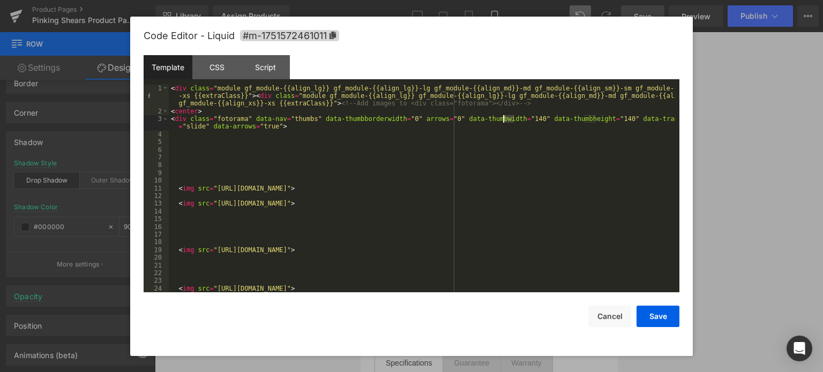
drag, startPoint x: 513, startPoint y: 121, endPoint x: 505, endPoint y: 121, distance: 8.1
click at [505, 121] on div "< div class = "module gf_module-{{align_lg}} gf_module-{{align_lg}}-lg gf_modul…" at bounding box center [422, 204] width 506 height 239
drag, startPoint x: 592, startPoint y: 120, endPoint x: 581, endPoint y: 120, distance: 10.2
click at [581, 120] on div "< div class = "module gf_module-{{align_lg}} gf_module-{{align_lg}}-lg gf_modul…" at bounding box center [422, 204] width 506 height 239
click at [658, 317] on button "Save" at bounding box center [658, 316] width 43 height 21
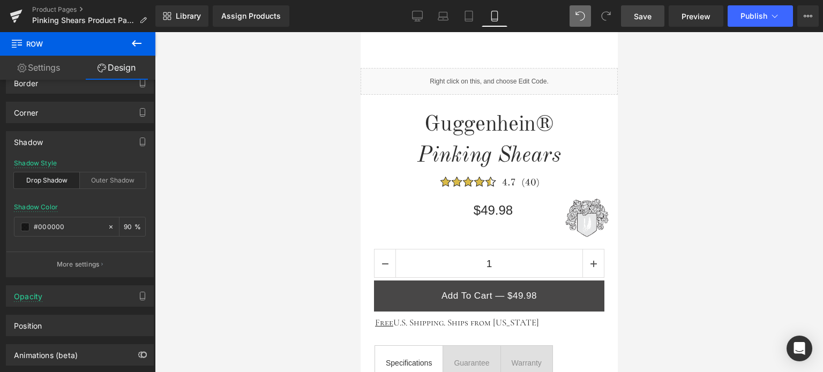
click at [648, 19] on span "Save" at bounding box center [643, 16] width 18 height 11
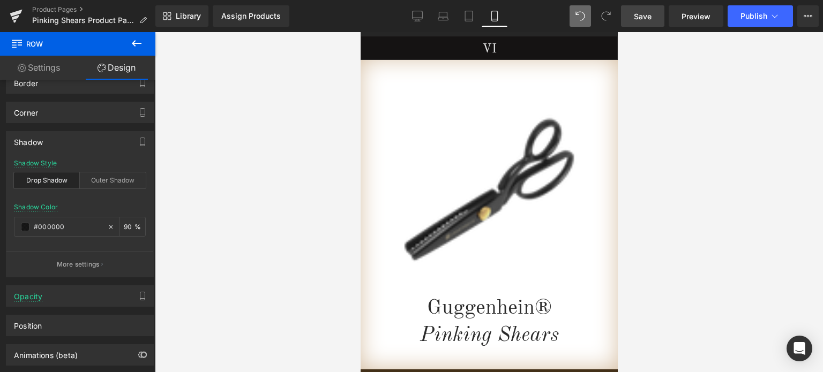
scroll to position [35, 0]
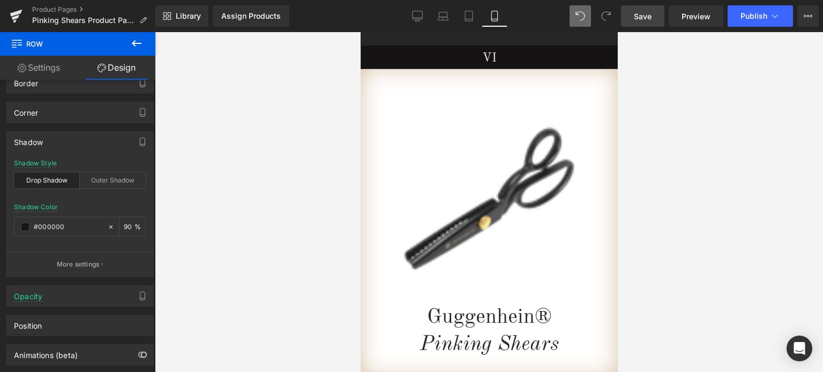
click at [772, 145] on div at bounding box center [489, 202] width 668 height 340
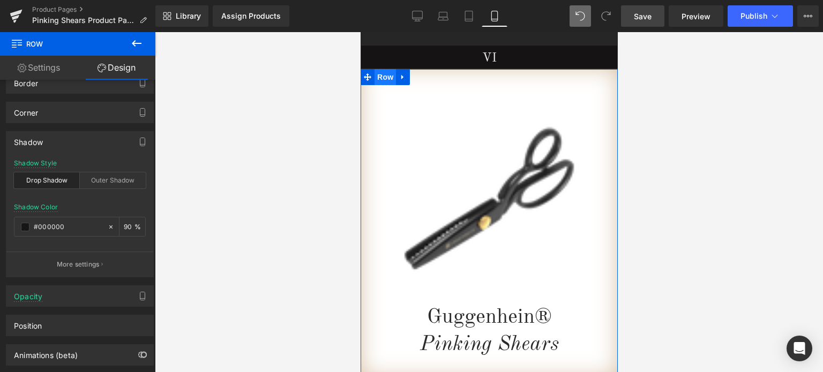
click at [382, 77] on span "Row" at bounding box center [384, 77] width 21 height 16
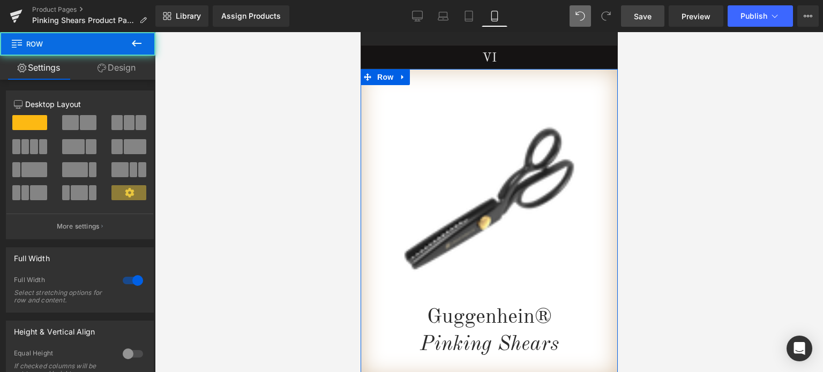
drag, startPoint x: 119, startPoint y: 67, endPoint x: 53, endPoint y: 227, distance: 173.5
click at [119, 67] on link "Design" at bounding box center [117, 68] width 78 height 24
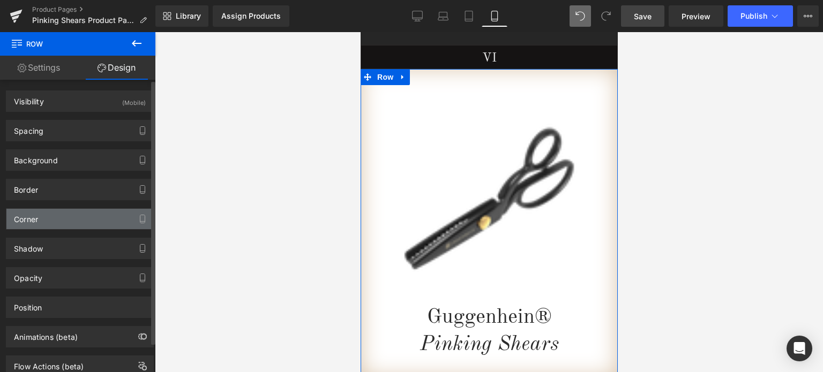
type input "#433018"
type input "100"
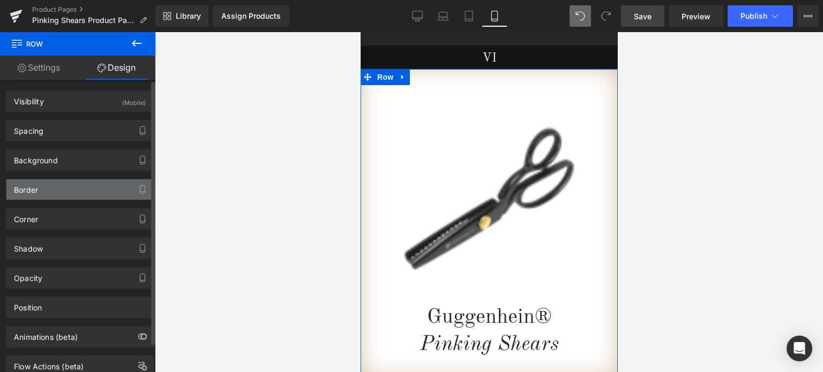
click at [57, 194] on div "Border" at bounding box center [79, 190] width 147 height 20
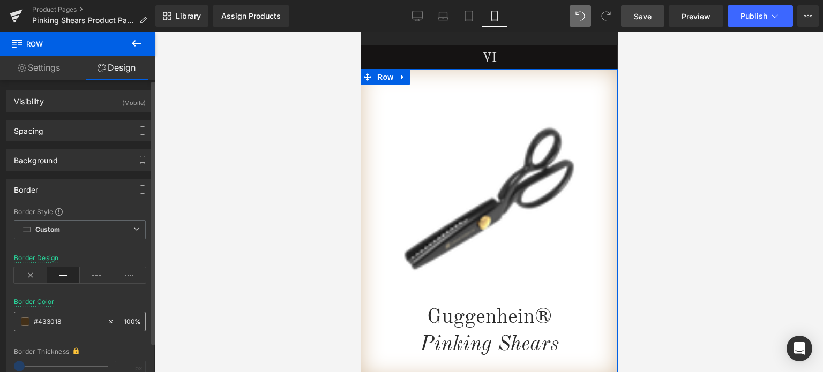
click at [25, 322] on span at bounding box center [25, 322] width 9 height 9
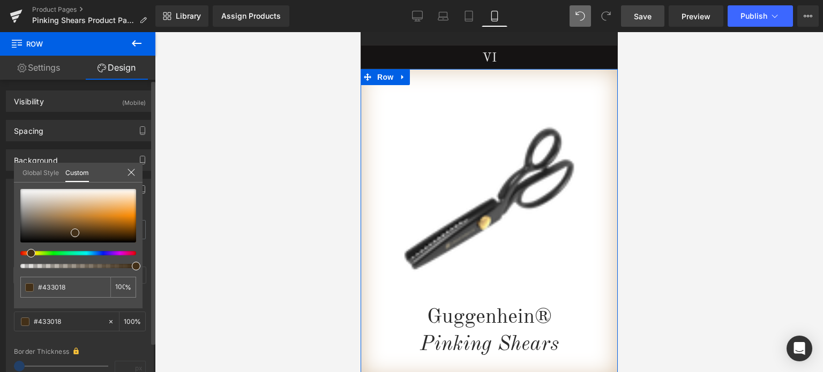
type input "#433818"
type input "#433918"
click at [31, 253] on div at bounding box center [74, 253] width 116 height 4
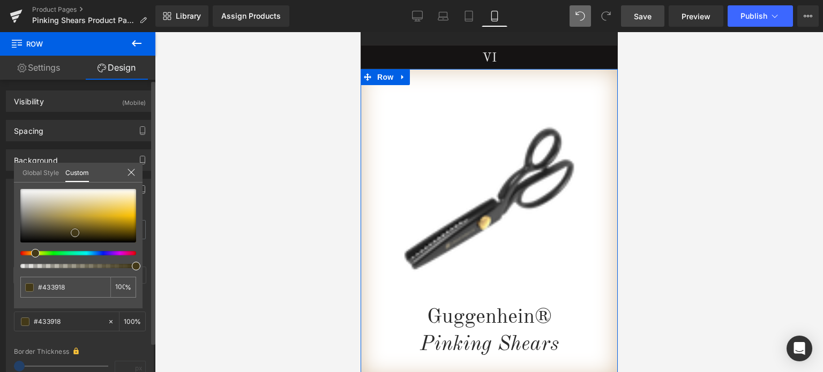
type input "#6e5c20"
type input "#715f22"
type input "#7c6827"
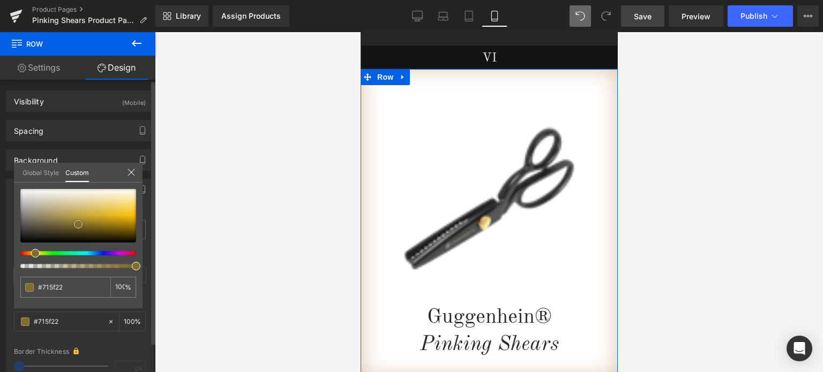
type input "#7c6827"
type input "#7f6b29"
type input "#8b7631"
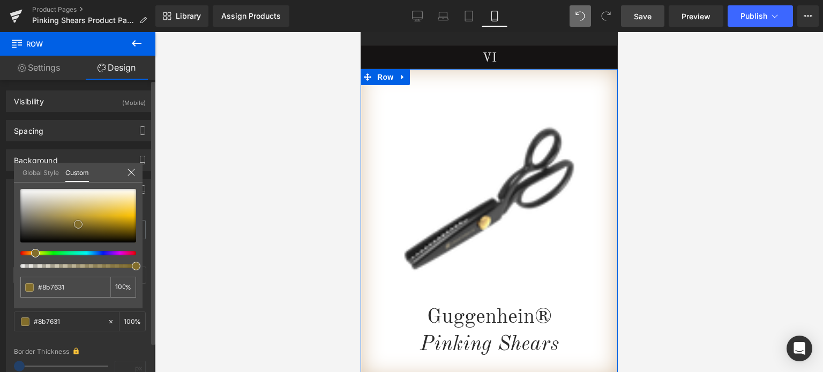
type input "#8e7933"
click at [75, 222] on div at bounding box center [78, 216] width 116 height 54
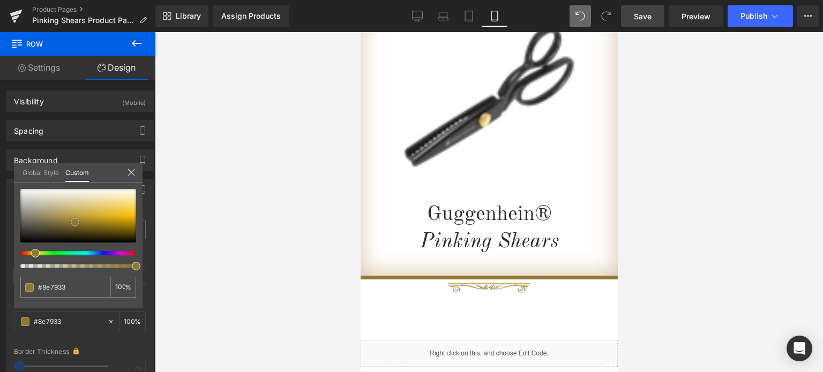
scroll to position [142, 0]
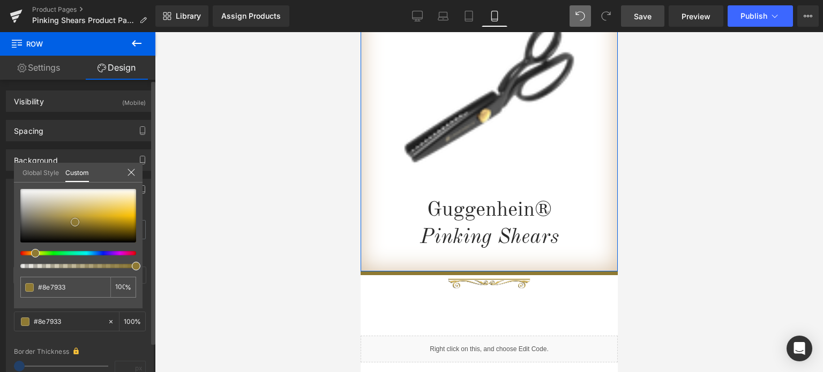
type input "#8f7a37"
type input "#917d3a"
type input "#937f3d"
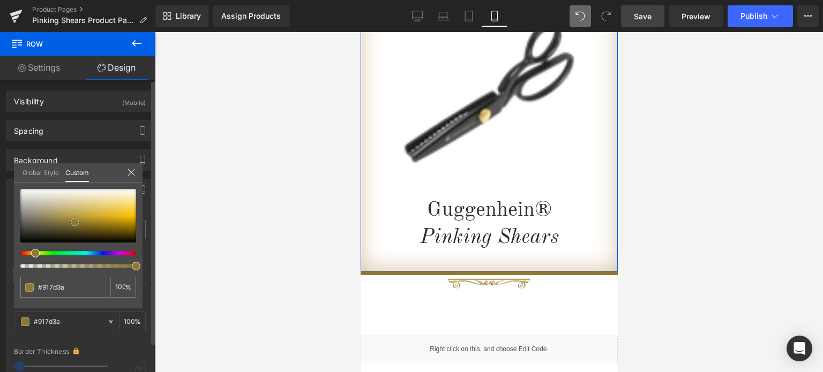
type input "#937f3d"
type input "#a08b44"
type input "#a48e46"
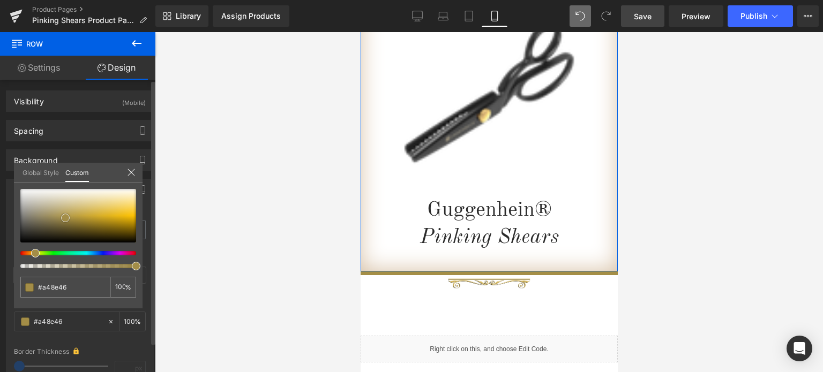
drag, startPoint x: 71, startPoint y: 222, endPoint x: 62, endPoint y: 218, distance: 10.6
click at [62, 218] on span at bounding box center [65, 218] width 9 height 9
type input "#8a7c51"
click at [51, 220] on div at bounding box center [78, 216] width 116 height 54
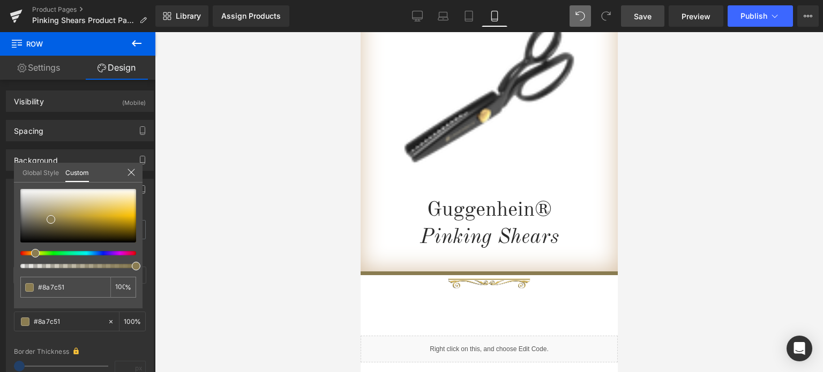
click at [632, 16] on link "Save" at bounding box center [642, 15] width 43 height 21
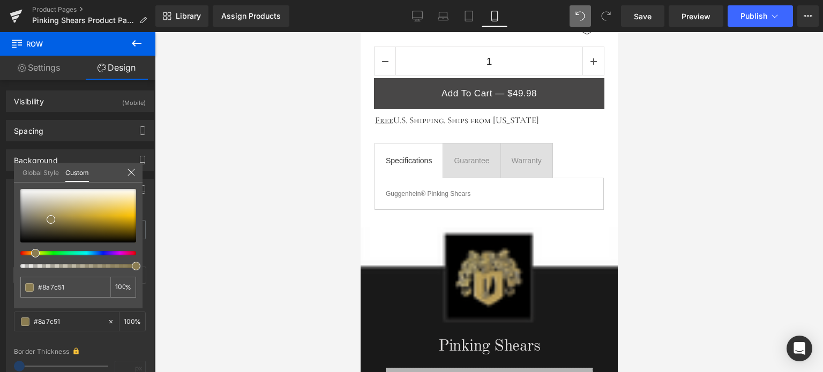
scroll to position [678, 0]
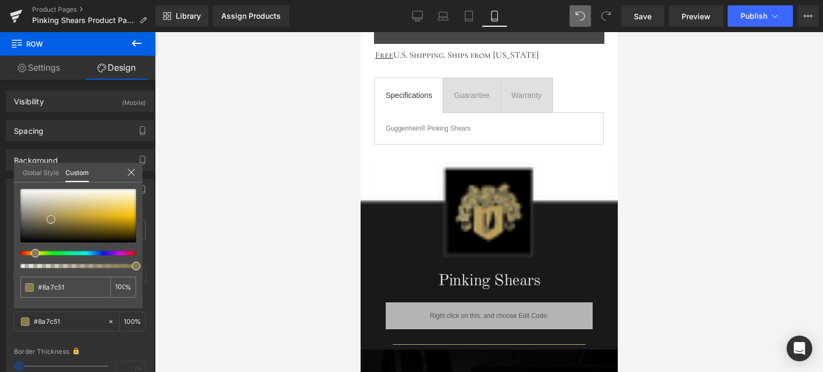
drag, startPoint x: 737, startPoint y: 273, endPoint x: 674, endPoint y: 276, distance: 63.3
click at [737, 273] on div at bounding box center [489, 202] width 668 height 340
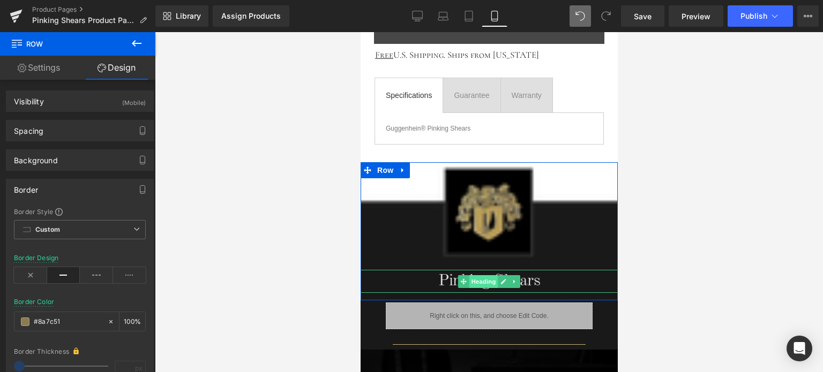
click at [484, 279] on span "Heading" at bounding box center [483, 281] width 29 height 13
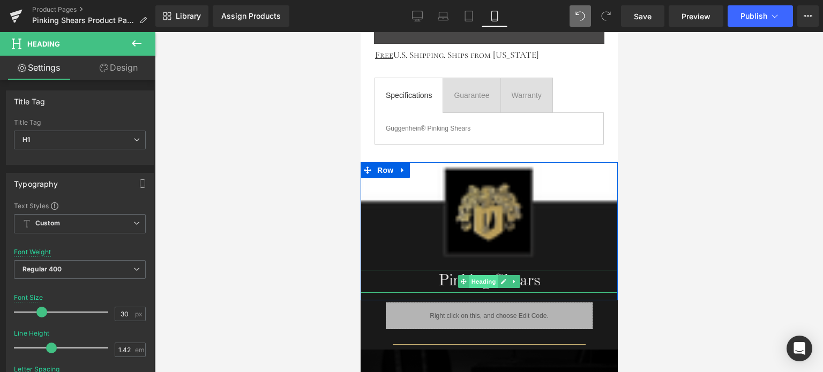
click at [478, 280] on span "Heading" at bounding box center [483, 281] width 29 height 13
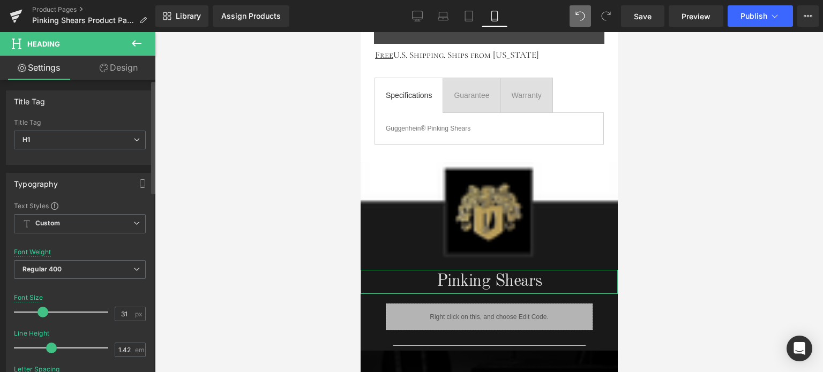
type input "32"
click at [41, 310] on span at bounding box center [44, 312] width 11 height 11
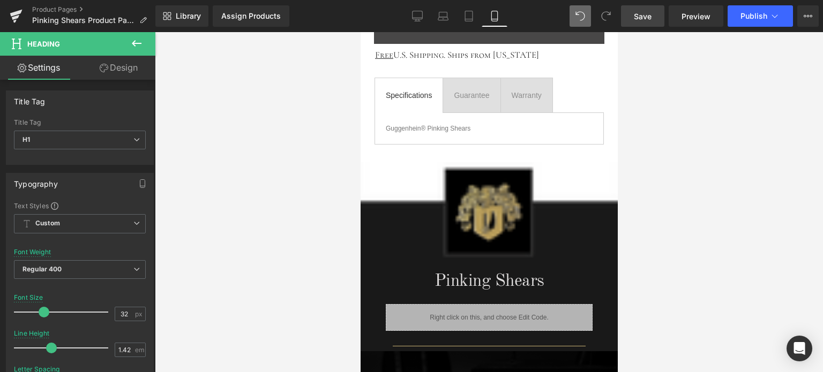
click at [651, 17] on span "Save" at bounding box center [643, 16] width 18 height 11
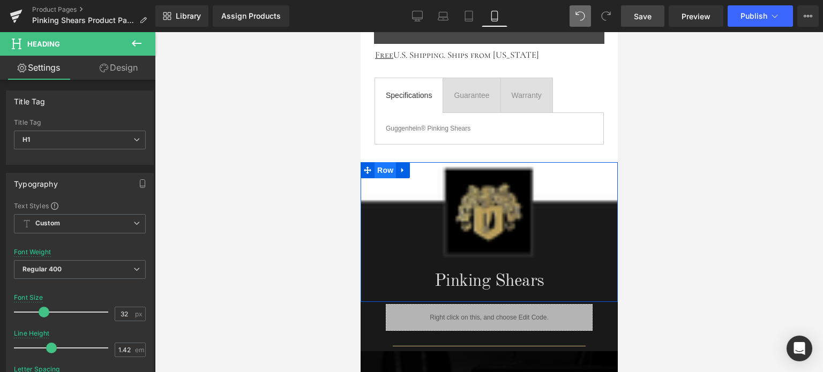
click at [381, 170] on span "Row" at bounding box center [384, 170] width 21 height 16
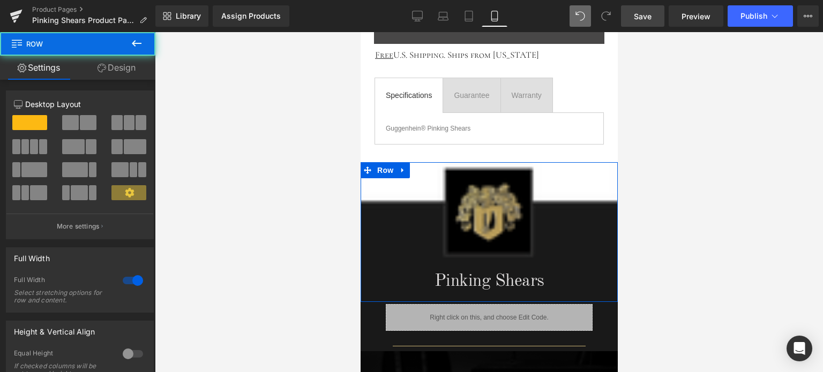
drag, startPoint x: 121, startPoint y: 68, endPoint x: 60, endPoint y: 131, distance: 88.3
click at [121, 68] on link "Design" at bounding box center [117, 68] width 78 height 24
click at [0, 0] on div "Spacing" at bounding box center [0, 0] width 0 height 0
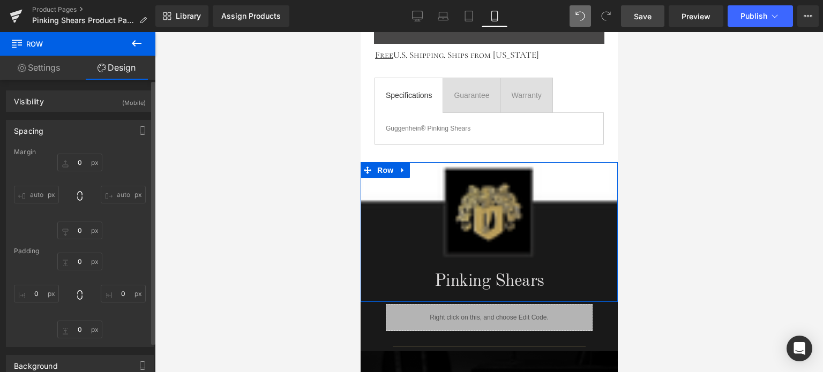
type input "20"
type input "0"
type input "2"
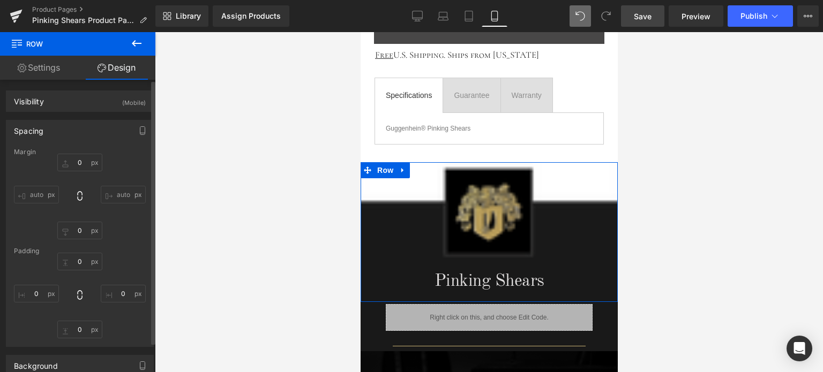
type input "0"
click at [84, 161] on input "20" at bounding box center [79, 163] width 45 height 18
click at [81, 165] on input "20" at bounding box center [79, 163] width 45 height 18
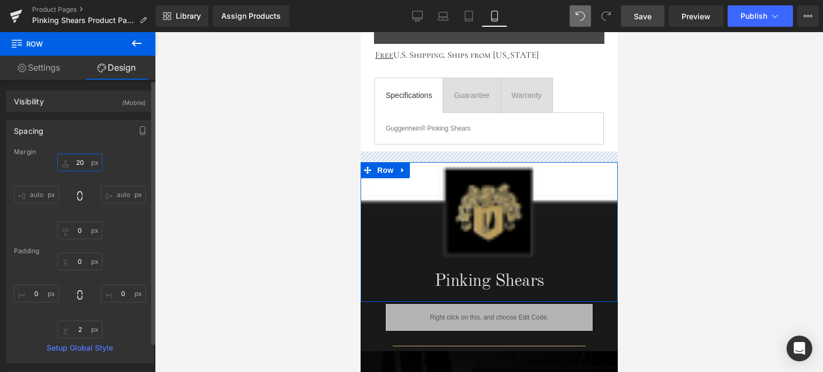
click at [87, 164] on input "20" at bounding box center [79, 163] width 45 height 18
click at [84, 163] on input "20" at bounding box center [79, 163] width 45 height 18
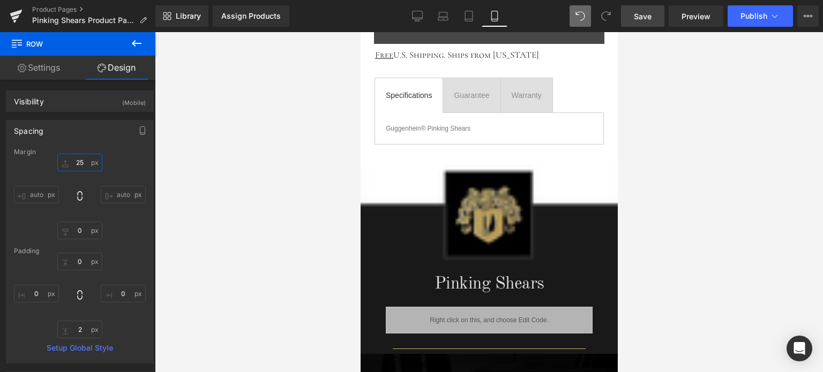
type input "25"
click at [646, 11] on span "Save" at bounding box center [643, 16] width 18 height 11
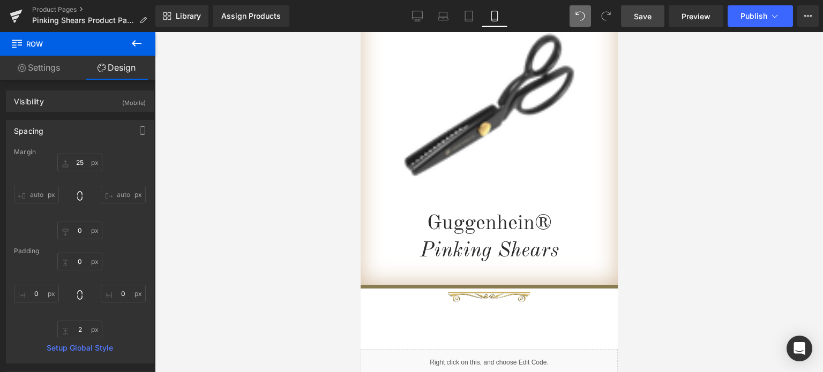
scroll to position [32, 0]
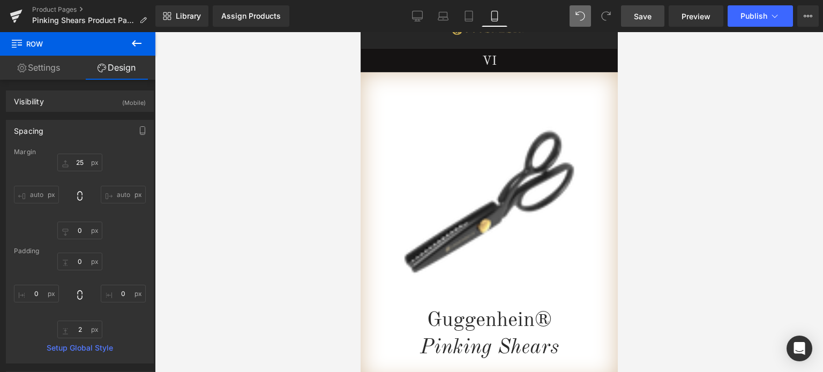
drag, startPoint x: 615, startPoint y: 67, endPoint x: 979, endPoint y: 102, distance: 365.1
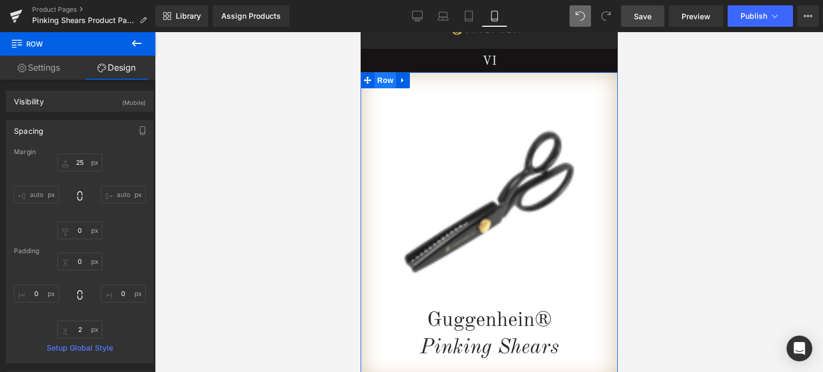
click at [379, 81] on span "Row" at bounding box center [384, 80] width 21 height 16
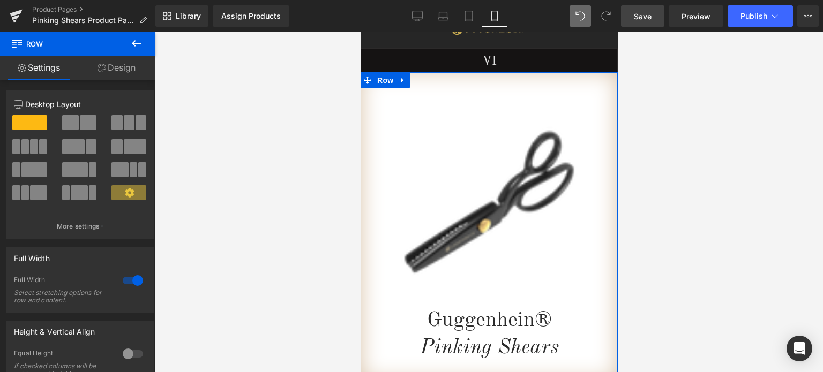
drag, startPoint x: 121, startPoint y: 70, endPoint x: 94, endPoint y: 229, distance: 160.9
click at [121, 70] on link "Design" at bounding box center [117, 68] width 78 height 24
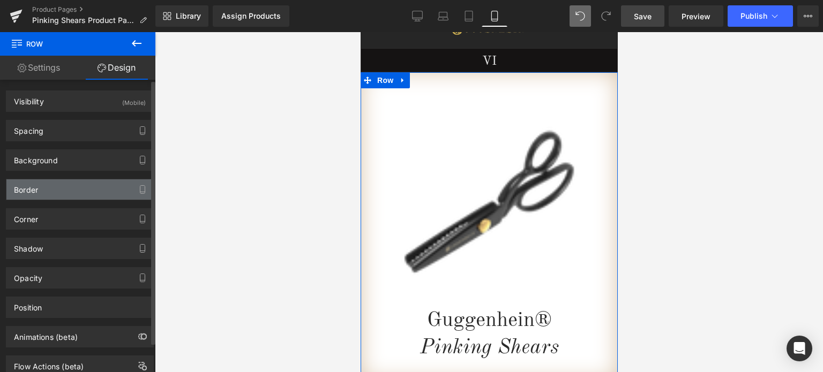
click at [57, 192] on div "Border" at bounding box center [79, 190] width 147 height 20
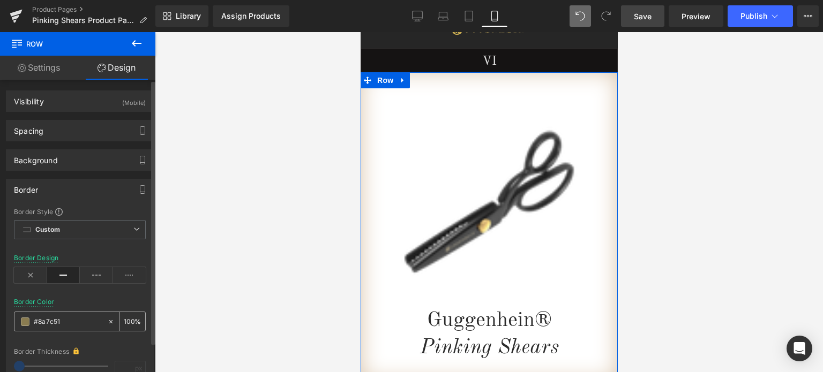
click at [26, 320] on span at bounding box center [25, 322] width 9 height 9
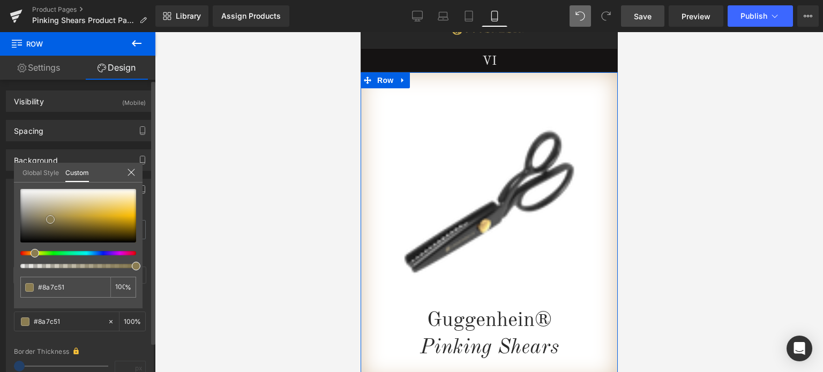
type input "#383428"
type input "#353126"
type input "#0b0a09"
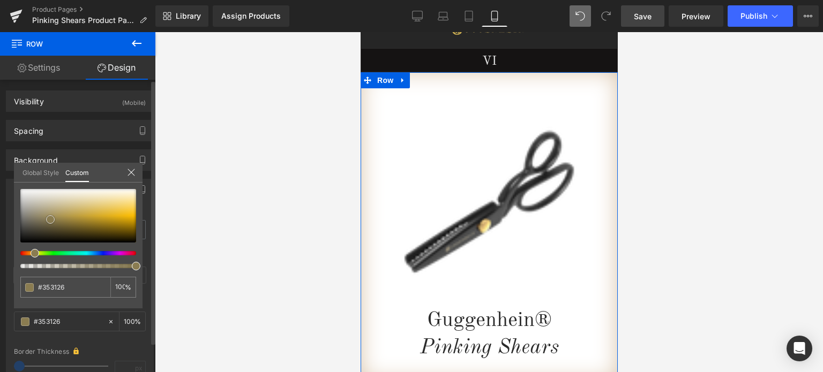
type input "#0b0a09"
type input "#080707"
type input "#000000"
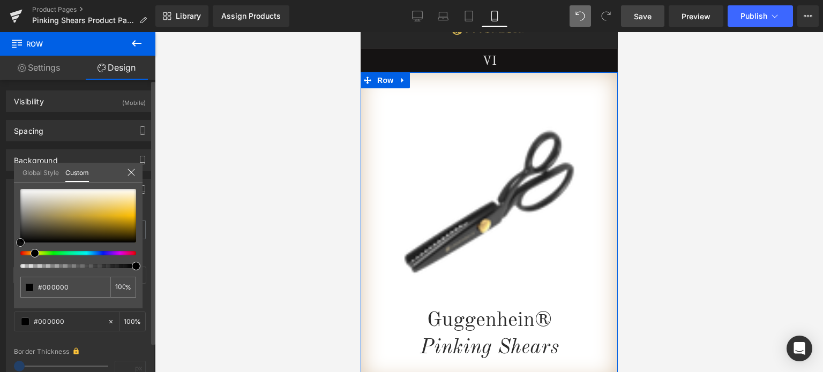
drag, startPoint x: 39, startPoint y: 233, endPoint x: 10, endPoint y: 250, distance: 33.9
click at [10, 250] on div "Border Border Style Custom Custom Setup Global Style Custom Setup Global Style …" at bounding box center [80, 292] width 160 height 242
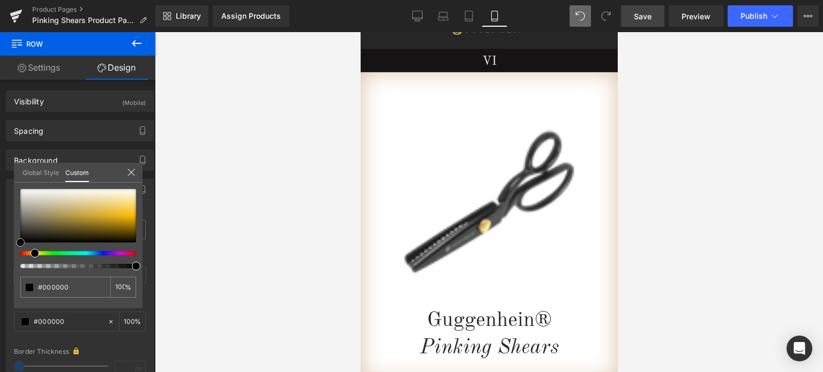
scroll to position [192, 0]
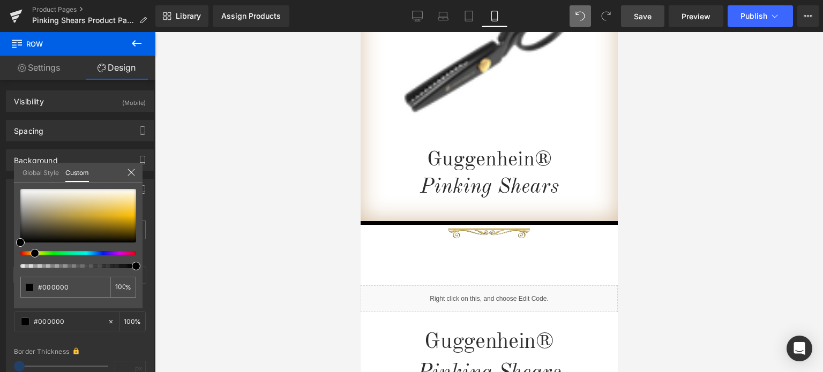
click at [643, 17] on span "Save" at bounding box center [643, 16] width 18 height 11
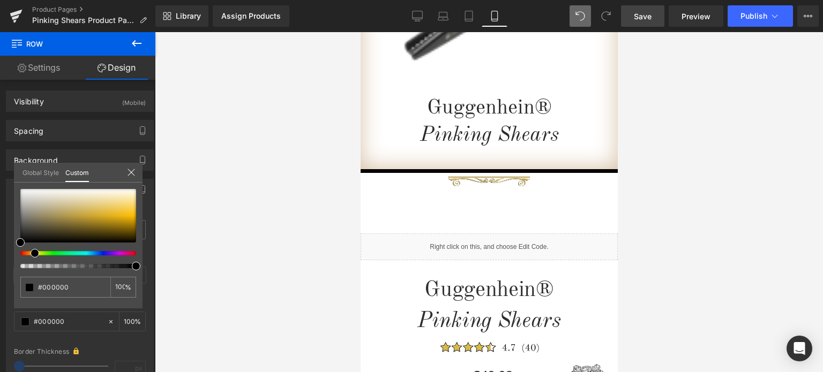
scroll to position [222, 0]
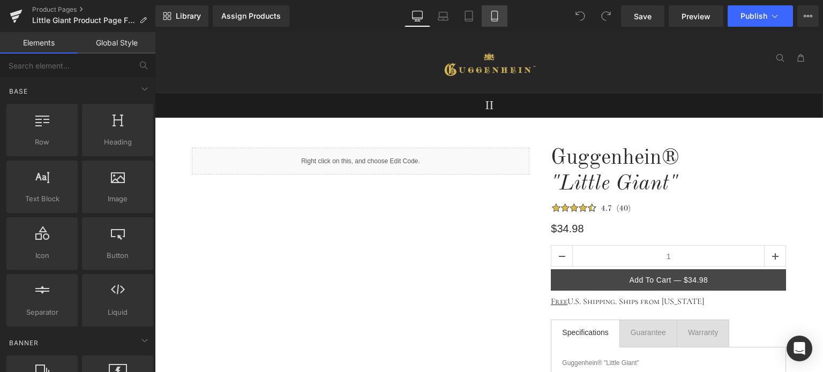
click at [500, 17] on icon at bounding box center [494, 16] width 11 height 11
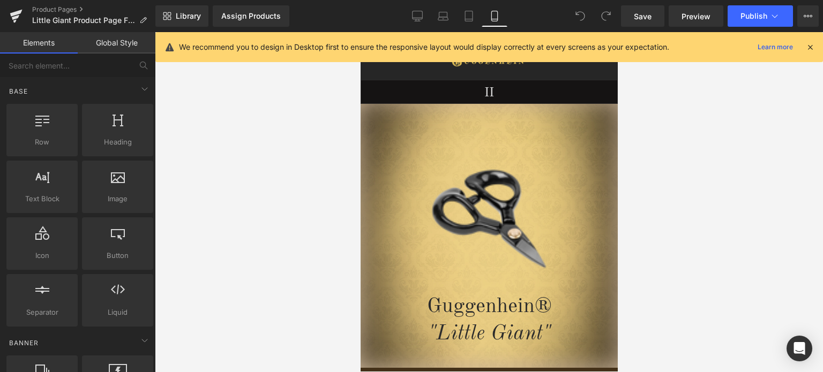
click at [811, 47] on icon at bounding box center [810, 47] width 10 height 10
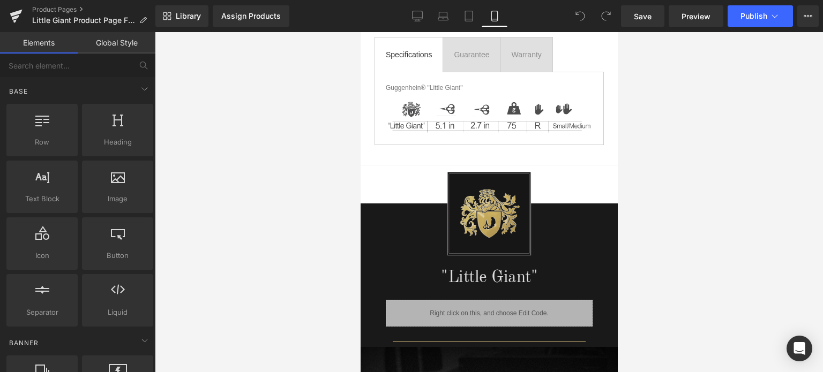
scroll to position [601, 0]
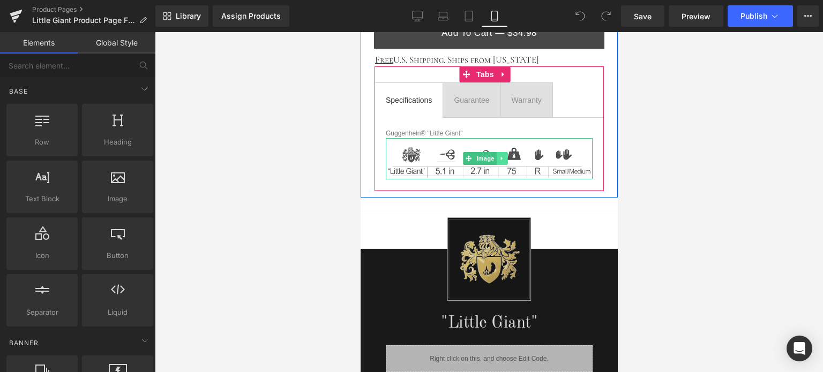
click at [502, 158] on link at bounding box center [501, 158] width 11 height 13
click at [505, 157] on icon at bounding box center [507, 159] width 6 height 6
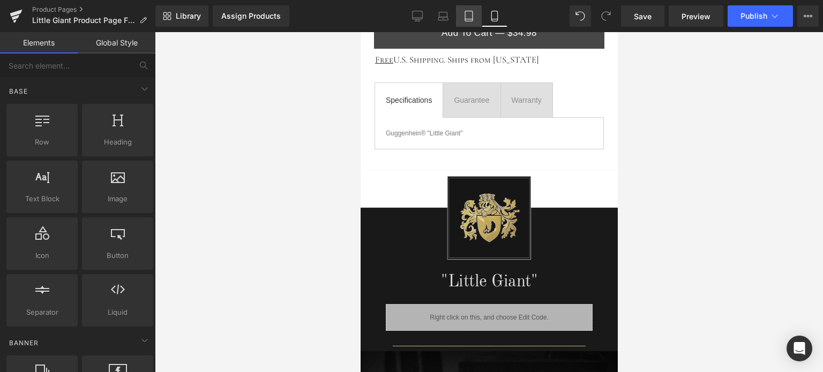
click at [472, 18] on icon at bounding box center [469, 16] width 11 height 11
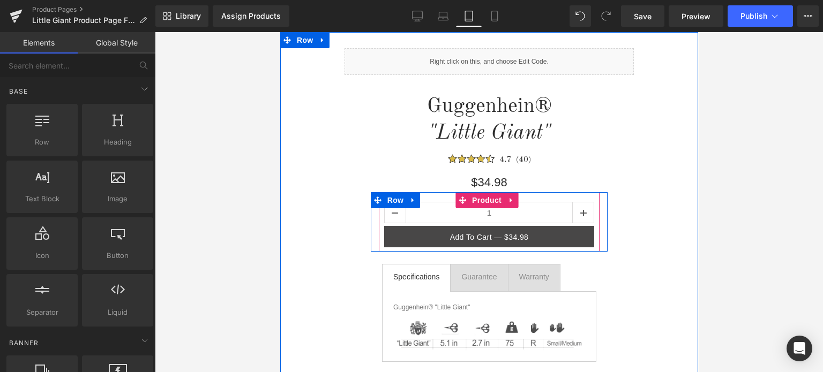
scroll to position [288, 0]
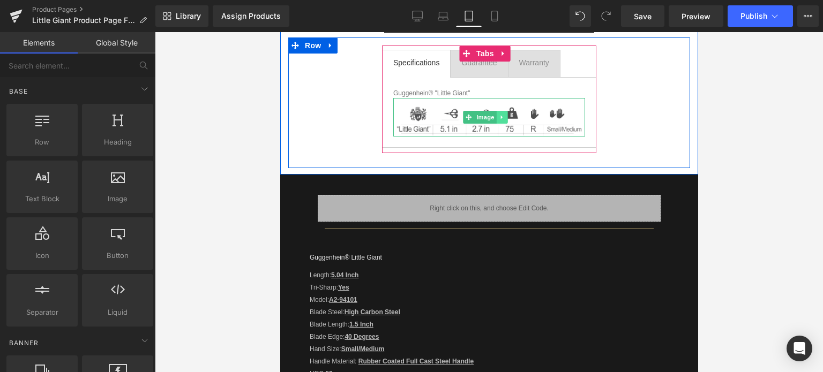
click at [502, 116] on icon at bounding box center [501, 117] width 6 height 6
click at [507, 118] on icon at bounding box center [507, 117] width 6 height 6
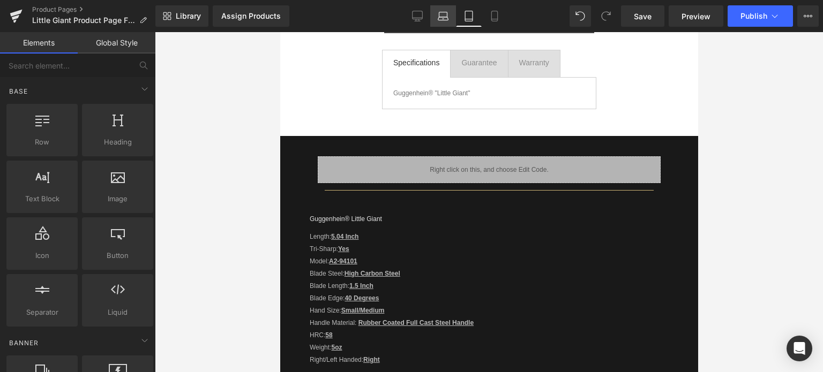
click at [446, 19] on icon at bounding box center [443, 16] width 11 height 11
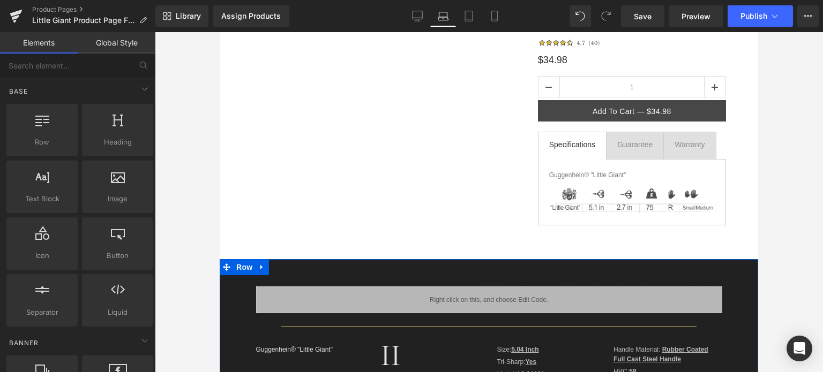
scroll to position [38, 0]
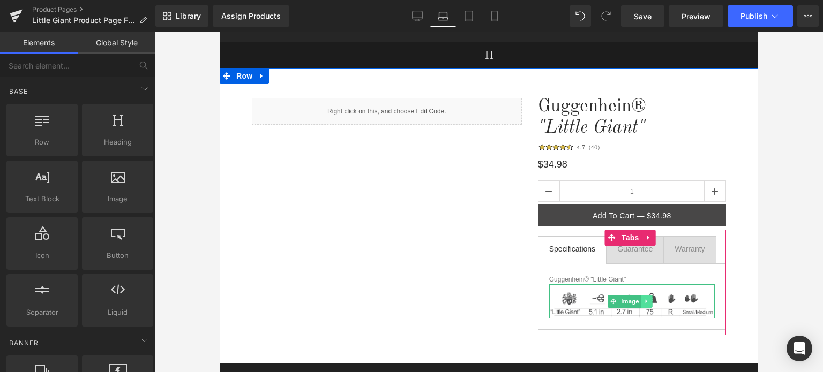
click at [646, 302] on icon at bounding box center [647, 302] width 2 height 4
click at [650, 303] on icon at bounding box center [653, 301] width 6 height 6
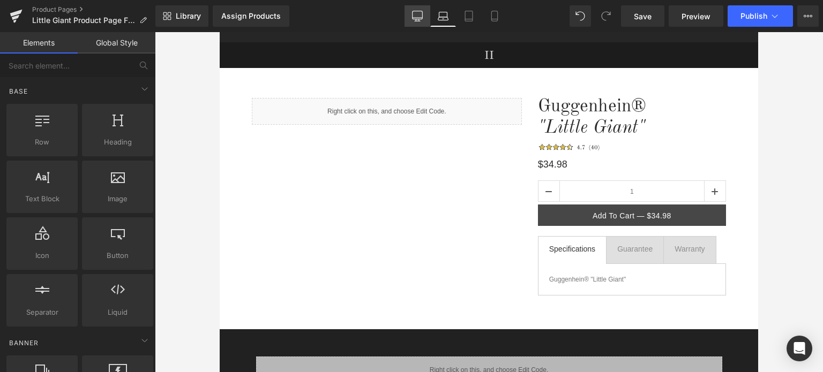
click at [420, 18] on icon at bounding box center [418, 18] width 10 height 0
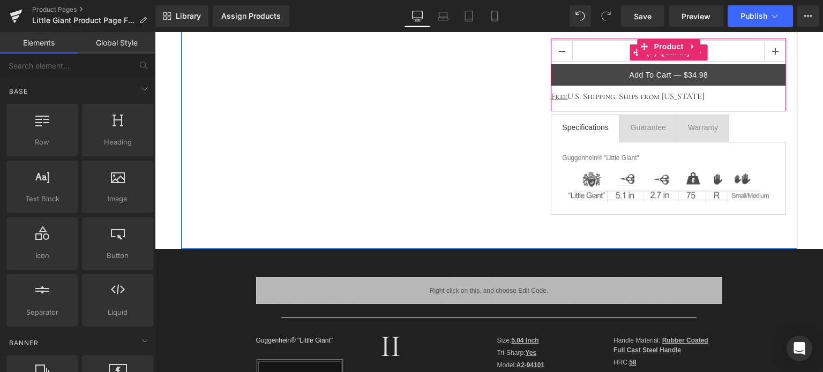
scroll to position [329, 0]
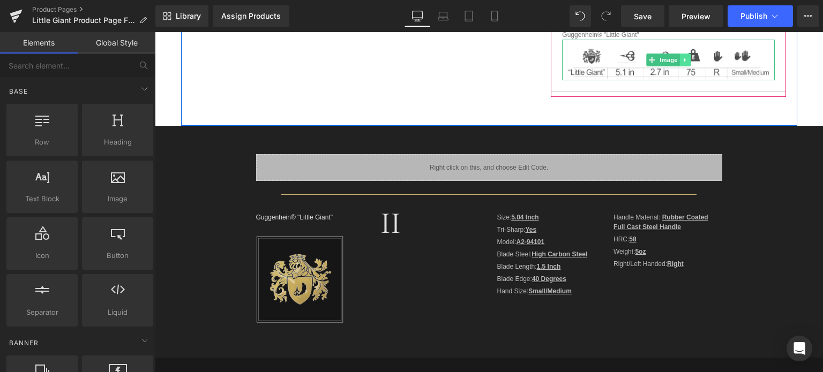
click at [684, 58] on icon at bounding box center [685, 60] width 2 height 4
click at [688, 60] on icon at bounding box center [691, 60] width 6 height 6
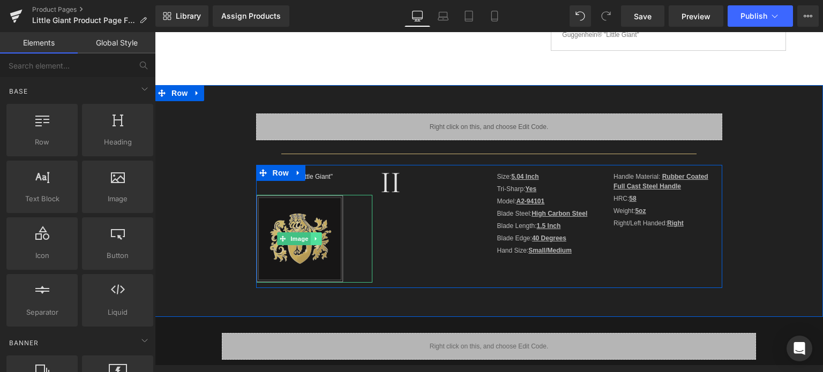
click at [313, 240] on icon at bounding box center [316, 239] width 6 height 6
click at [319, 241] on icon at bounding box center [322, 239] width 6 height 6
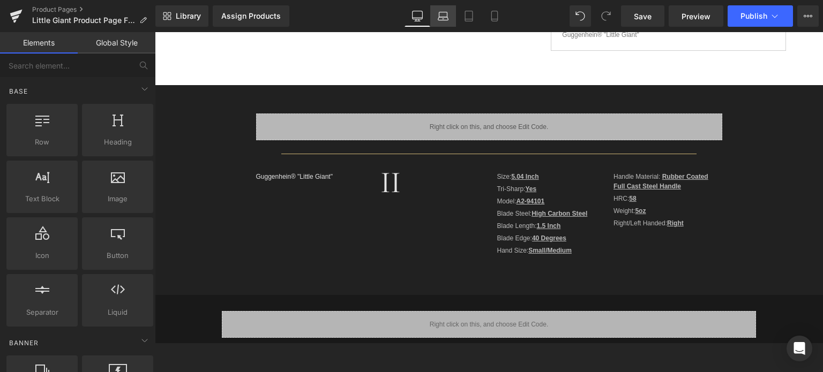
click at [444, 19] on icon at bounding box center [443, 16] width 11 height 11
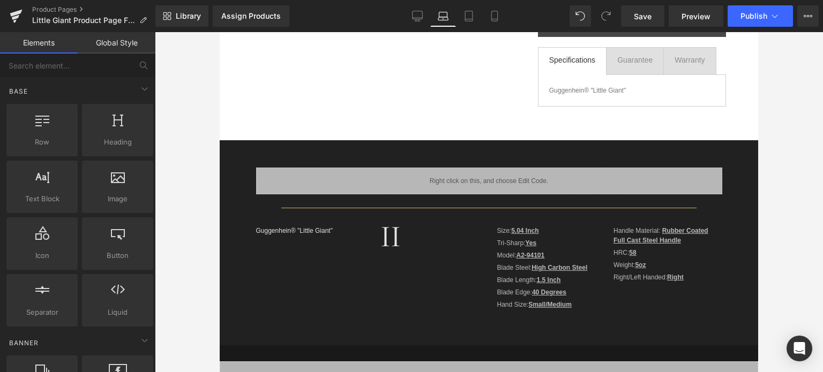
scroll to position [341, 0]
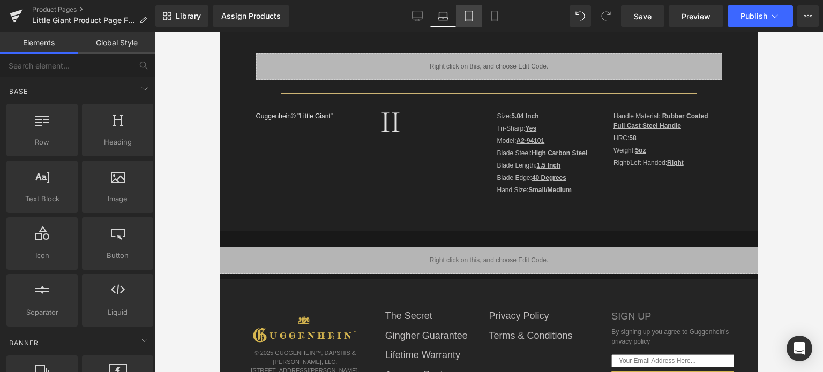
click at [471, 17] on icon at bounding box center [469, 16] width 11 height 11
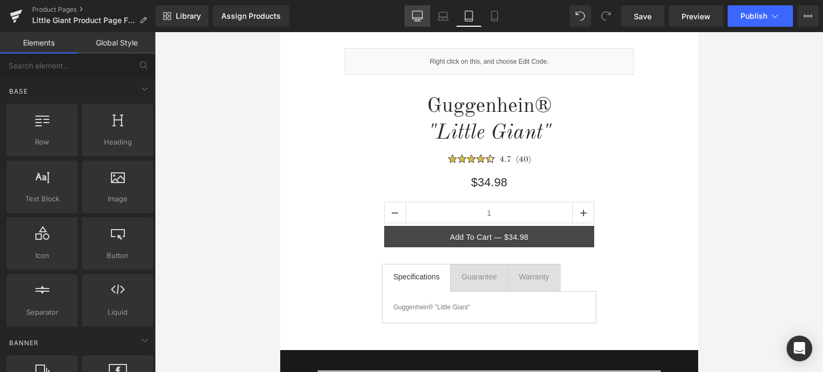
click at [413, 19] on icon at bounding box center [417, 16] width 11 height 11
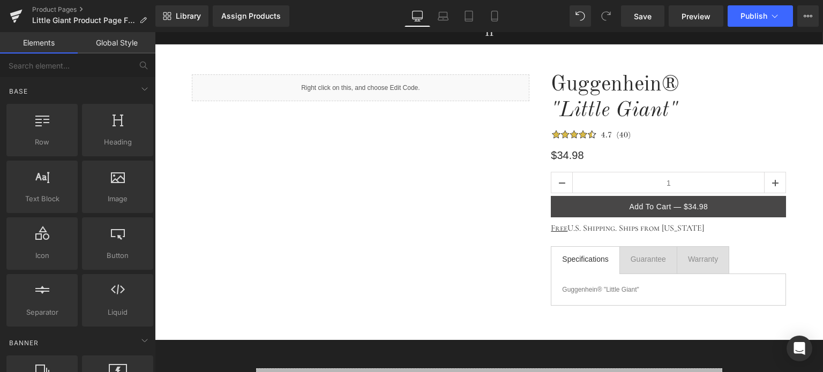
scroll to position [85, 0]
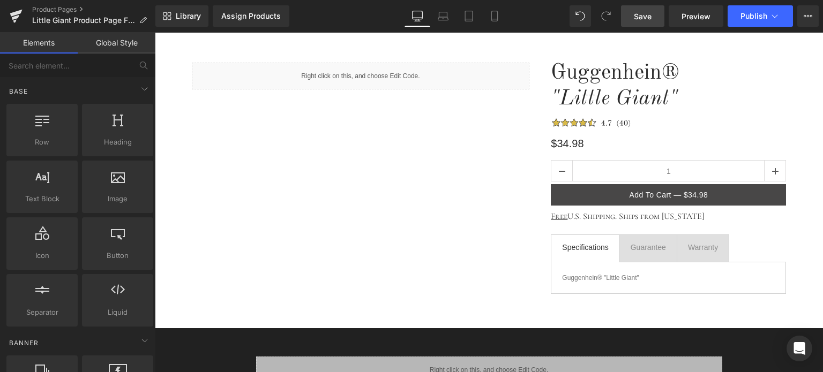
click at [645, 15] on span "Save" at bounding box center [643, 16] width 18 height 11
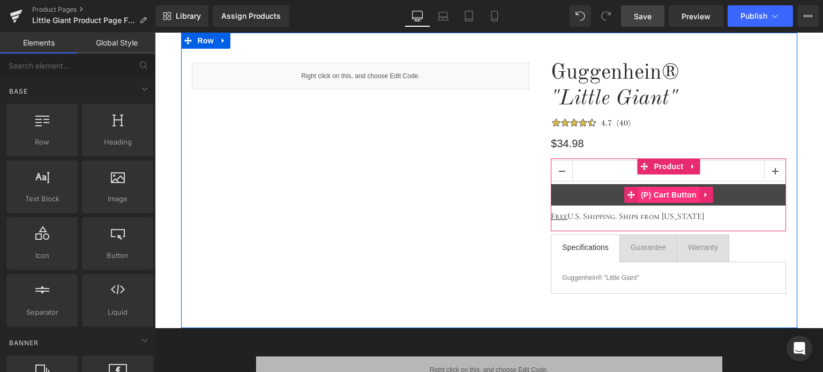
click at [673, 195] on span "(P) Cart Button" at bounding box center [668, 195] width 61 height 16
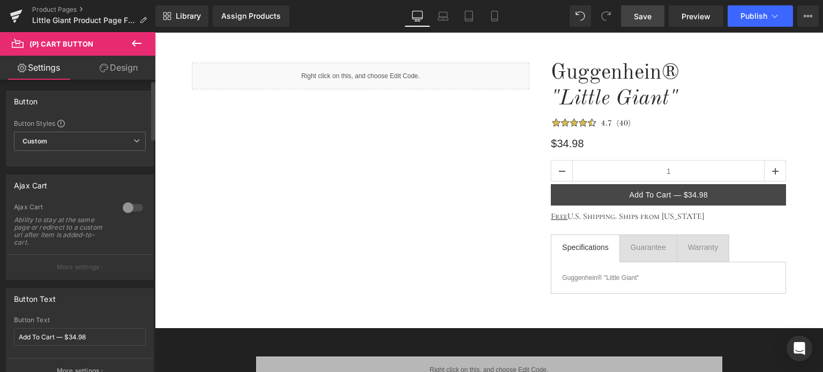
scroll to position [214, 0]
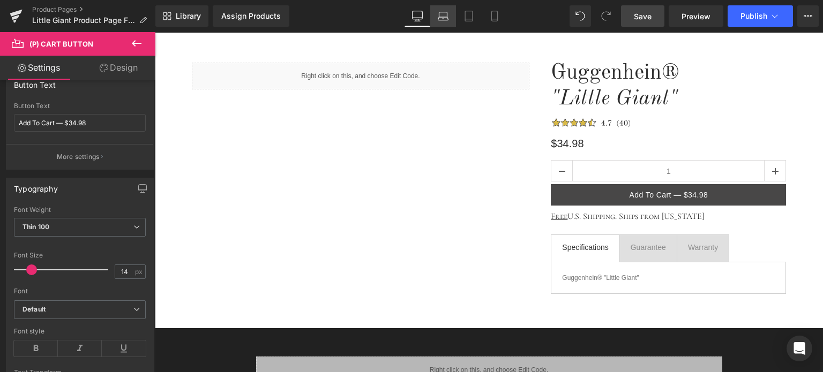
click at [445, 20] on icon at bounding box center [443, 18] width 10 height 3
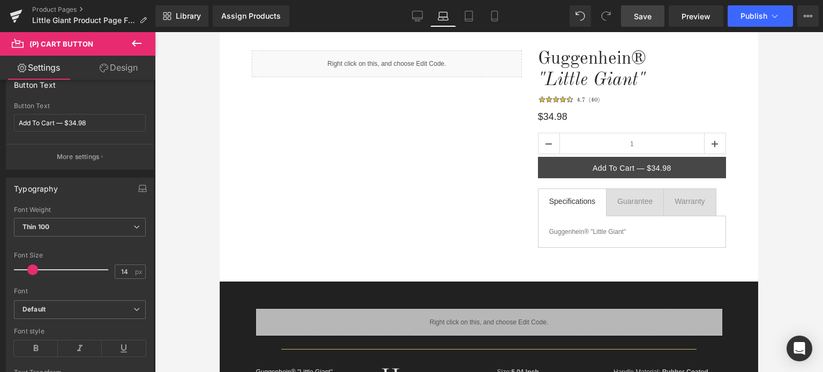
type input "15"
type input "100"
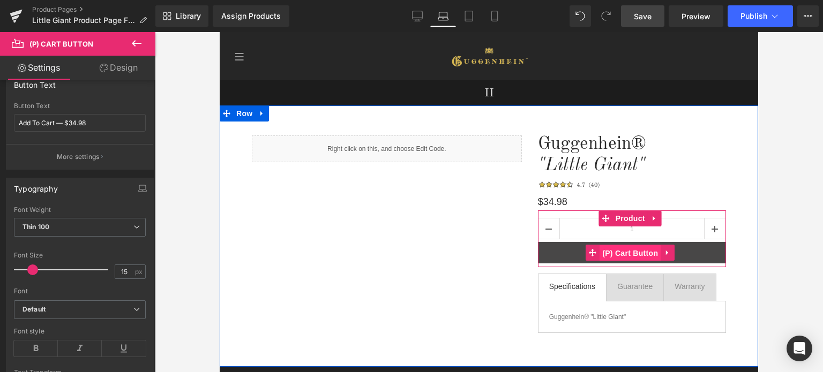
click at [632, 254] on span "(P) Cart Button" at bounding box center [630, 253] width 61 height 16
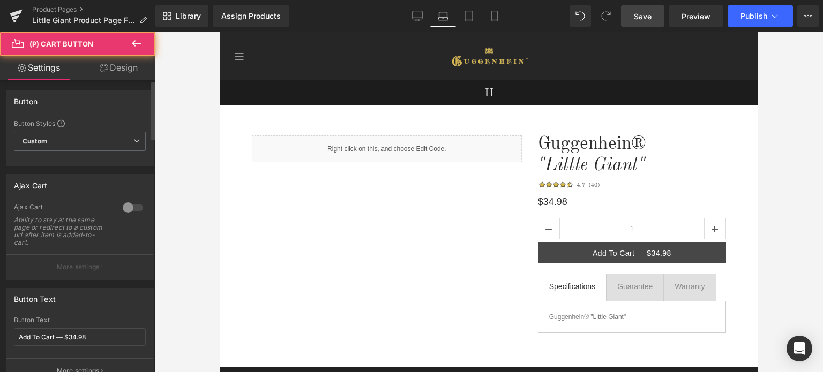
scroll to position [214, 0]
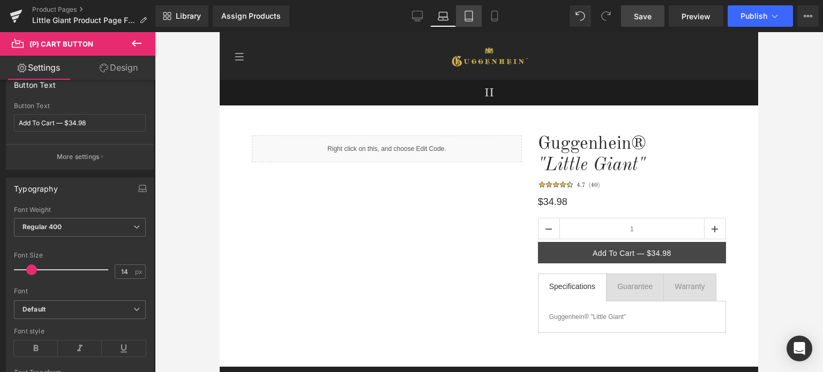
click at [467, 20] on icon at bounding box center [469, 16] width 11 height 11
type input "15"
type input "100"
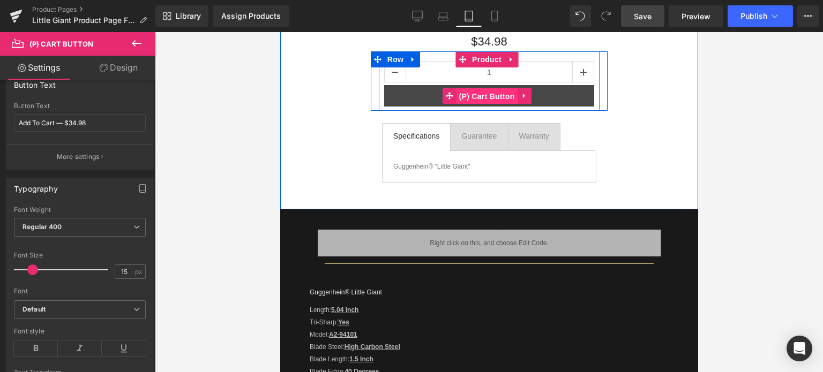
click at [487, 99] on span "(P) Cart Button" at bounding box center [486, 96] width 61 height 16
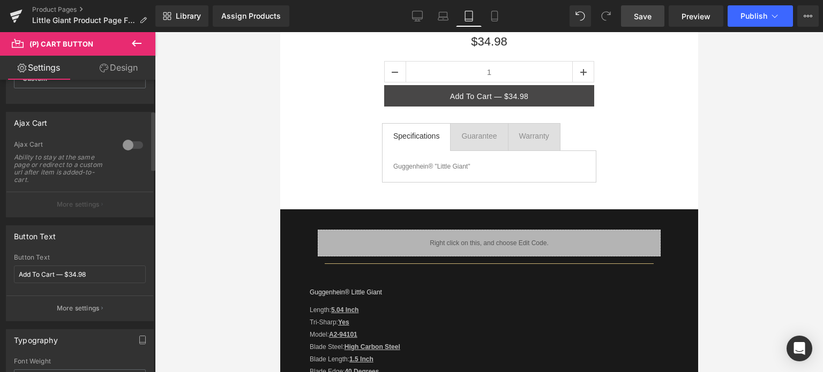
scroll to position [161, 0]
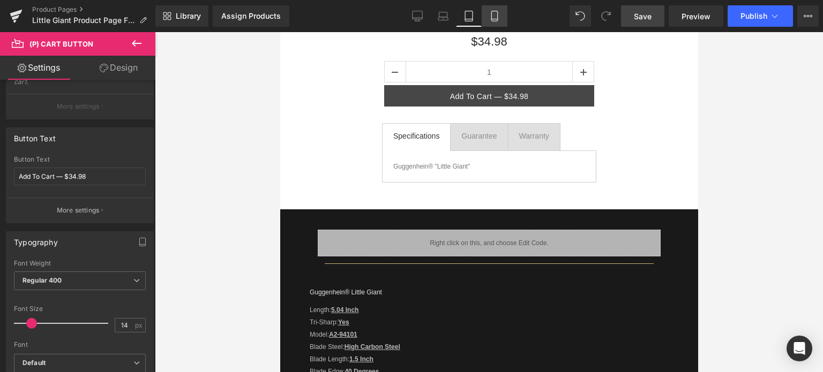
click at [492, 21] on link "Mobile" at bounding box center [495, 15] width 26 height 21
type input "20"
type input "100"
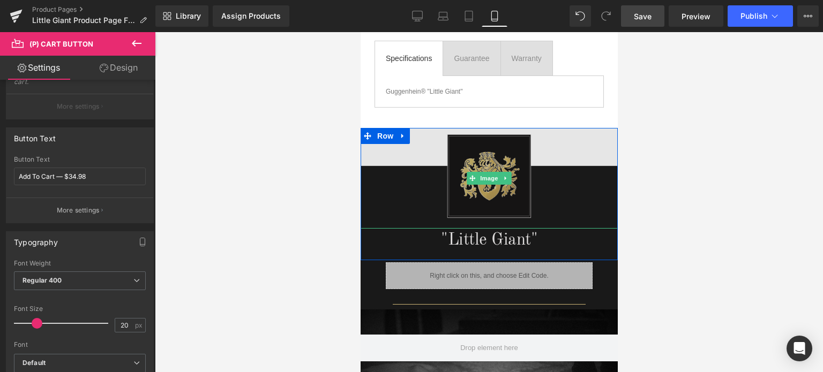
scroll to position [482, 0]
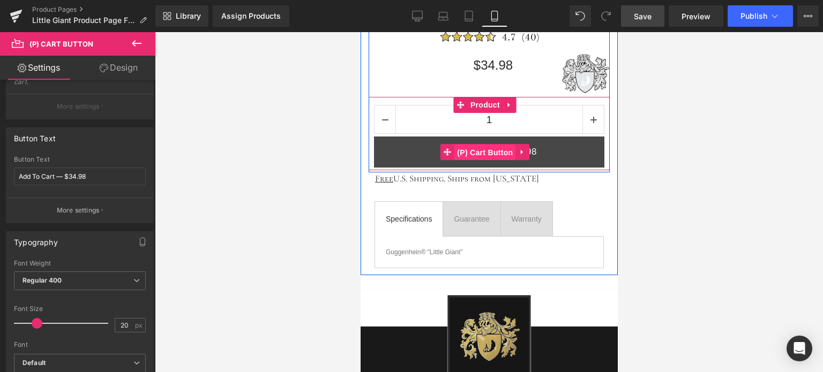
click at [487, 150] on span "(P) Cart Button" at bounding box center [484, 153] width 61 height 16
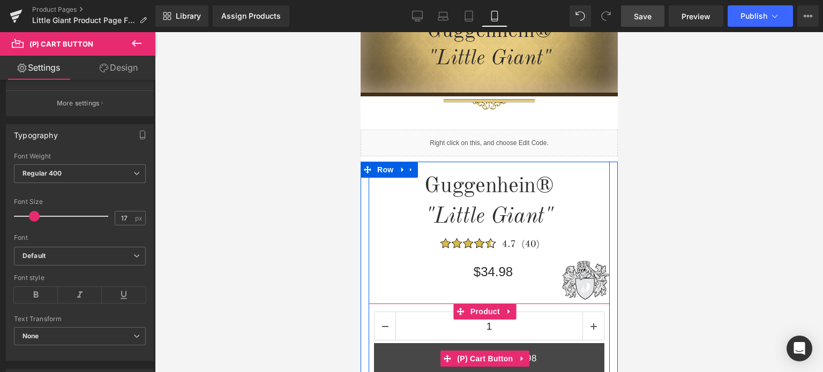
scroll to position [161, 0]
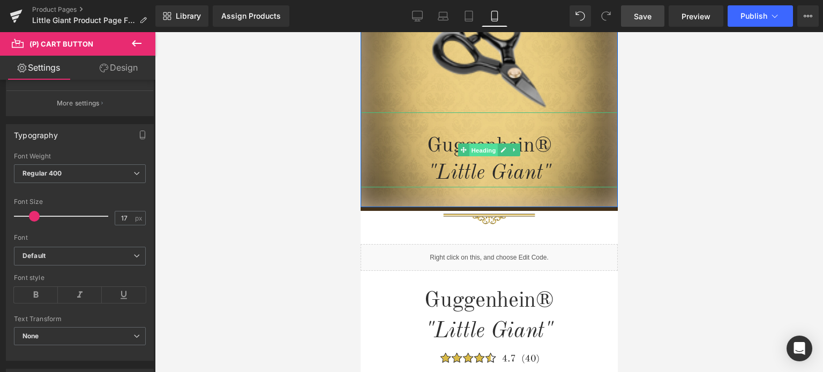
click at [482, 150] on span "Heading" at bounding box center [483, 150] width 29 height 13
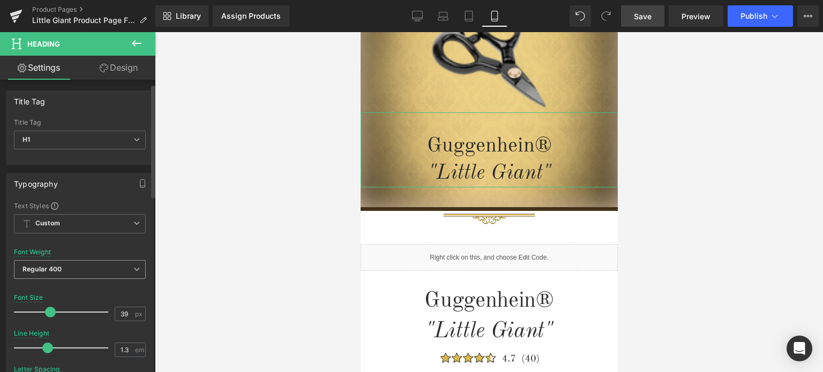
scroll to position [54, 0]
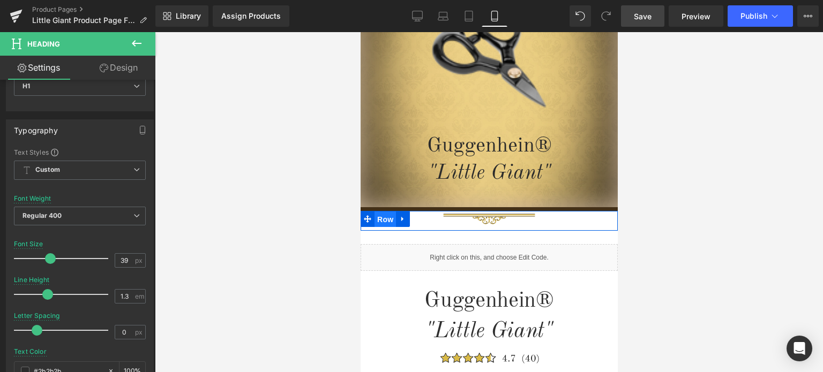
click at [386, 222] on span "Row" at bounding box center [384, 220] width 21 height 16
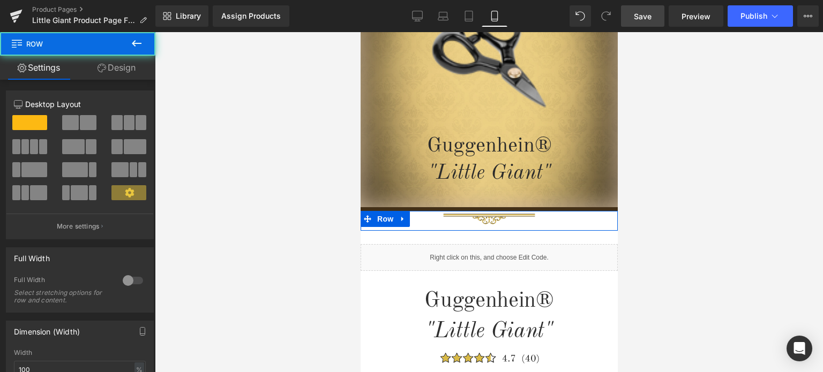
drag, startPoint x: 109, startPoint y: 61, endPoint x: 74, endPoint y: 157, distance: 102.1
click at [109, 61] on link "Design" at bounding box center [117, 68] width 78 height 24
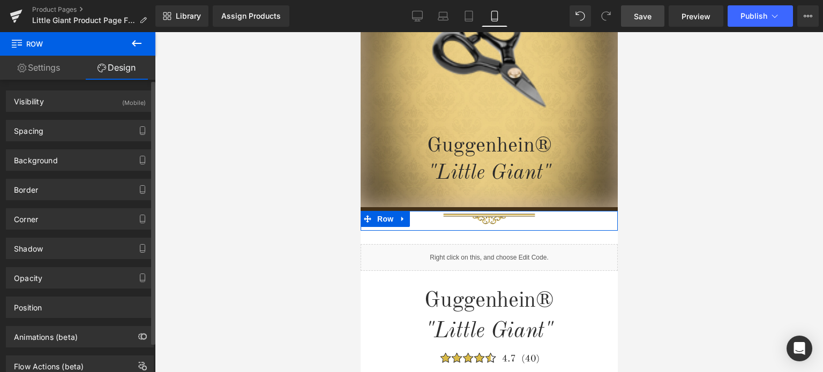
type input "0"
type input "2"
type input "0"
type input "10"
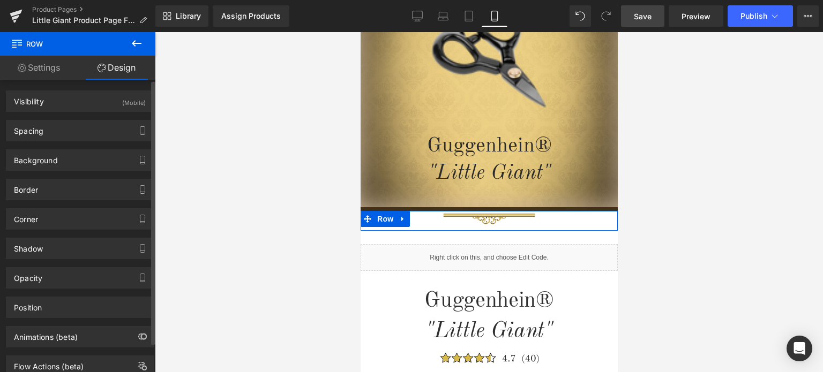
type input "0"
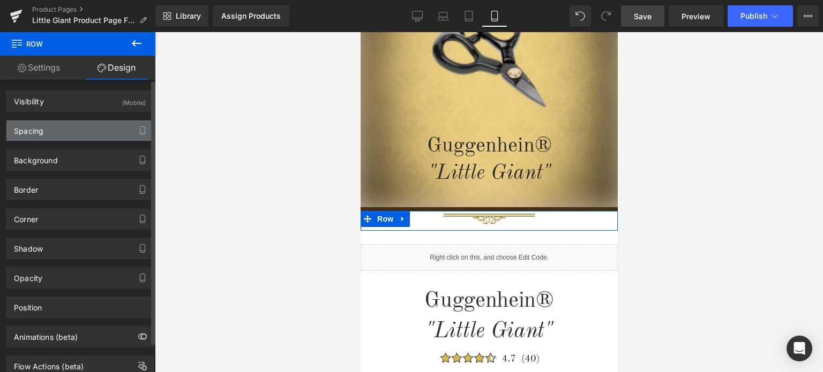
click at [82, 135] on div "Spacing" at bounding box center [79, 131] width 147 height 20
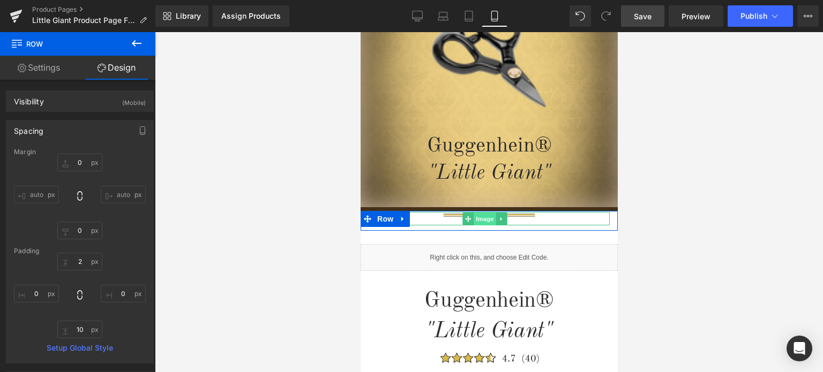
click at [481, 219] on span "Image" at bounding box center [485, 219] width 23 height 13
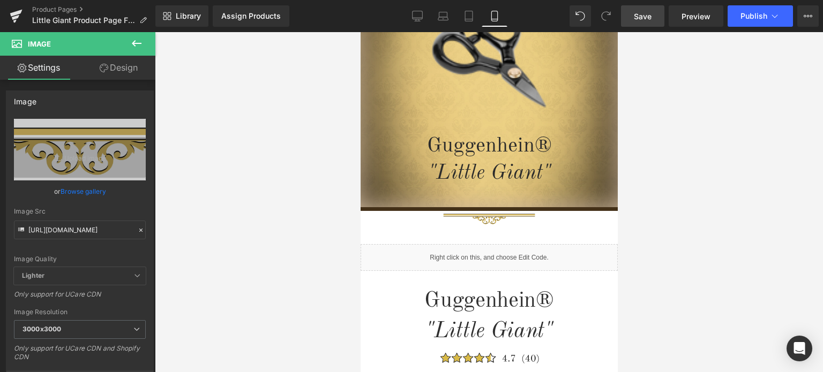
click at [646, 14] on span "Save" at bounding box center [643, 16] width 18 height 11
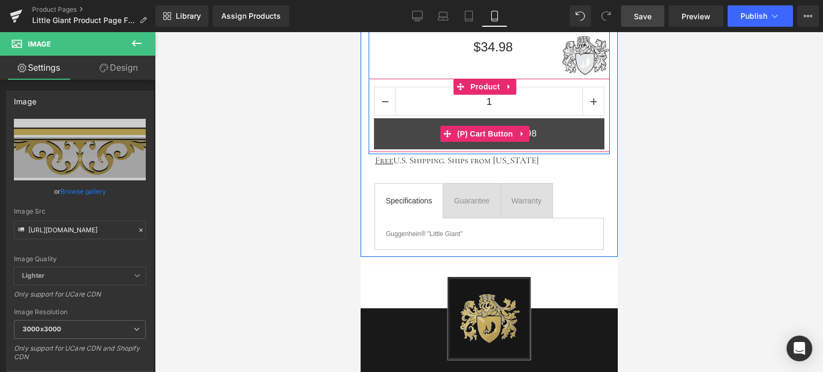
scroll to position [589, 0]
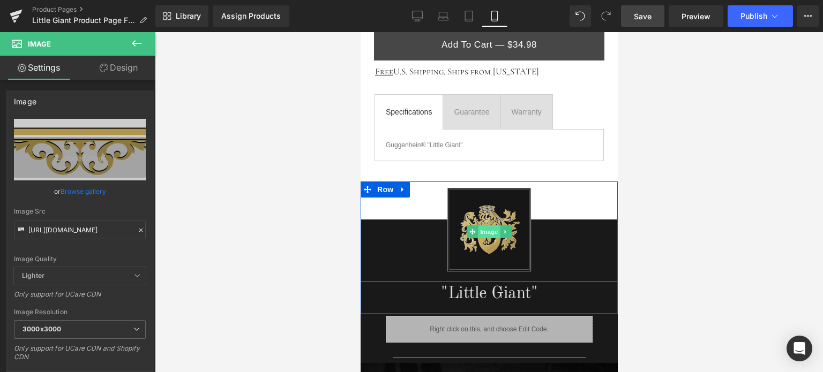
click at [486, 232] on span "Image" at bounding box center [488, 232] width 23 height 13
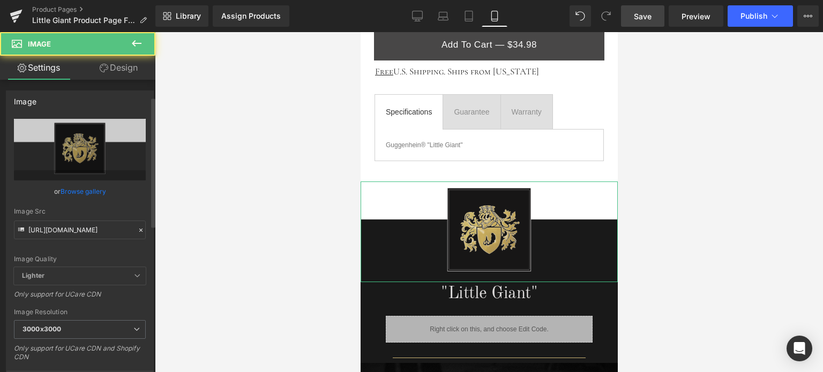
scroll to position [214, 0]
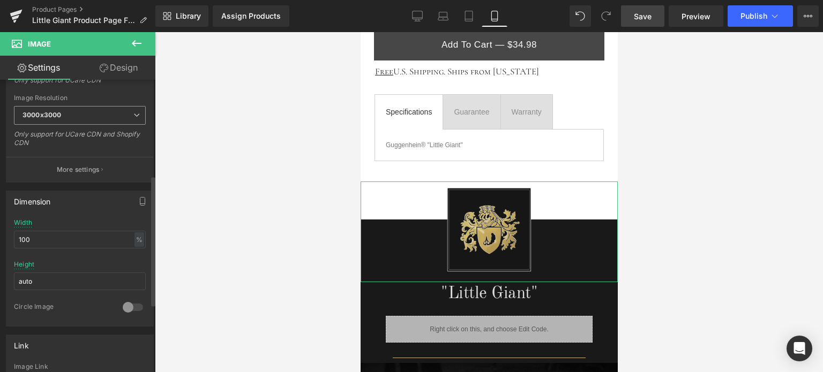
click at [74, 117] on span "3000x3000" at bounding box center [80, 115] width 132 height 19
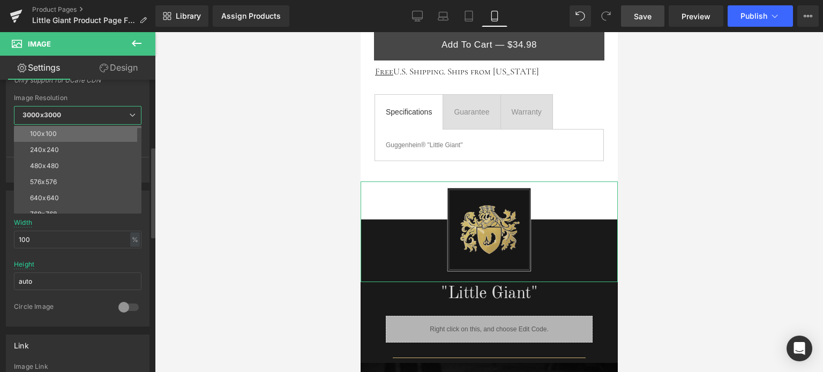
click at [73, 132] on li "100x100" at bounding box center [80, 134] width 132 height 16
type input "https://cdn.shopify.com/s/files/1/0566/0963/6442/files/2_4a19f17a-6d3e-406a-82f…"
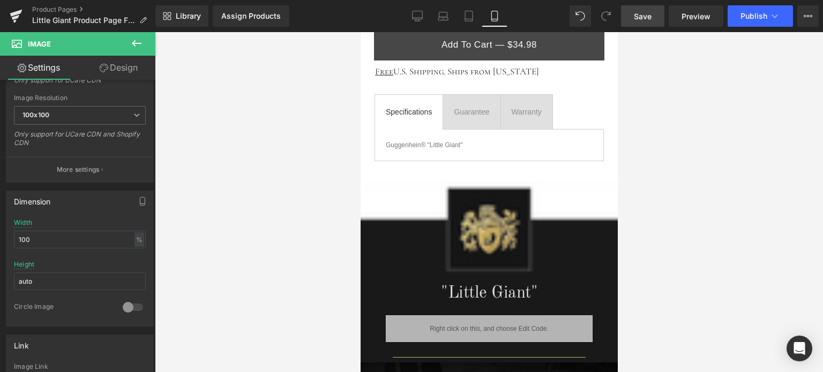
click at [645, 17] on span "Save" at bounding box center [643, 16] width 18 height 11
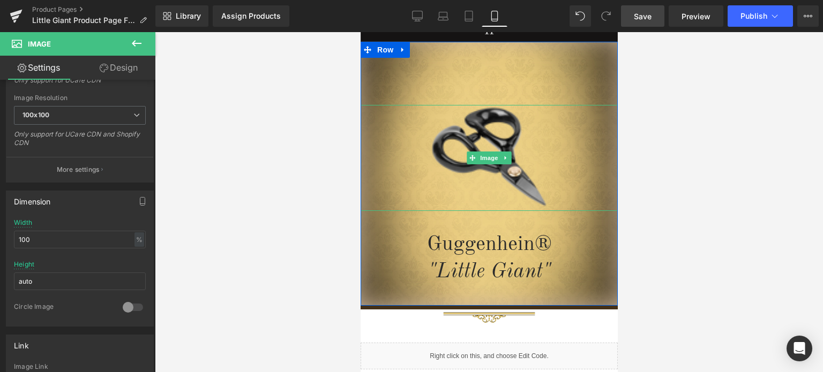
scroll to position [54, 0]
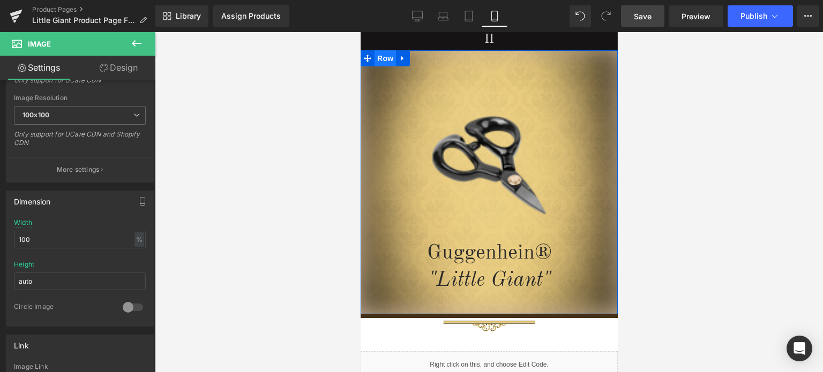
click at [379, 58] on span "Row" at bounding box center [384, 58] width 21 height 16
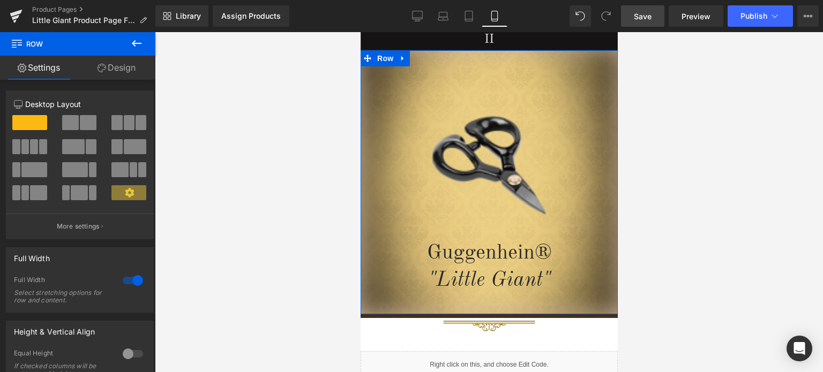
click at [120, 67] on link "Design" at bounding box center [117, 68] width 78 height 24
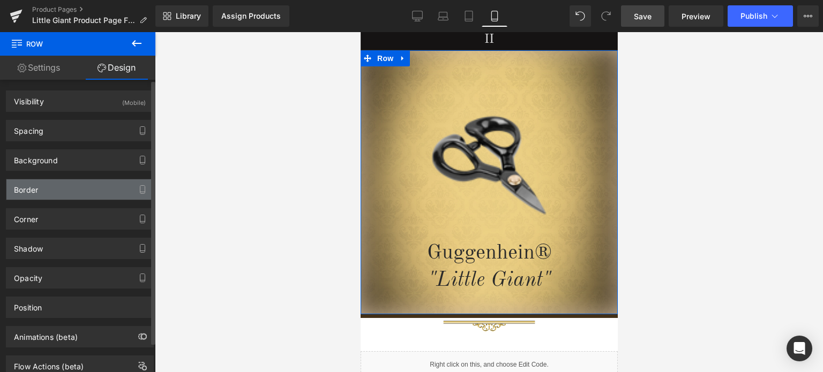
click at [63, 191] on div "Border" at bounding box center [79, 190] width 147 height 20
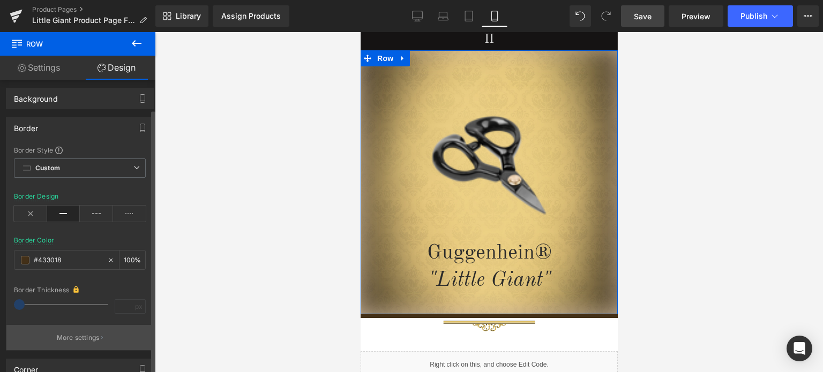
scroll to position [107, 0]
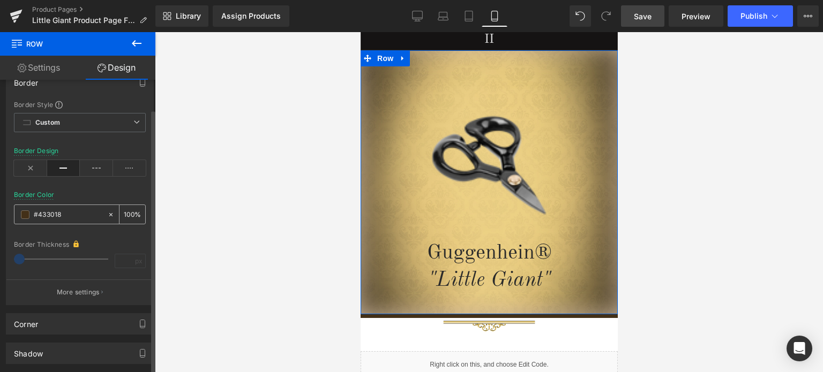
click at [68, 214] on input "#433018" at bounding box center [68, 215] width 69 height 12
click at [97, 288] on p "More settings" at bounding box center [78, 293] width 43 height 10
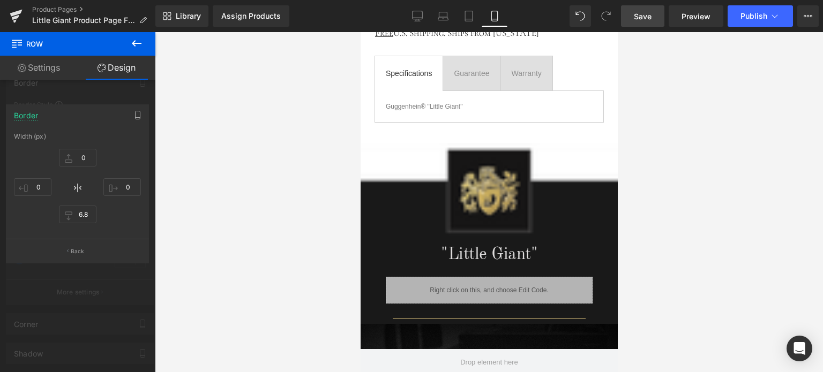
scroll to position [606, 0]
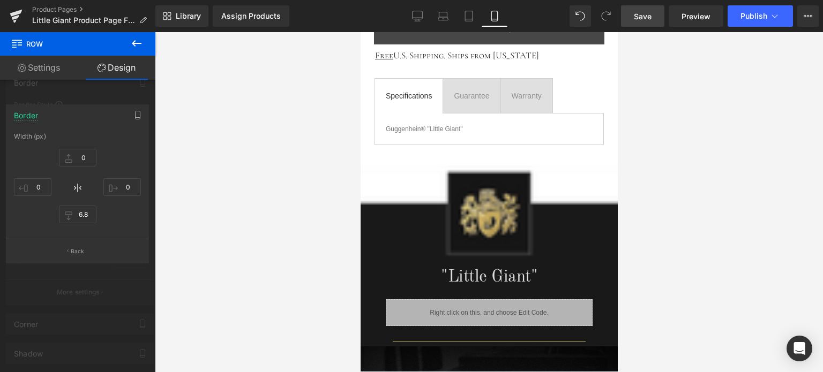
drag, startPoint x: 745, startPoint y: 264, endPoint x: 622, endPoint y: 259, distance: 123.9
click at [745, 264] on div at bounding box center [489, 202] width 668 height 340
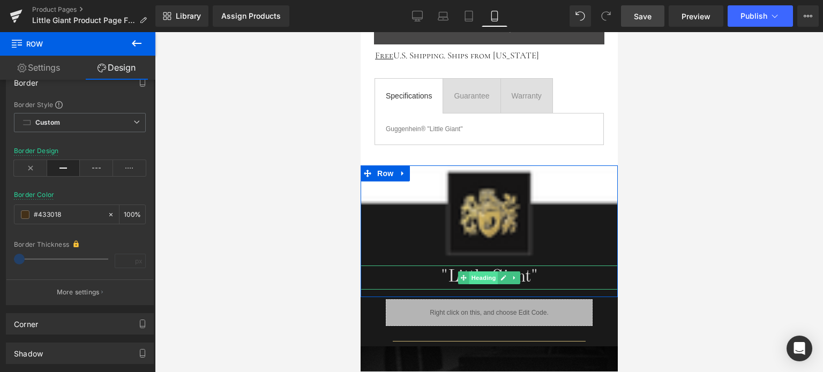
click at [480, 274] on span "Heading" at bounding box center [483, 278] width 29 height 13
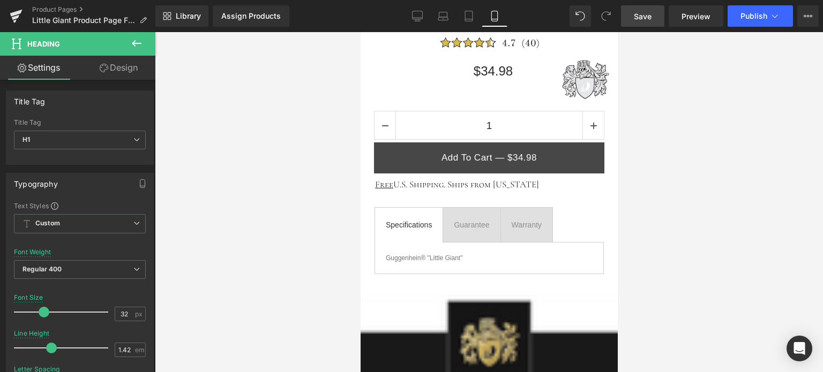
scroll to position [498, 0]
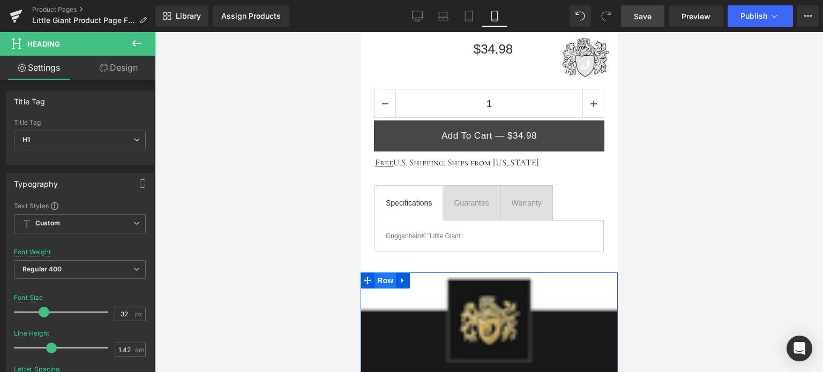
click at [379, 281] on span "Row" at bounding box center [384, 281] width 21 height 16
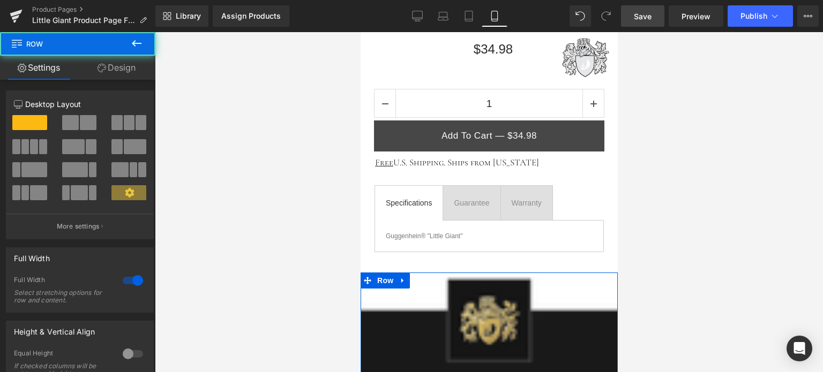
drag, startPoint x: 128, startPoint y: 67, endPoint x: 66, endPoint y: 124, distance: 83.8
click at [128, 67] on link "Design" at bounding box center [117, 68] width 78 height 24
click at [0, 0] on div "Spacing" at bounding box center [0, 0] width 0 height 0
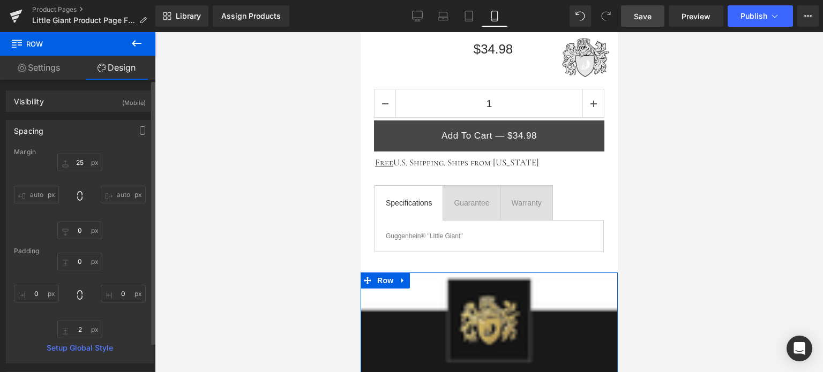
type input "25"
type input "0"
type input "2"
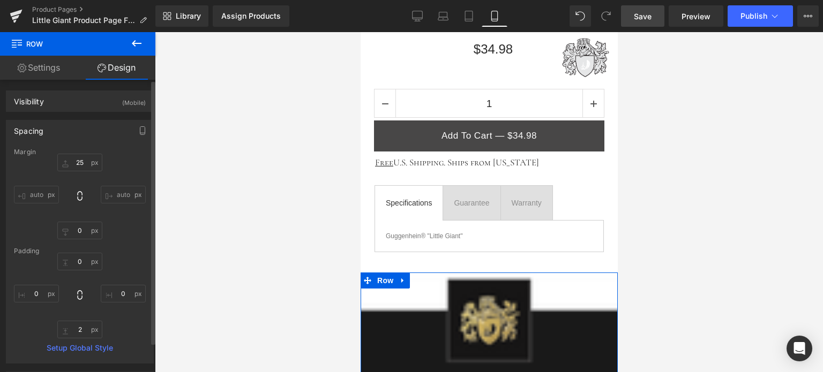
type input "0"
click at [481, 319] on span "Image" at bounding box center [488, 323] width 23 height 13
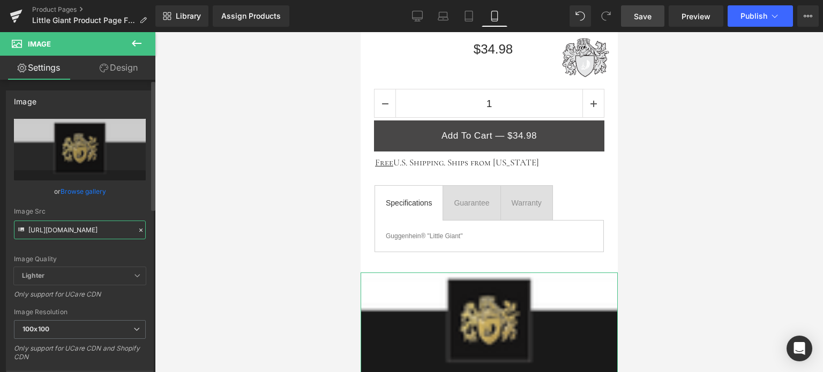
click at [68, 231] on input "https://cdn.shopify.com/s/files/1/0566/0963/6442/files/2_4a19f17a-6d3e-406a-82f…" at bounding box center [80, 230] width 132 height 19
paste input "4_e47d1ede-1b7b-4c34-b218-e07c5b5e263c.png?v=1755821155"
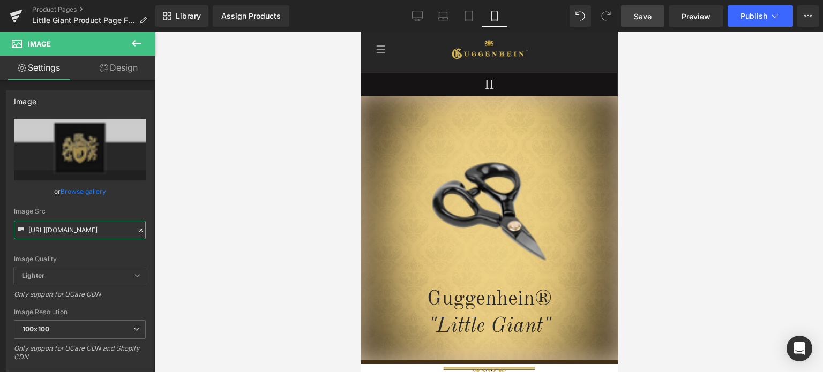
scroll to position [0, 0]
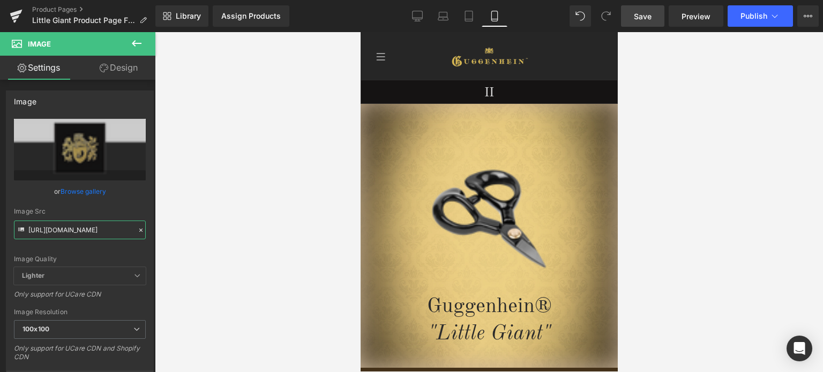
type input "https://cdn.shopify.com/s/files/1/0566/0963/6442/files/4_e47d1ede-1b7b-4c34-b21…"
click at [651, 14] on span "Save" at bounding box center [643, 16] width 18 height 11
click at [647, 11] on span "Save" at bounding box center [643, 16] width 18 height 11
click at [646, 13] on span "Save" at bounding box center [643, 16] width 18 height 11
click at [653, 15] on link "Save" at bounding box center [642, 15] width 43 height 21
